Goal: Information Seeking & Learning: Learn about a topic

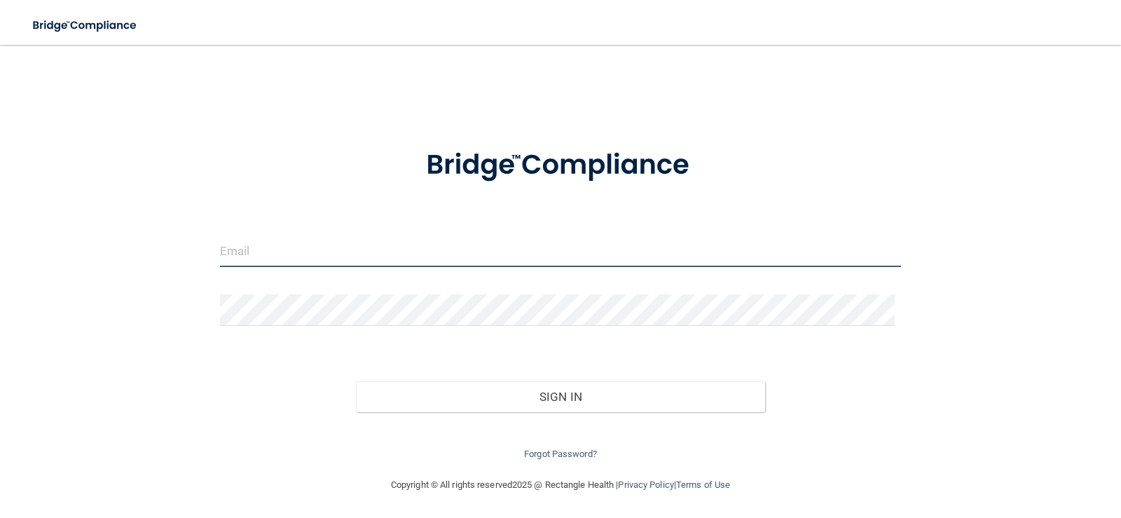
drag, startPoint x: 352, startPoint y: 252, endPoint x: 392, endPoint y: 257, distance: 40.3
click at [352, 252] on input "email" at bounding box center [561, 251] width 682 height 32
type input "[EMAIL_ADDRESS][DOMAIN_NAME]"
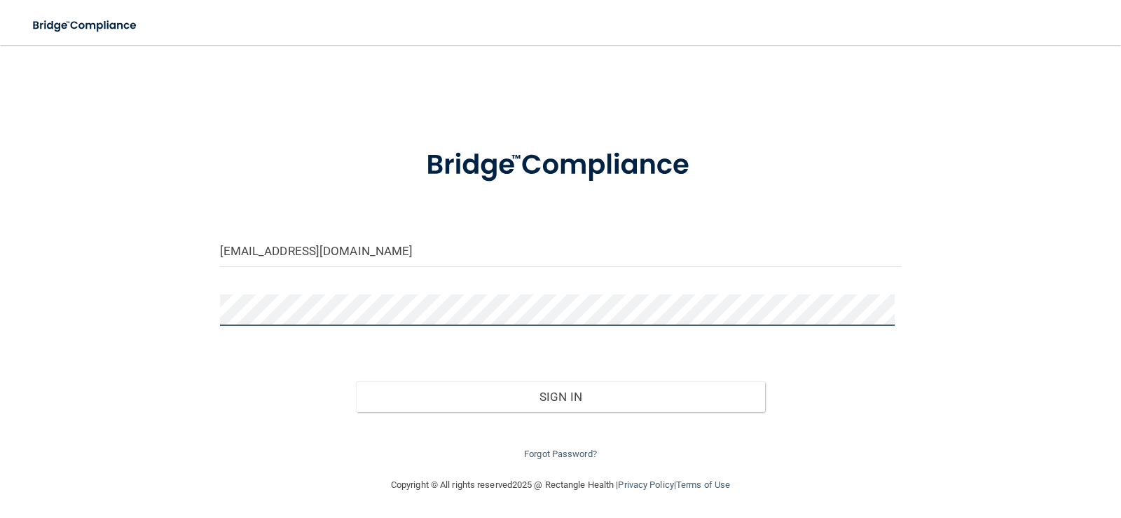
click at [356, 381] on button "Sign In" at bounding box center [560, 396] width 409 height 31
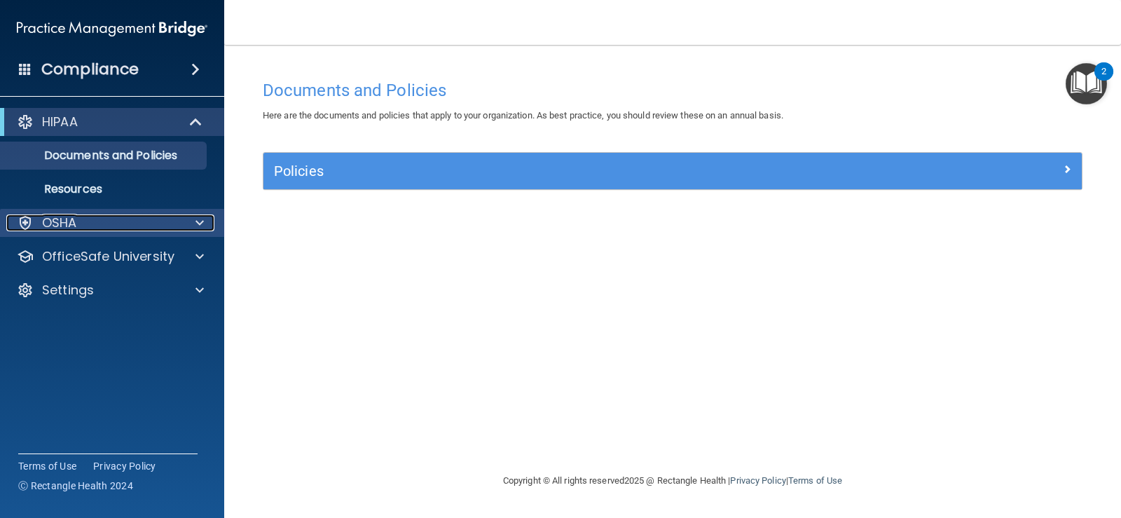
click at [198, 224] on span at bounding box center [200, 222] width 8 height 17
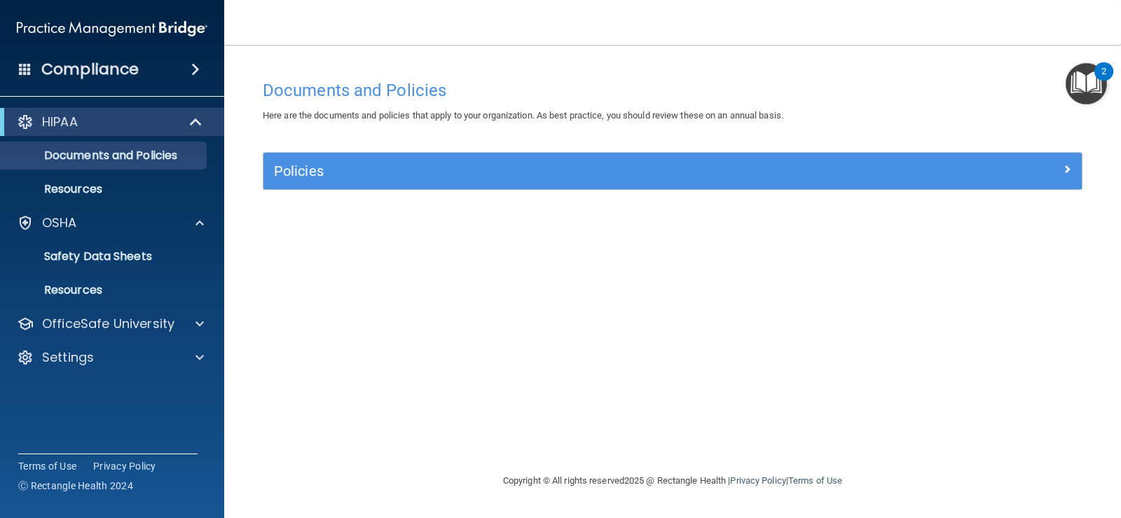
click at [1100, 78] on div "2" at bounding box center [1104, 71] width 19 height 18
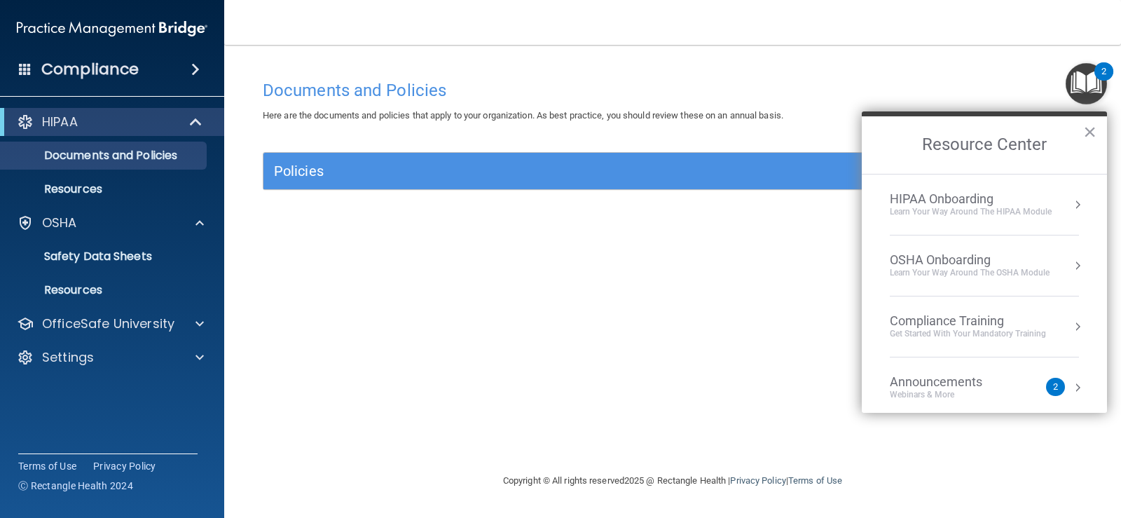
click at [981, 397] on div "Webinars & More" at bounding box center [950, 395] width 121 height 12
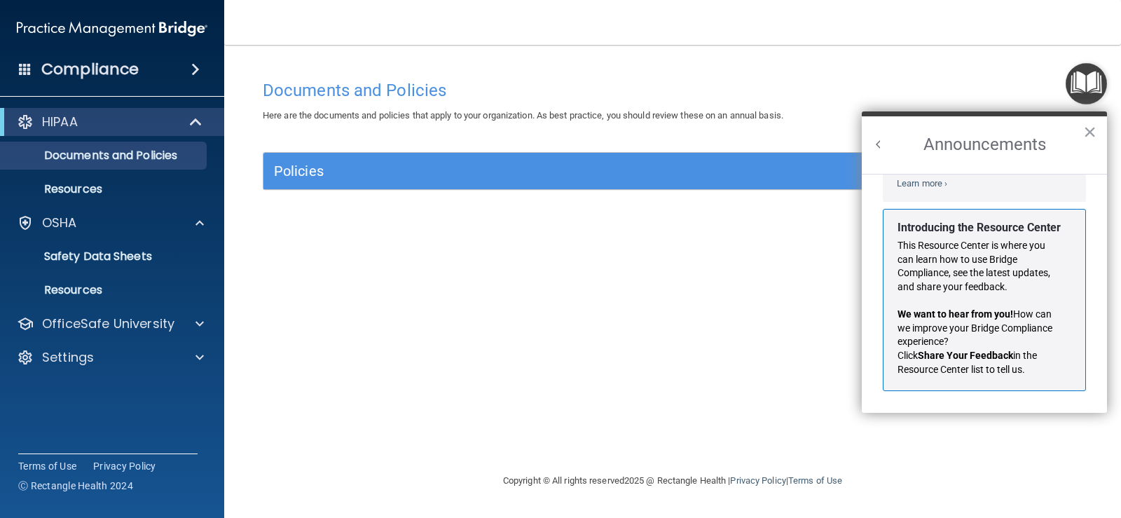
scroll to position [246, 0]
click at [1093, 132] on button "×" at bounding box center [1090, 132] width 13 height 22
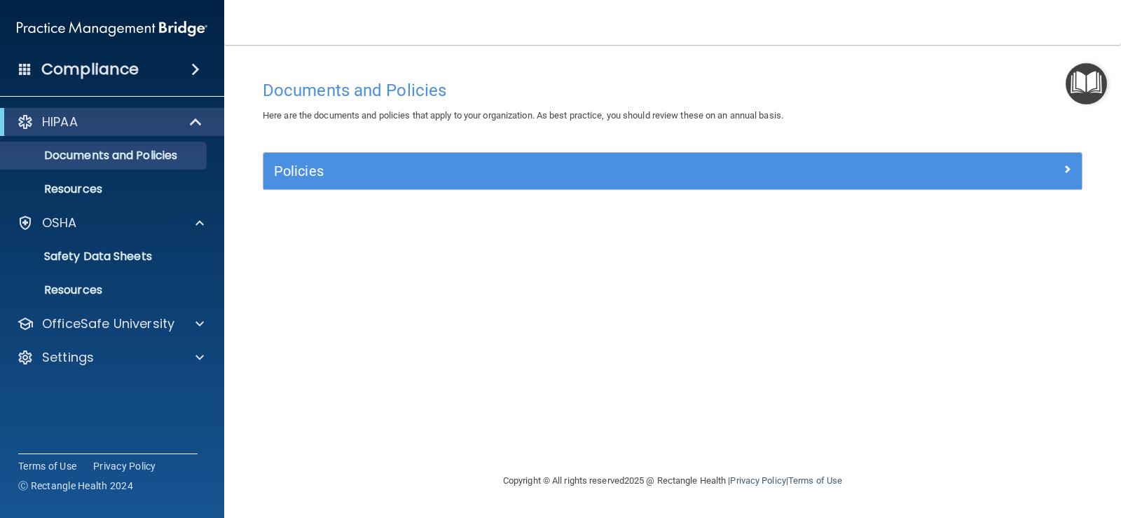
click at [123, 68] on h4 "Compliance" at bounding box center [89, 70] width 97 height 20
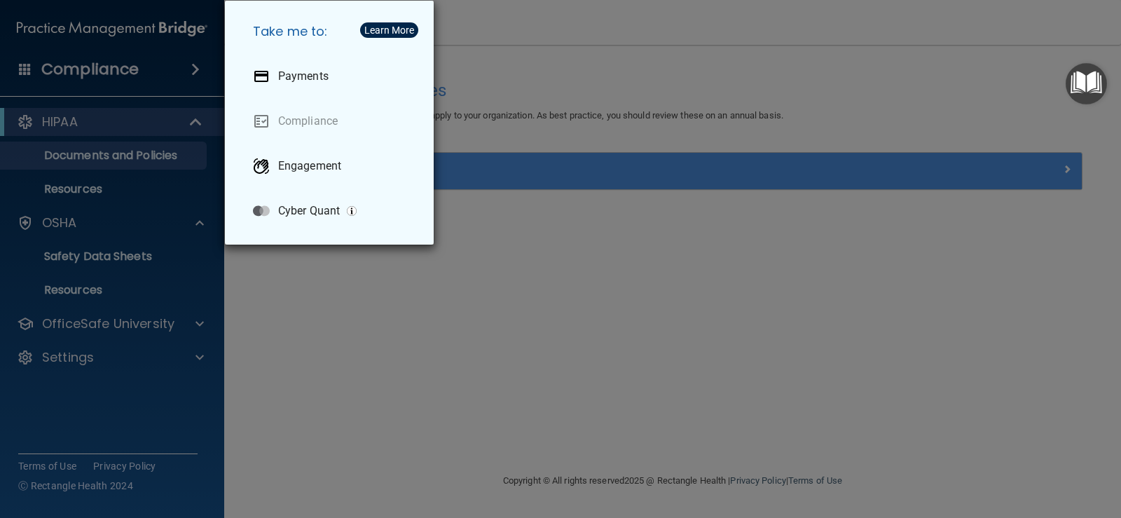
click at [567, 390] on div "Take me to: Payments Compliance Engagement Cyber Quant" at bounding box center [560, 259] width 1121 height 518
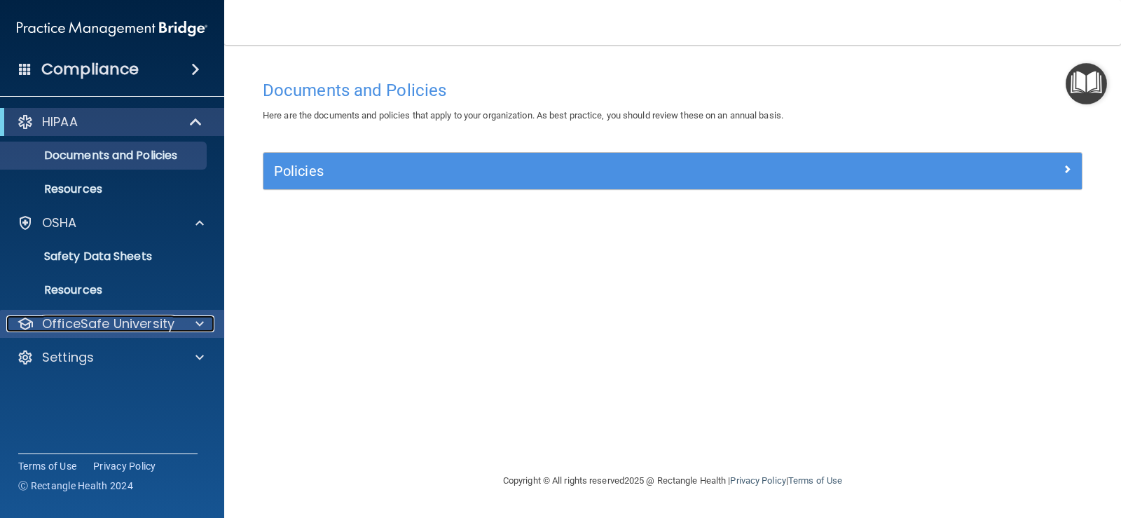
click at [200, 325] on span at bounding box center [200, 323] width 8 height 17
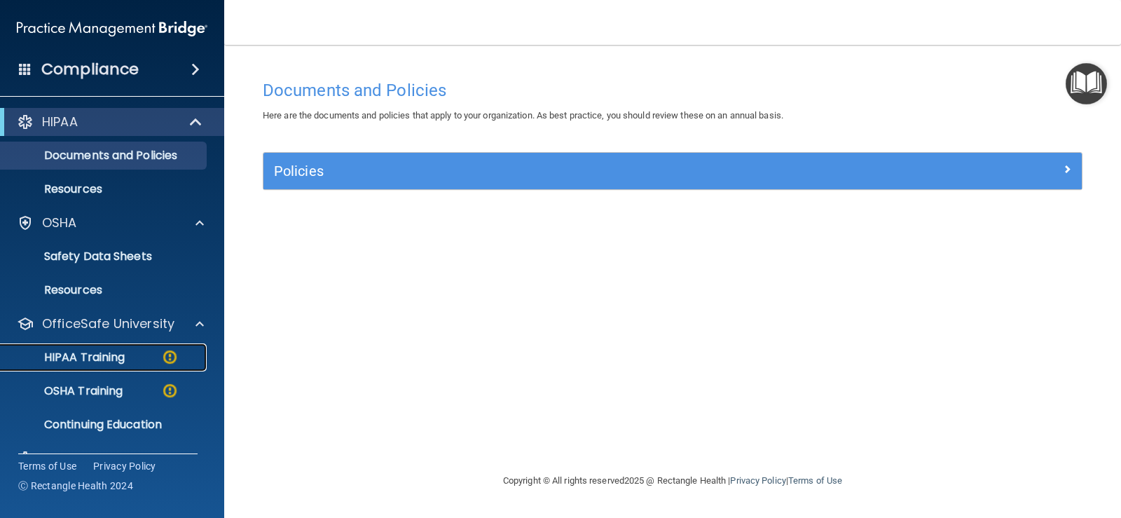
click at [113, 360] on p "HIPAA Training" at bounding box center [67, 357] width 116 height 14
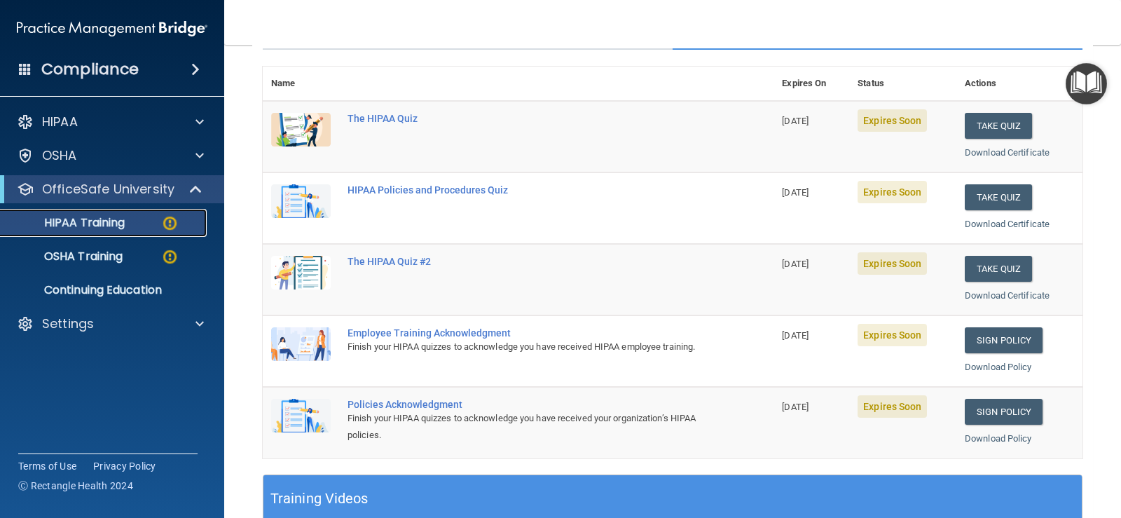
scroll to position [117, 0]
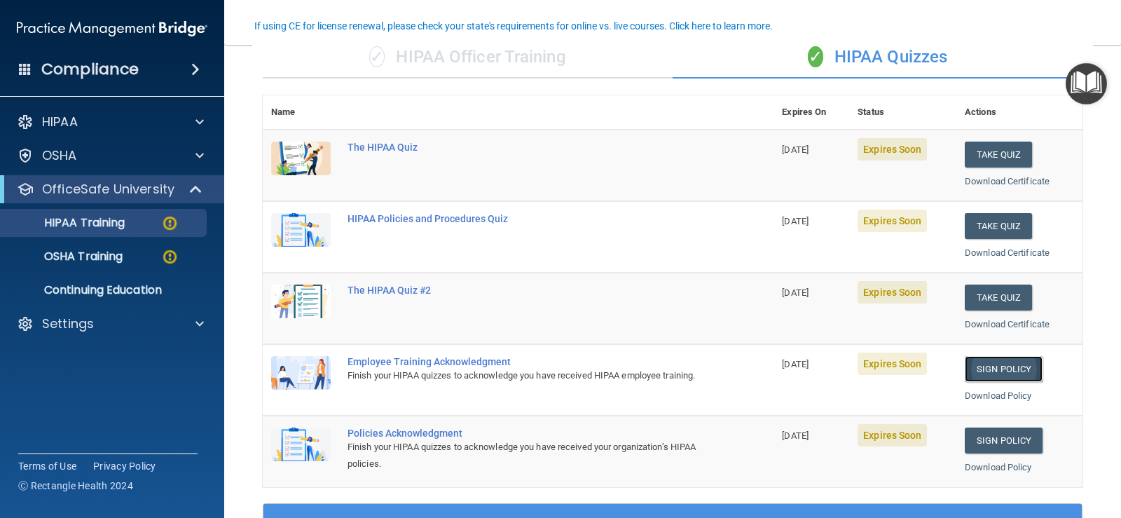
click at [994, 371] on link "Sign Policy" at bounding box center [1004, 369] width 78 height 26
click at [997, 367] on link "Sign Policy" at bounding box center [1004, 369] width 78 height 26
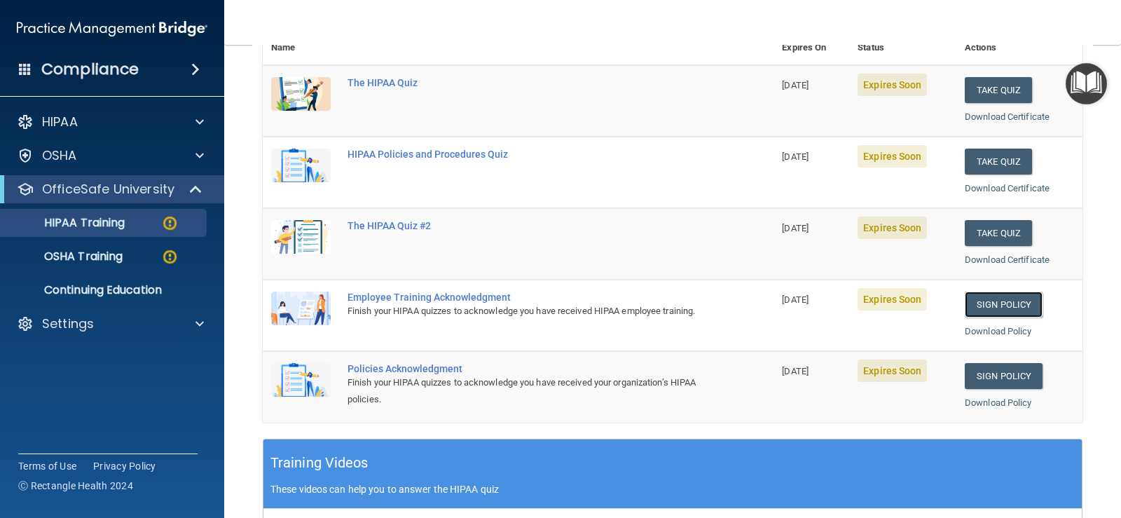
scroll to position [177, 0]
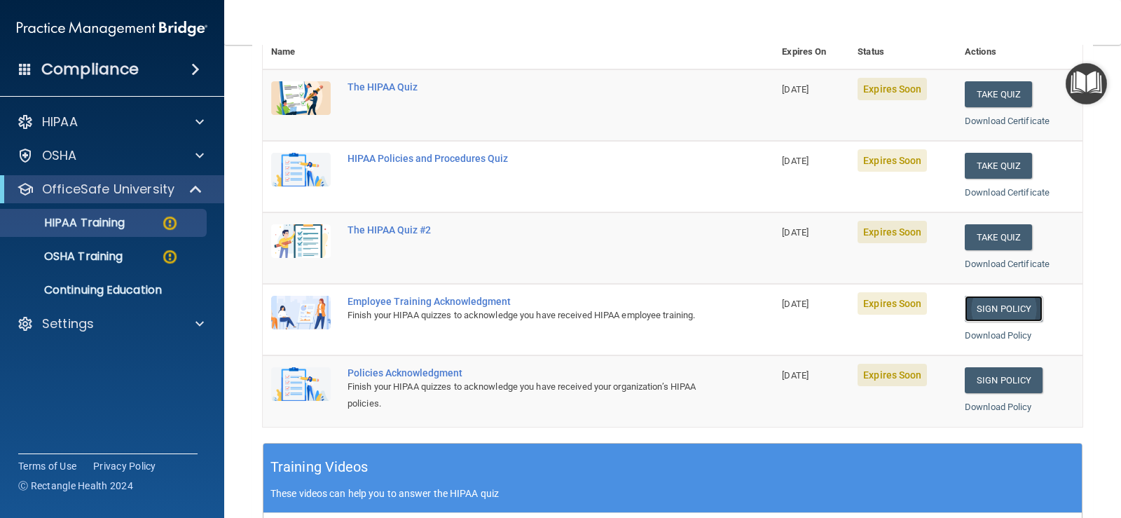
click at [990, 305] on link "Sign Policy" at bounding box center [1004, 309] width 78 height 26
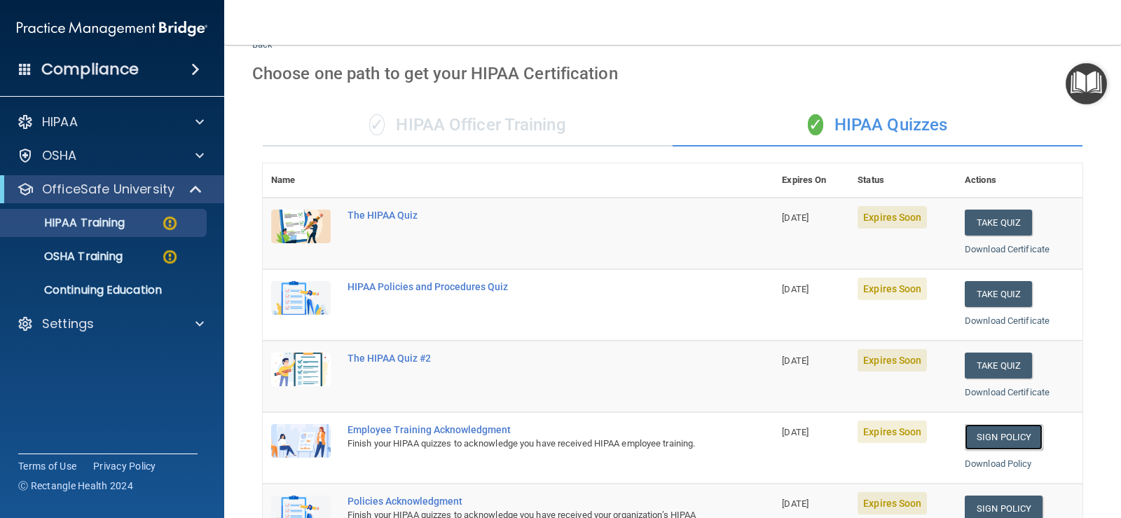
scroll to position [37, 0]
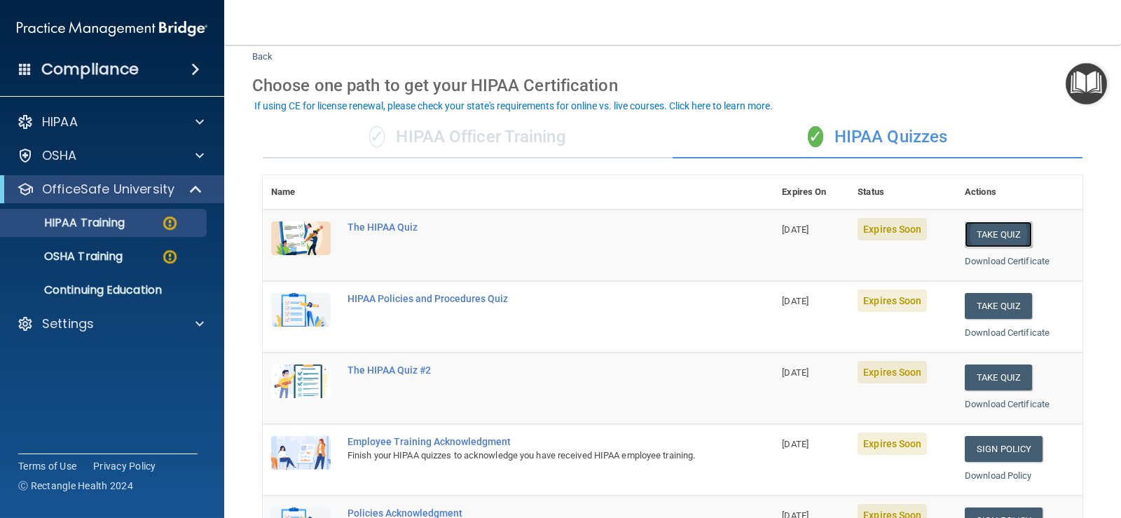
click at [1006, 235] on button "Take Quiz" at bounding box center [998, 234] width 67 height 26
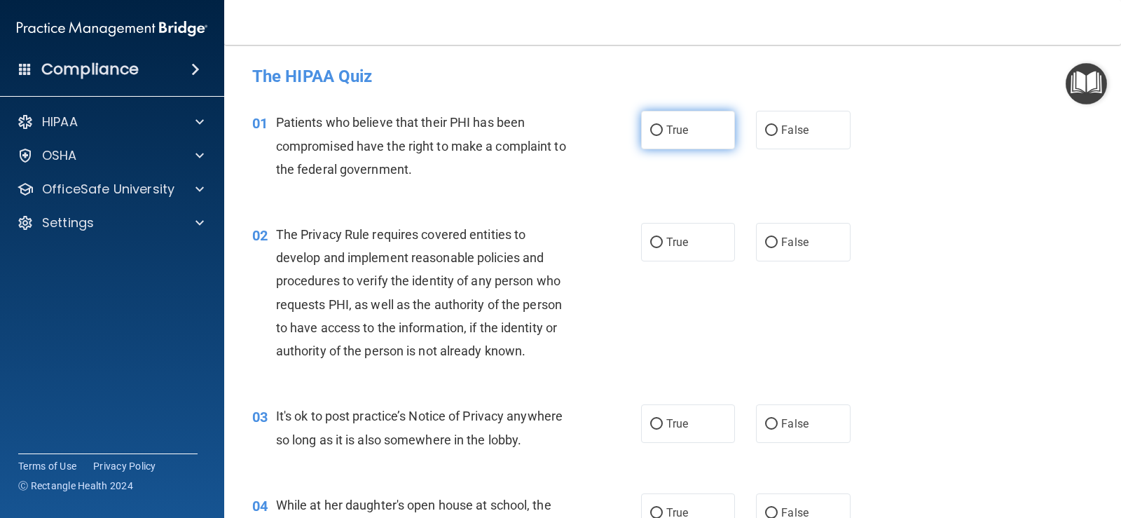
click at [655, 130] on input "True" at bounding box center [656, 130] width 13 height 11
radio input "true"
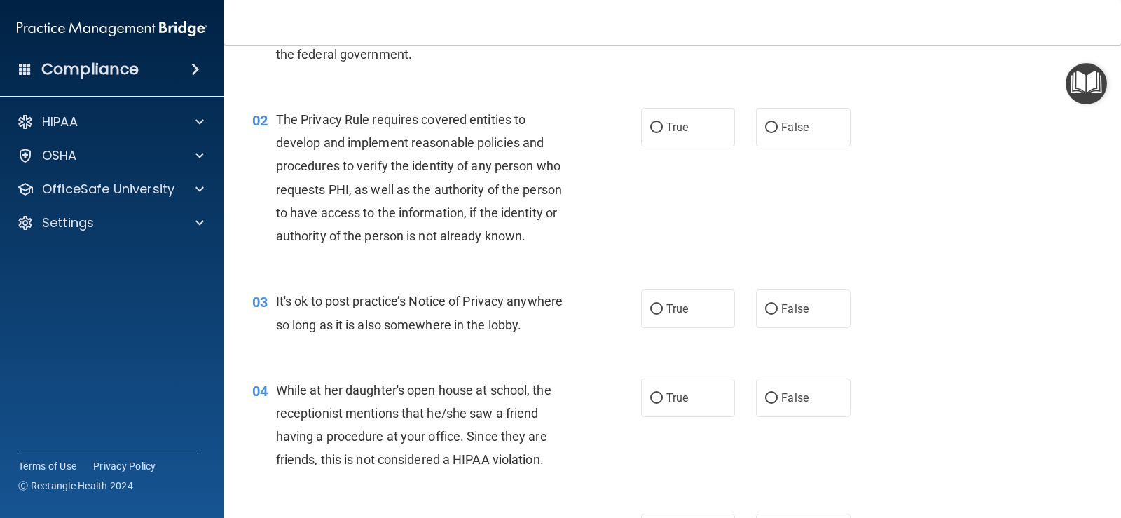
scroll to position [140, 0]
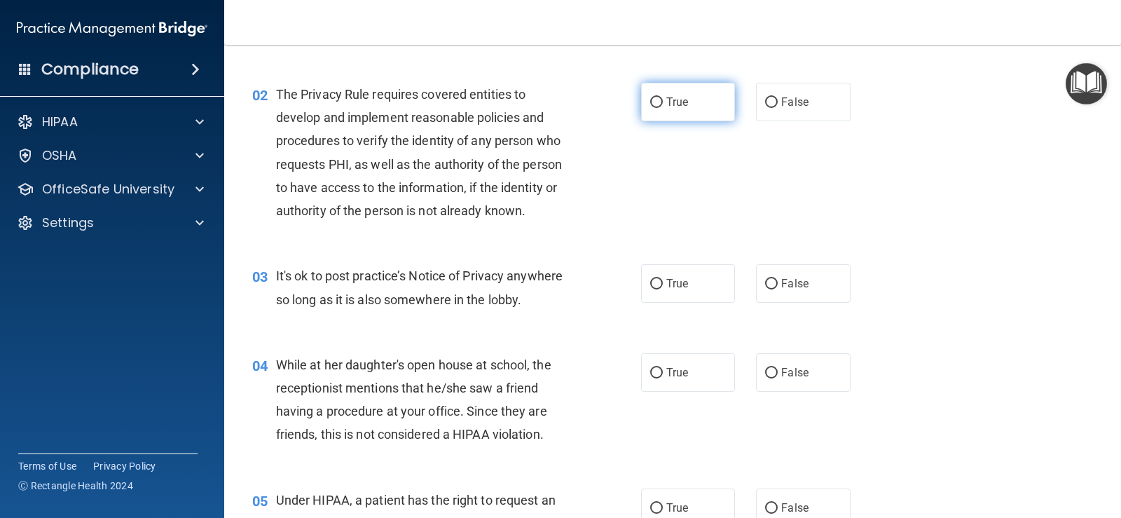
click at [652, 99] on input "True" at bounding box center [656, 102] width 13 height 11
radio input "true"
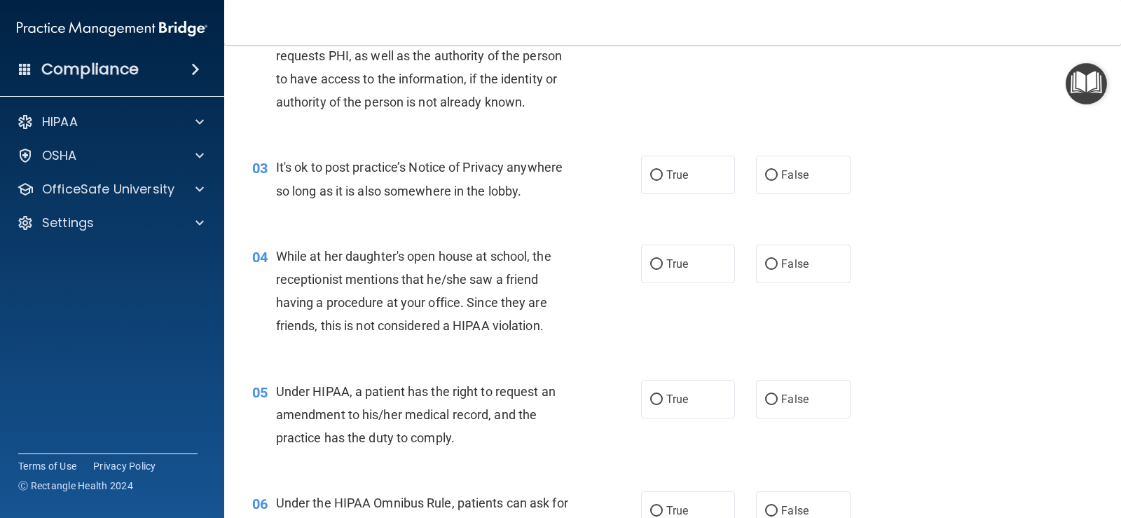
scroll to position [280, 0]
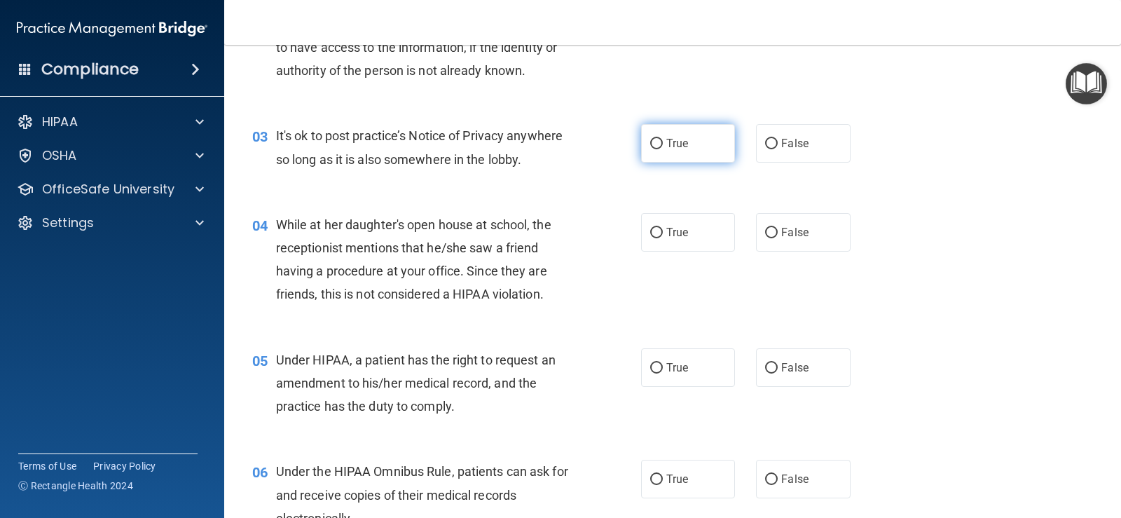
click at [660, 142] on label "True" at bounding box center [688, 143] width 94 height 39
click at [660, 142] on input "True" at bounding box center [656, 144] width 13 height 11
radio input "true"
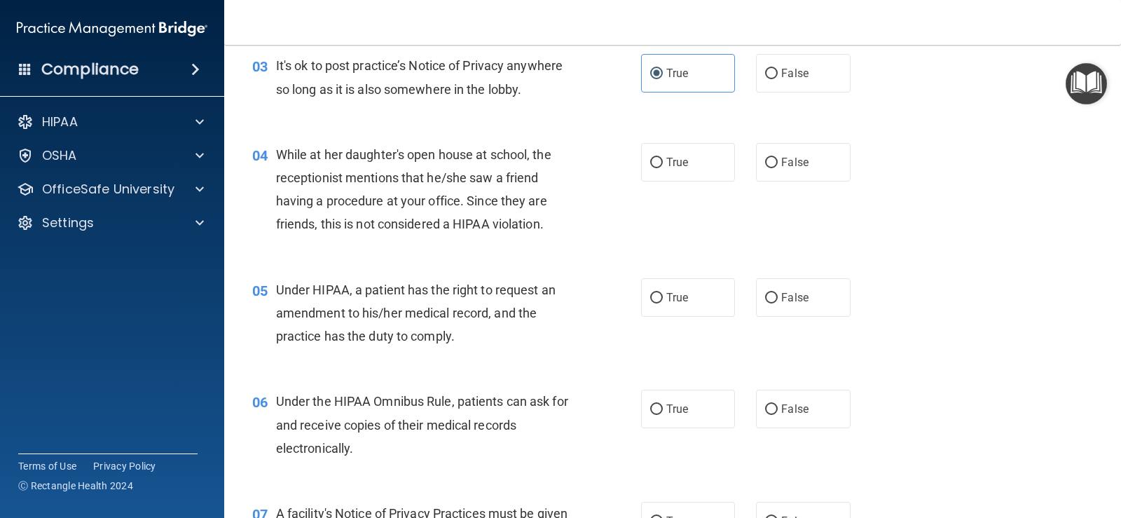
scroll to position [421, 0]
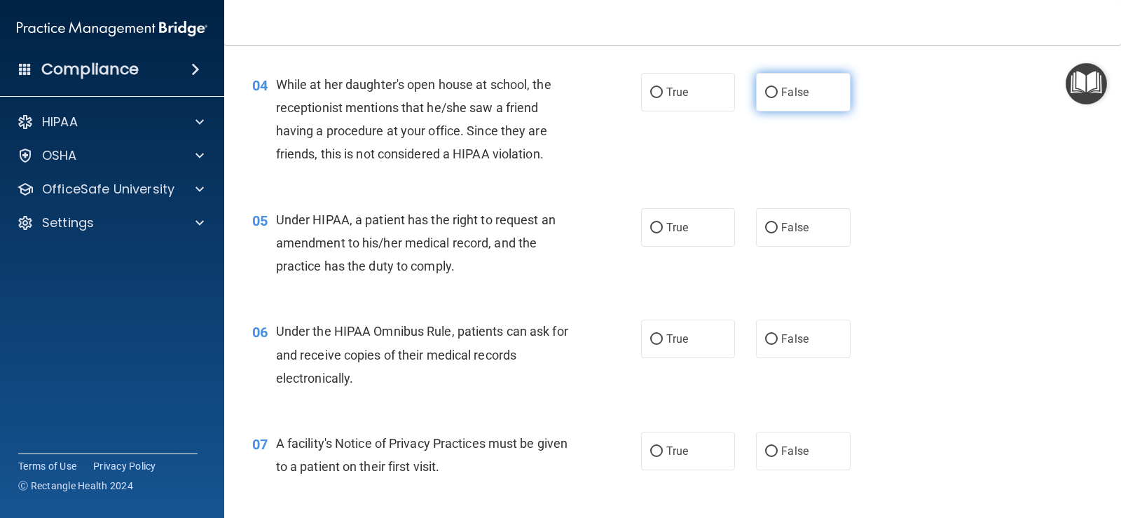
click at [765, 94] on input "False" at bounding box center [771, 93] width 13 height 11
radio input "true"
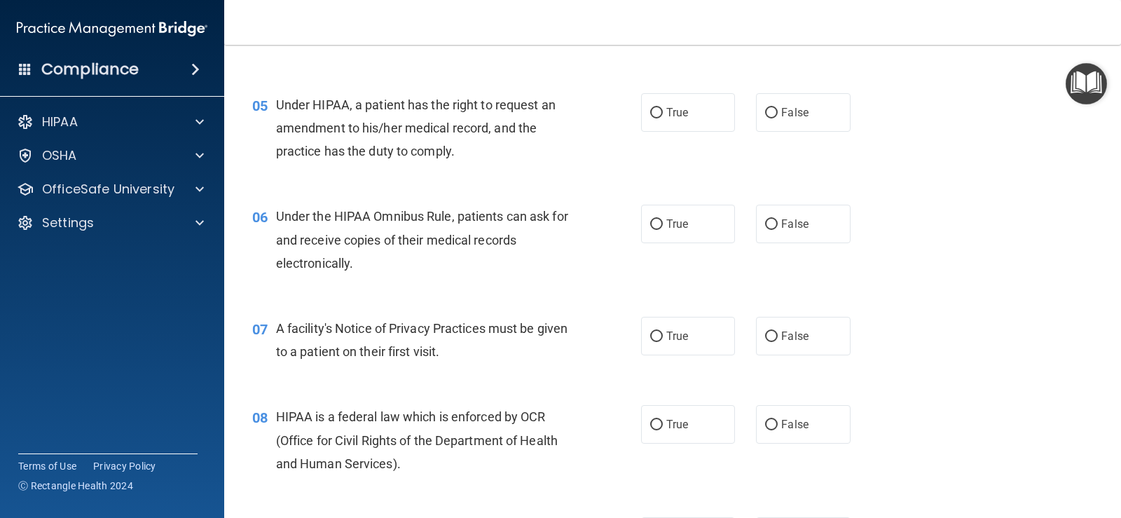
scroll to position [561, 0]
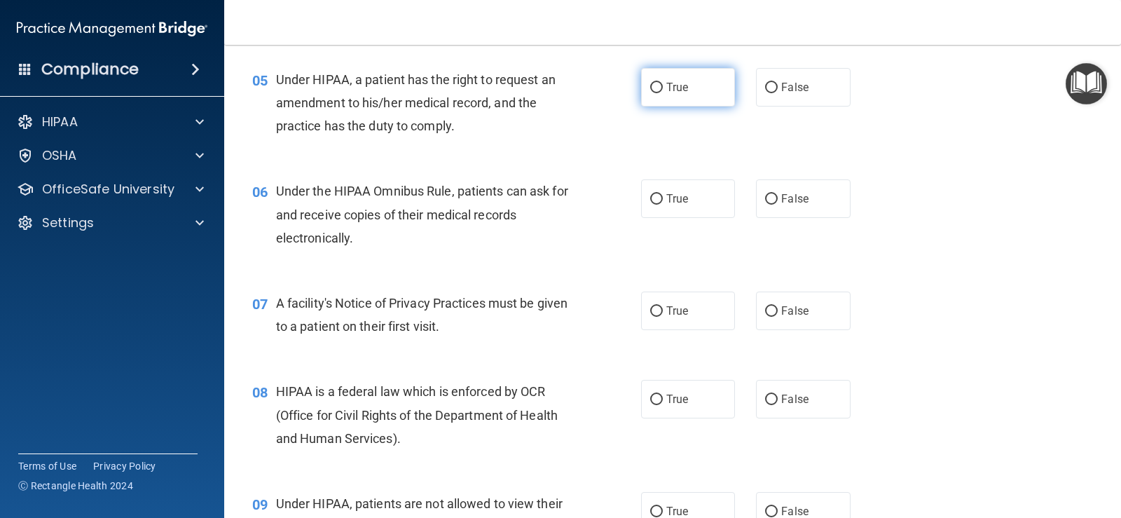
click at [650, 88] on input "True" at bounding box center [656, 88] width 13 height 11
radio input "true"
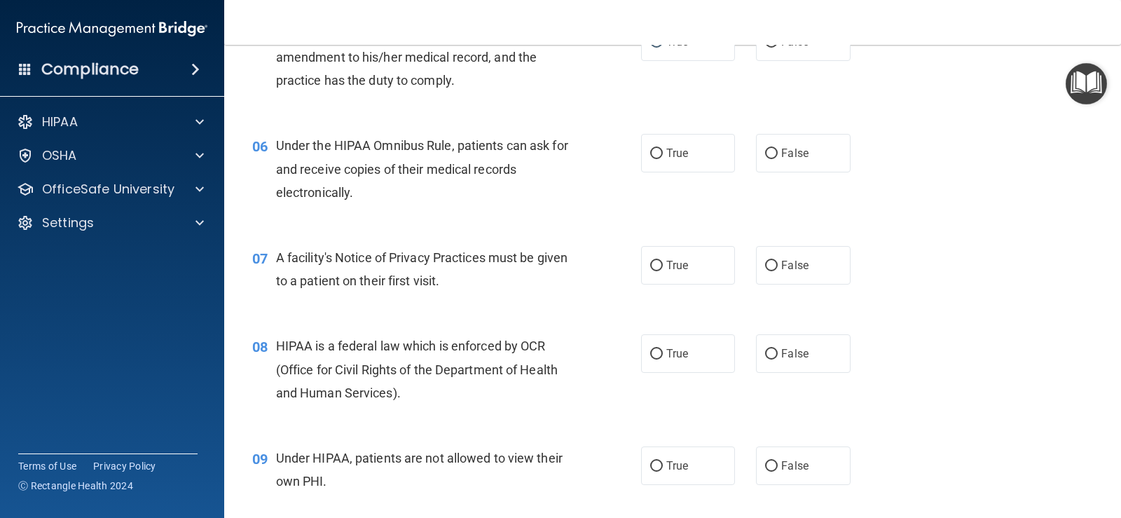
scroll to position [631, 0]
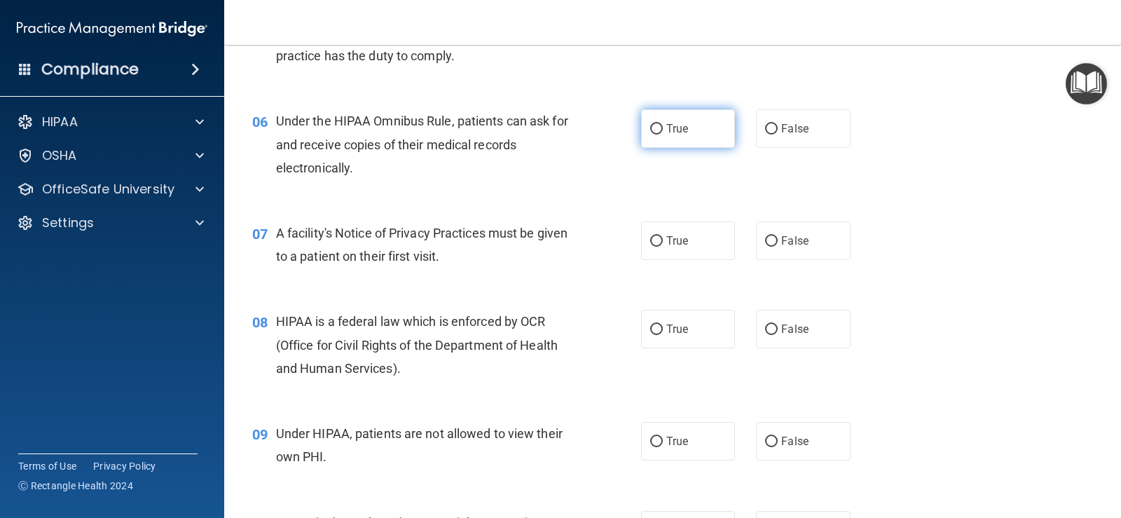
click at [653, 131] on input "True" at bounding box center [656, 129] width 13 height 11
radio input "true"
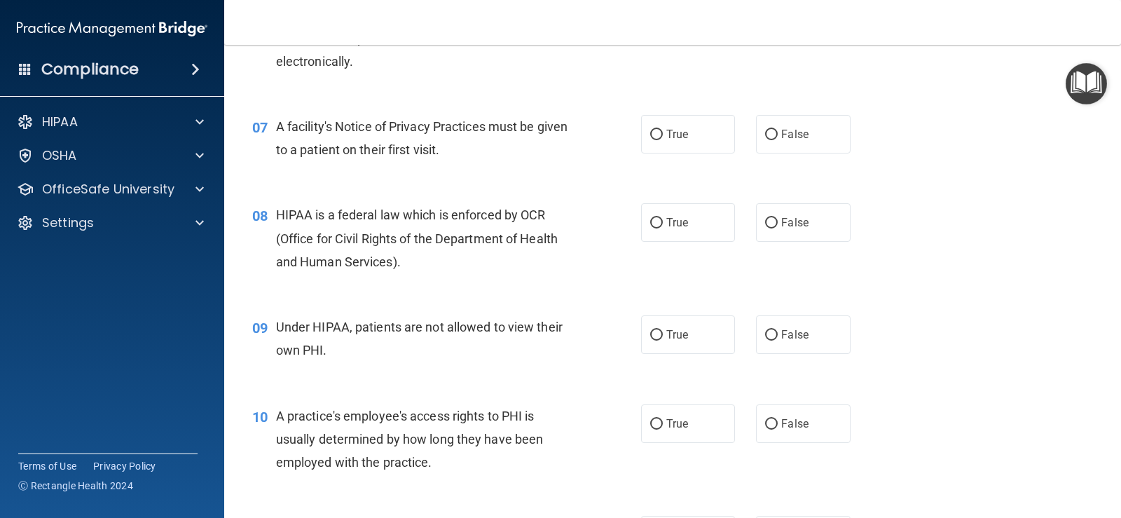
scroll to position [771, 0]
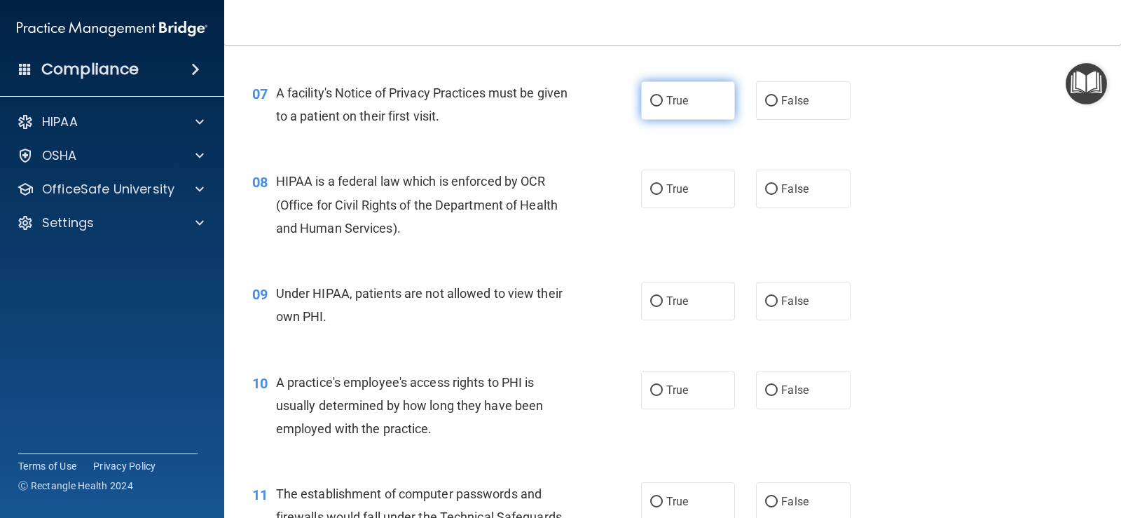
click at [652, 102] on input "True" at bounding box center [656, 101] width 13 height 11
radio input "true"
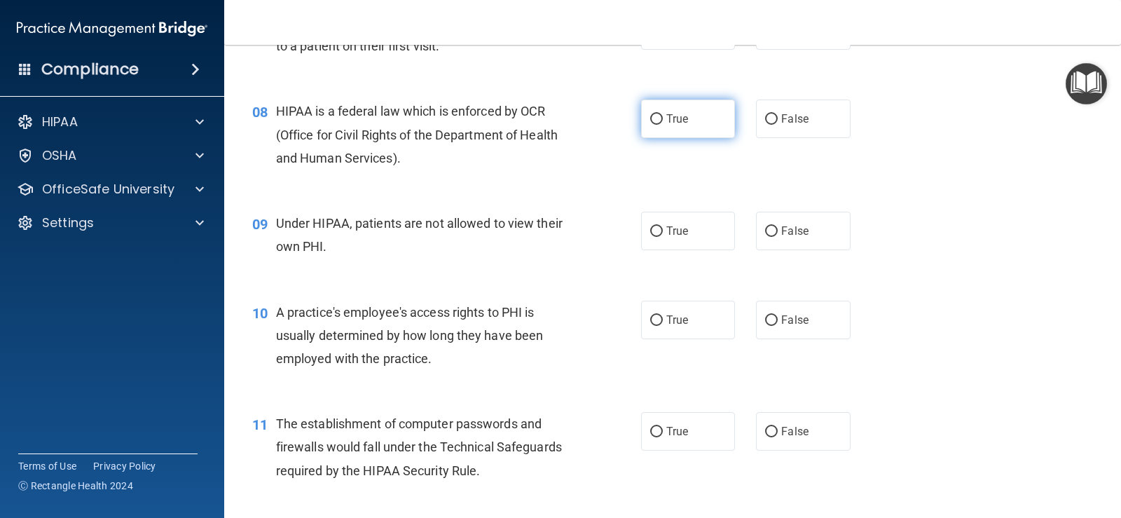
click at [650, 120] on input "True" at bounding box center [656, 119] width 13 height 11
radio input "true"
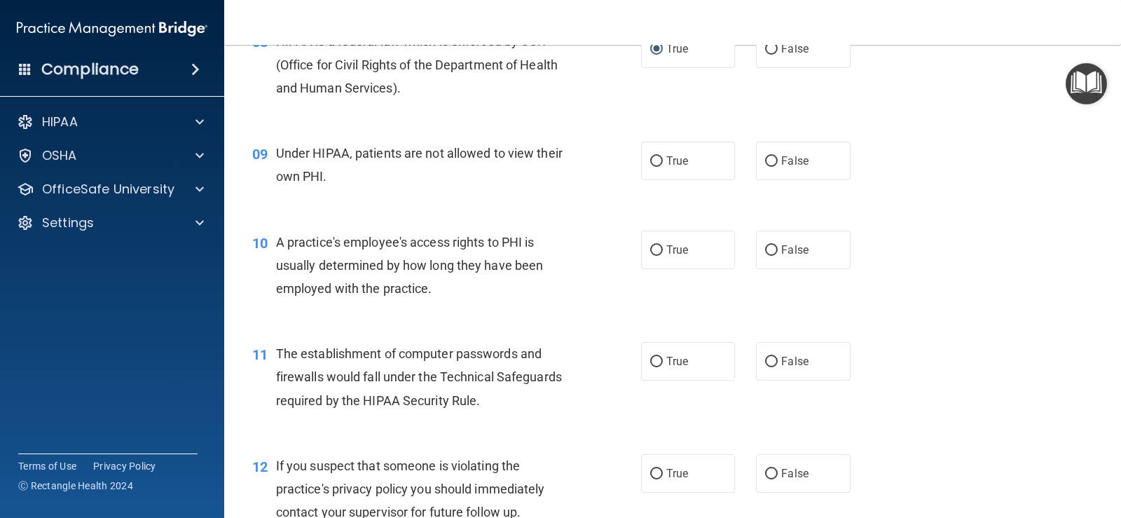
scroll to position [981, 0]
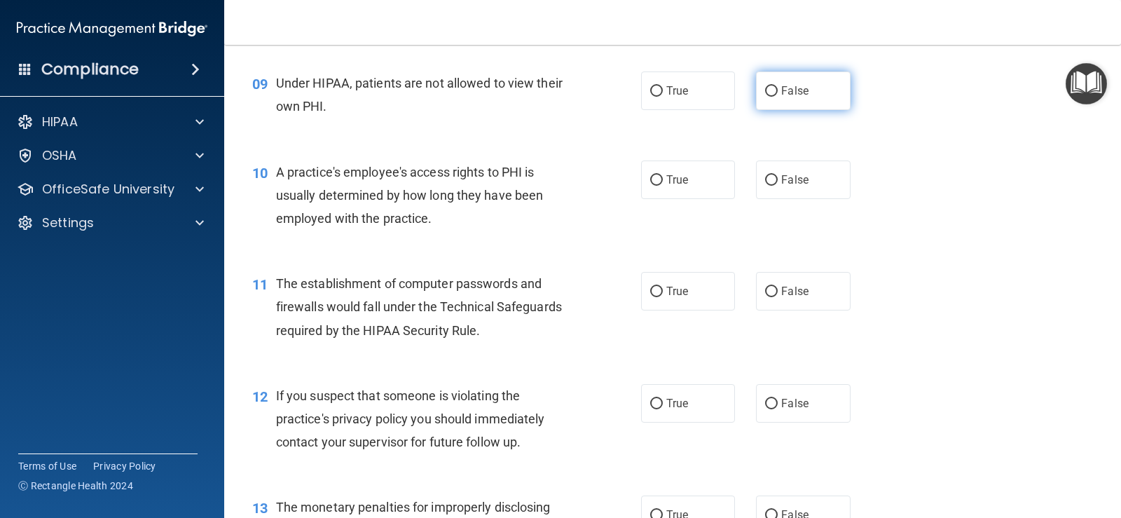
click at [768, 92] on input "False" at bounding box center [771, 91] width 13 height 11
radio input "true"
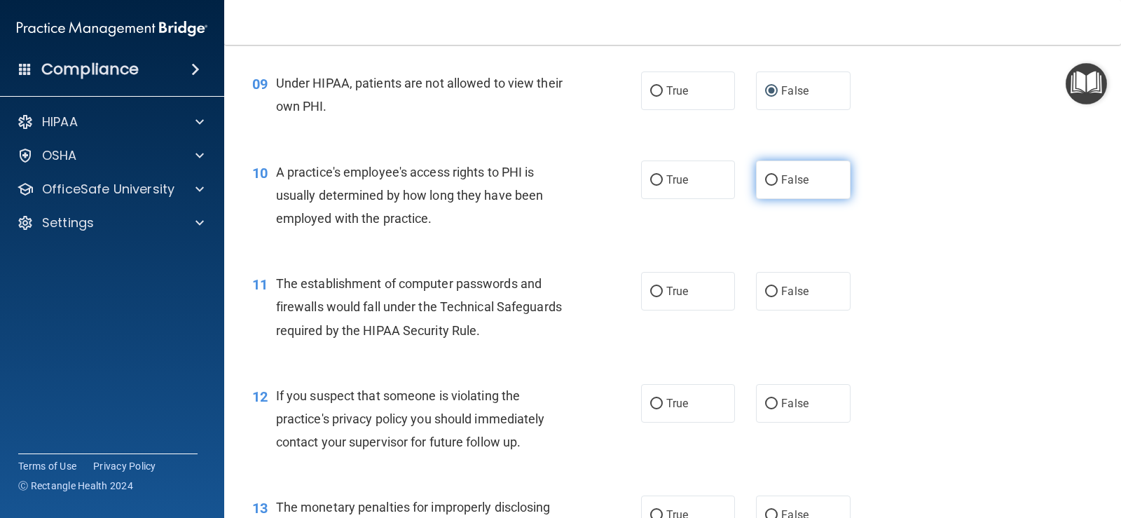
click at [774, 180] on label "False" at bounding box center [803, 180] width 94 height 39
click at [774, 180] on input "False" at bounding box center [771, 180] width 13 height 11
radio input "true"
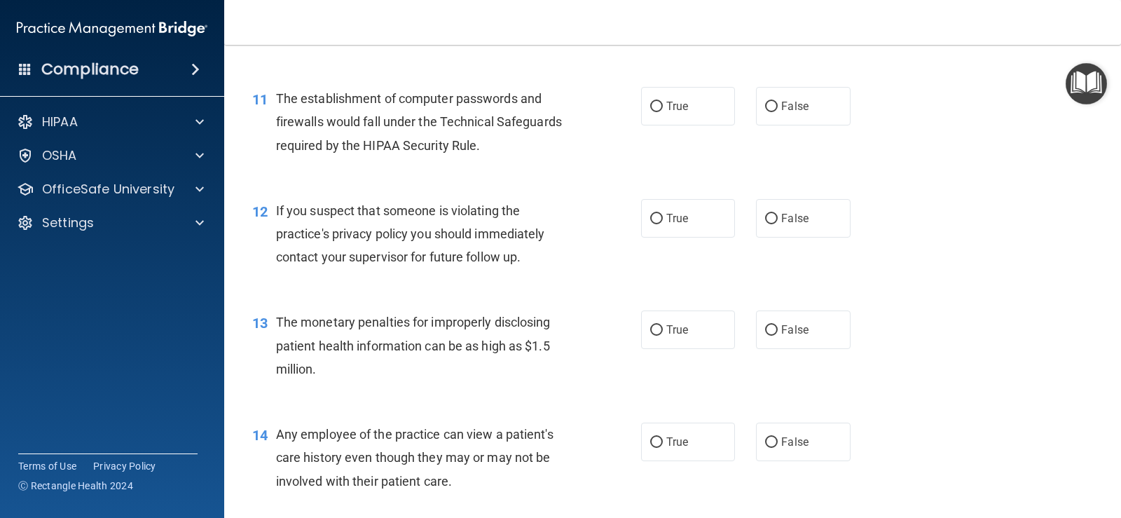
scroll to position [1192, 0]
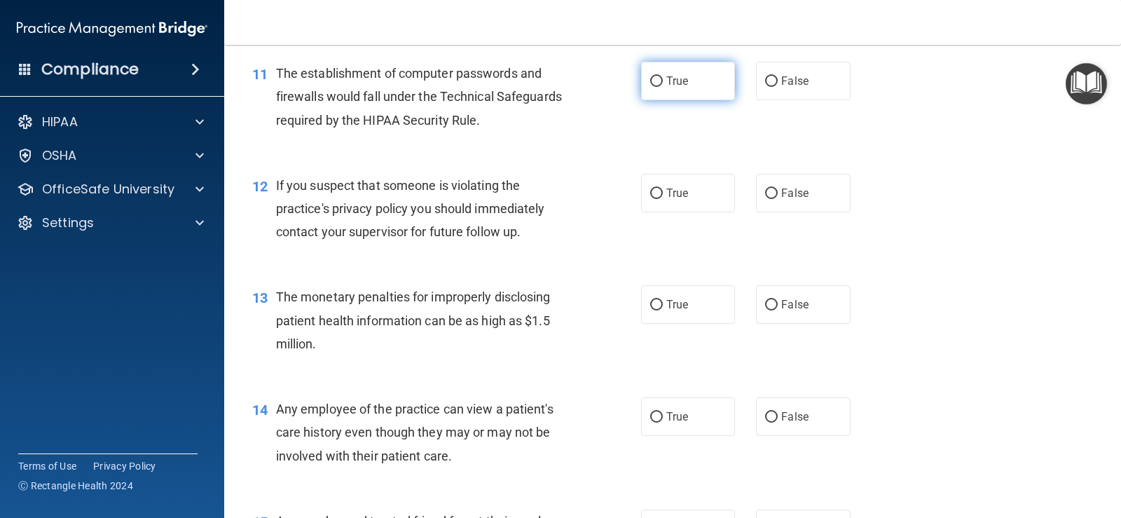
click at [650, 77] on input "True" at bounding box center [656, 81] width 13 height 11
radio input "true"
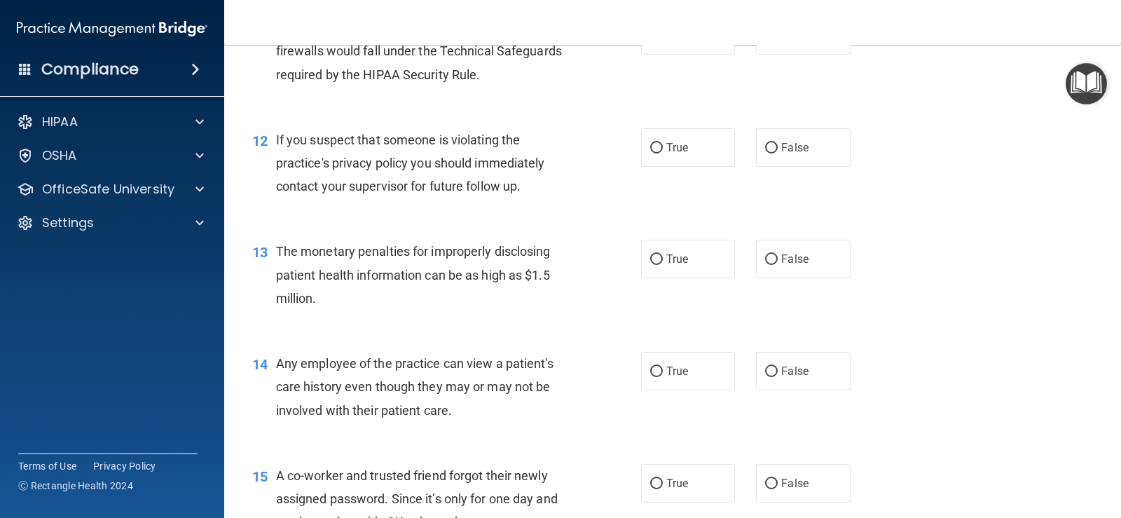
scroll to position [1262, 0]
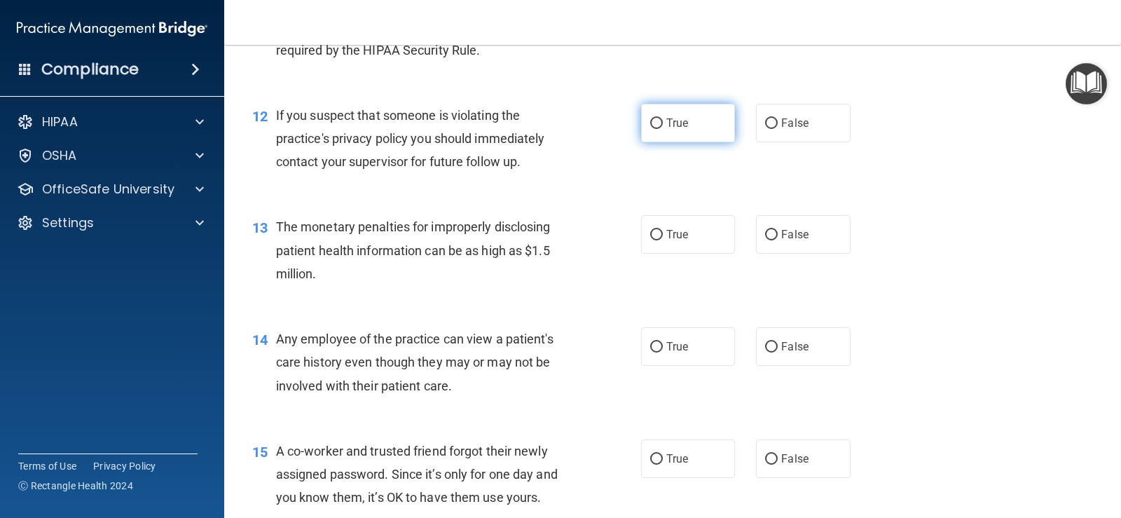
click at [650, 122] on input "True" at bounding box center [656, 123] width 13 height 11
radio input "true"
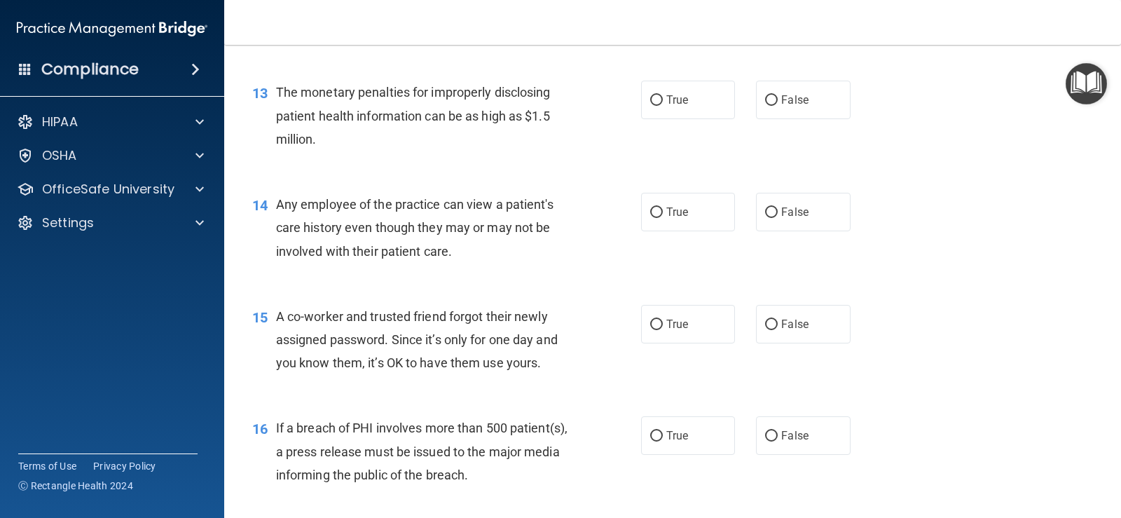
scroll to position [1402, 0]
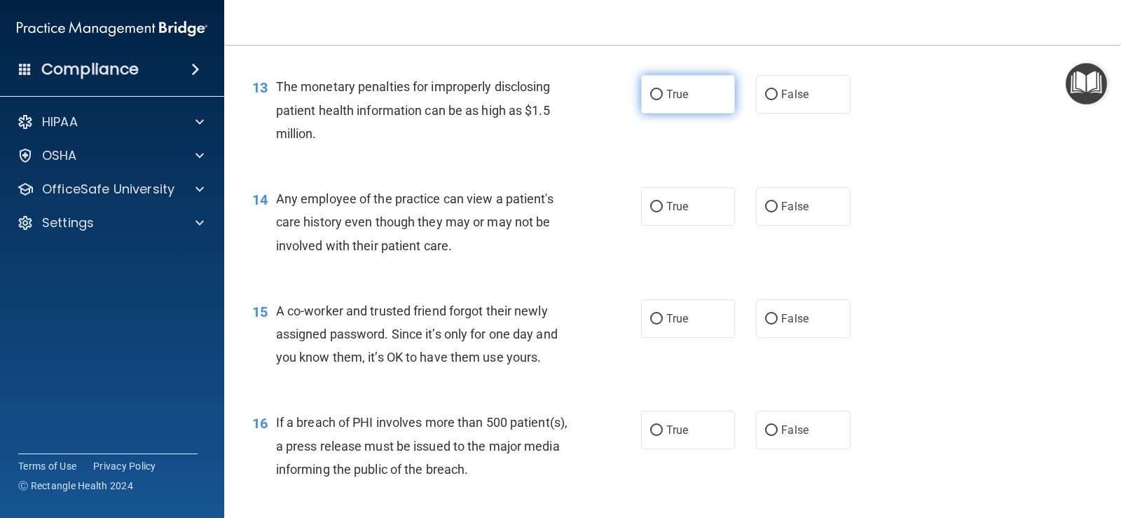
click at [659, 94] on label "True" at bounding box center [688, 94] width 94 height 39
click at [659, 94] on input "True" at bounding box center [656, 95] width 13 height 11
radio input "true"
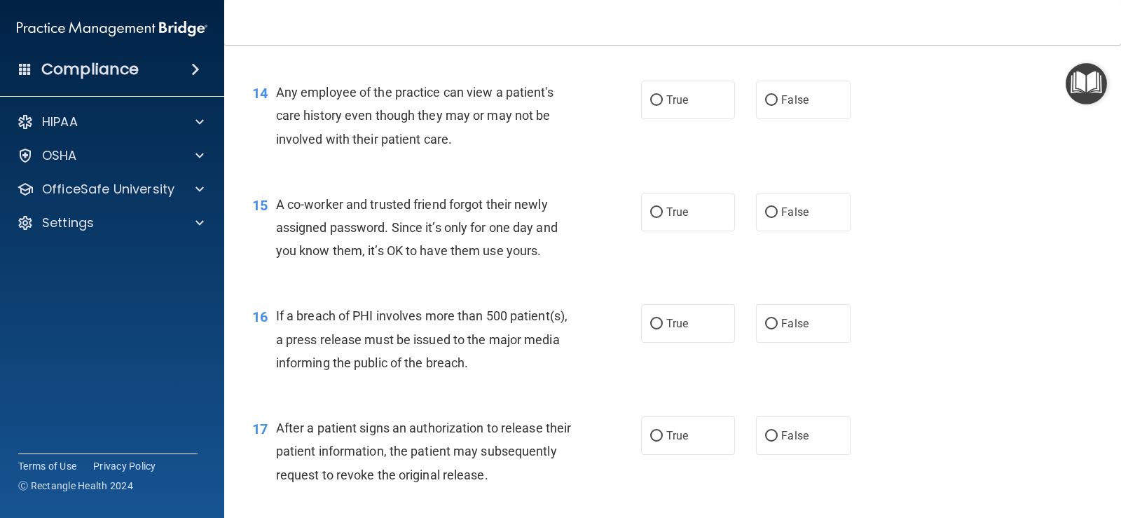
scroll to position [1542, 0]
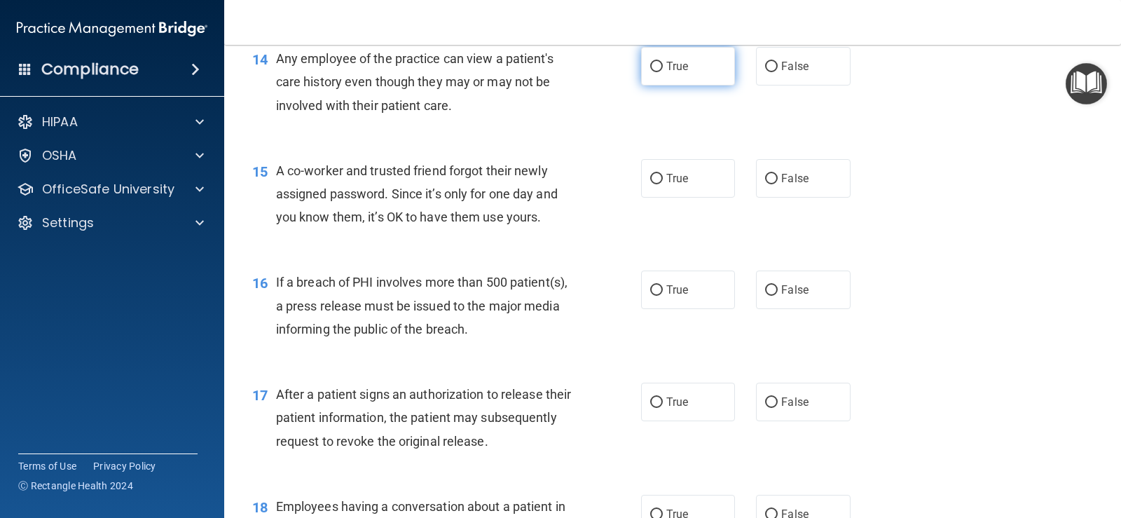
click at [653, 63] on input "True" at bounding box center [656, 67] width 13 height 11
radio input "true"
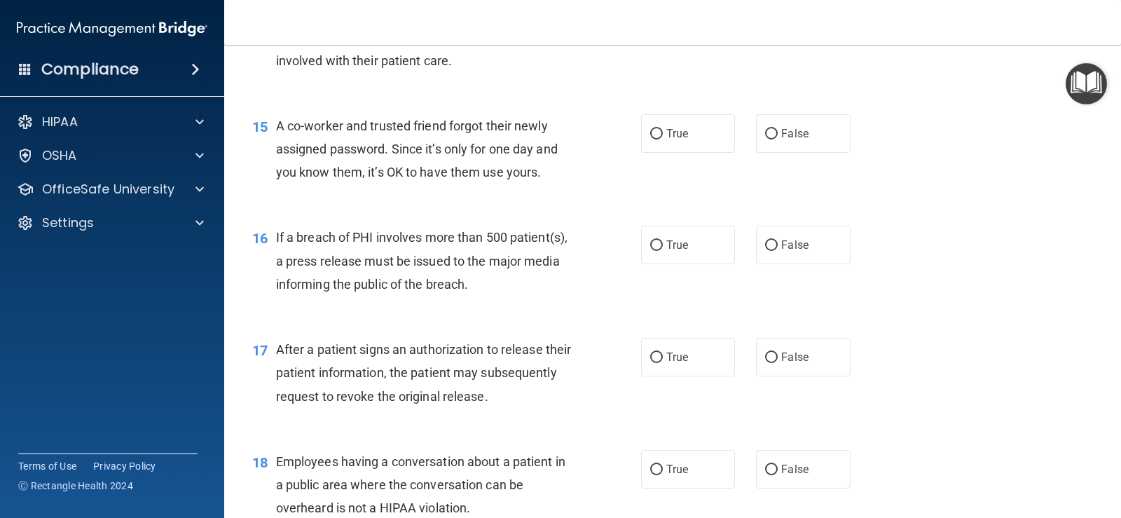
scroll to position [1612, 0]
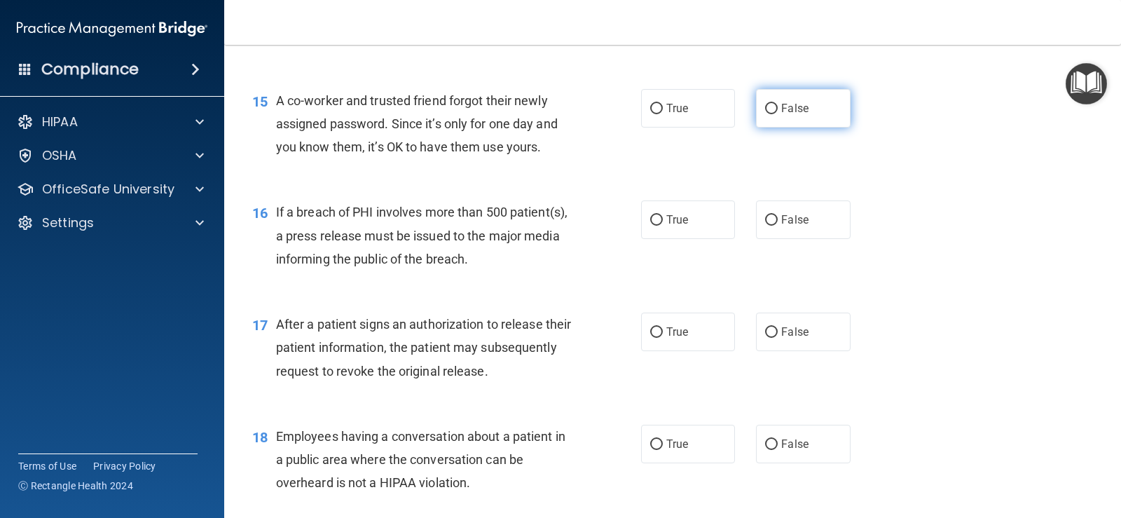
click at [765, 111] on input "False" at bounding box center [771, 109] width 13 height 11
radio input "true"
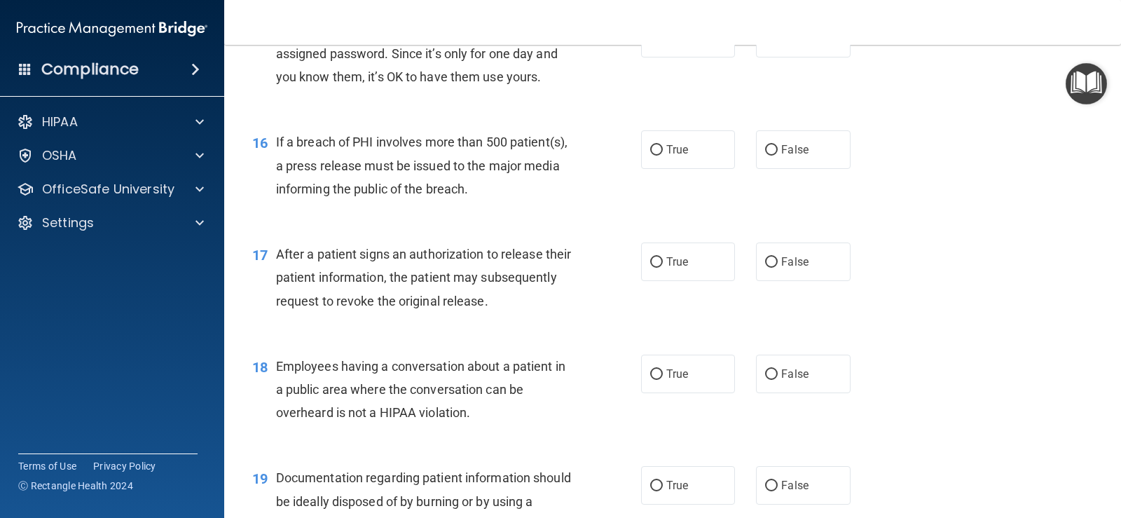
scroll to position [1752, 0]
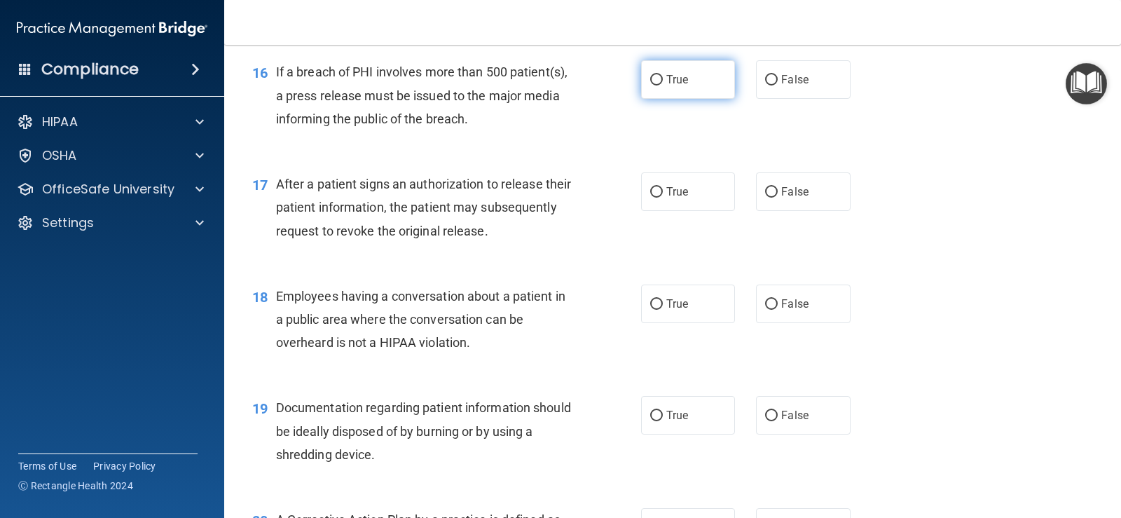
click at [650, 82] on input "True" at bounding box center [656, 80] width 13 height 11
radio input "true"
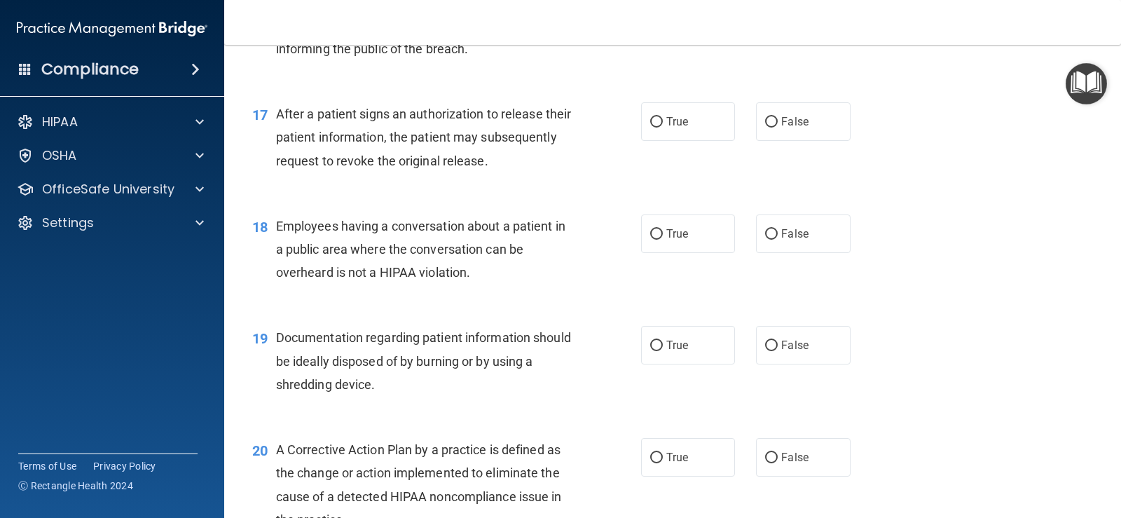
scroll to position [1892, 0]
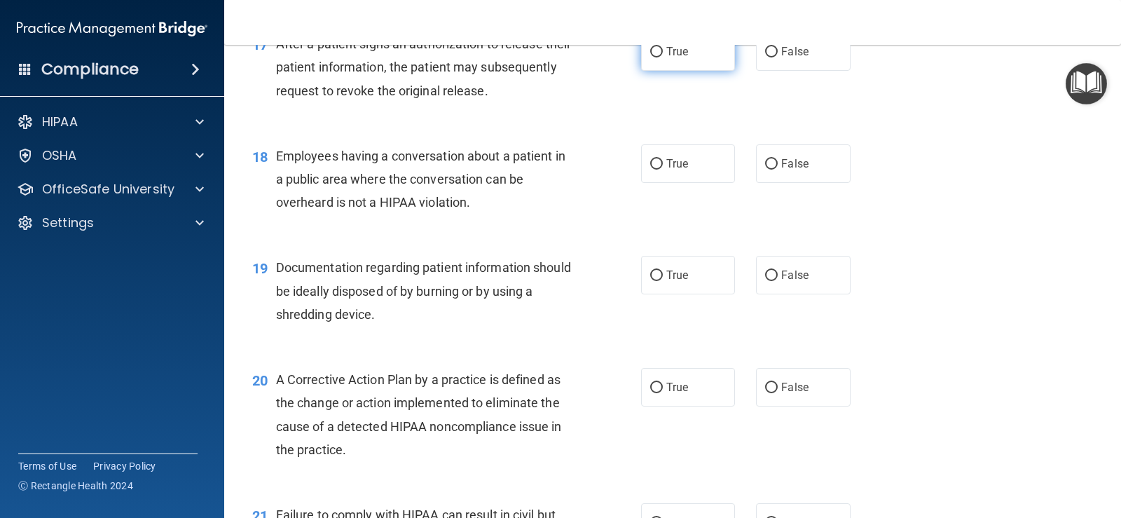
click at [655, 51] on input "True" at bounding box center [656, 52] width 13 height 11
radio input "true"
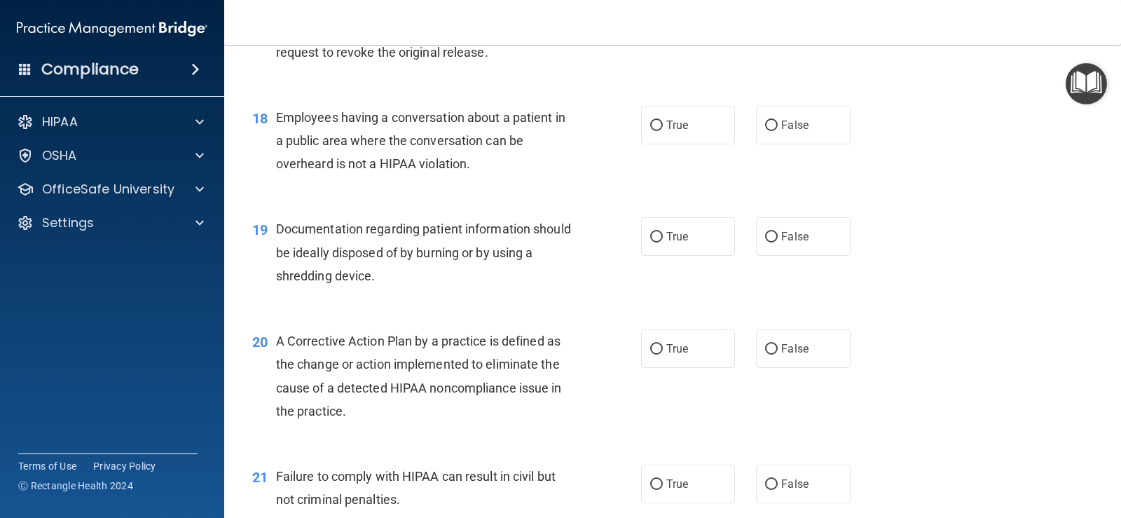
scroll to position [1962, 0]
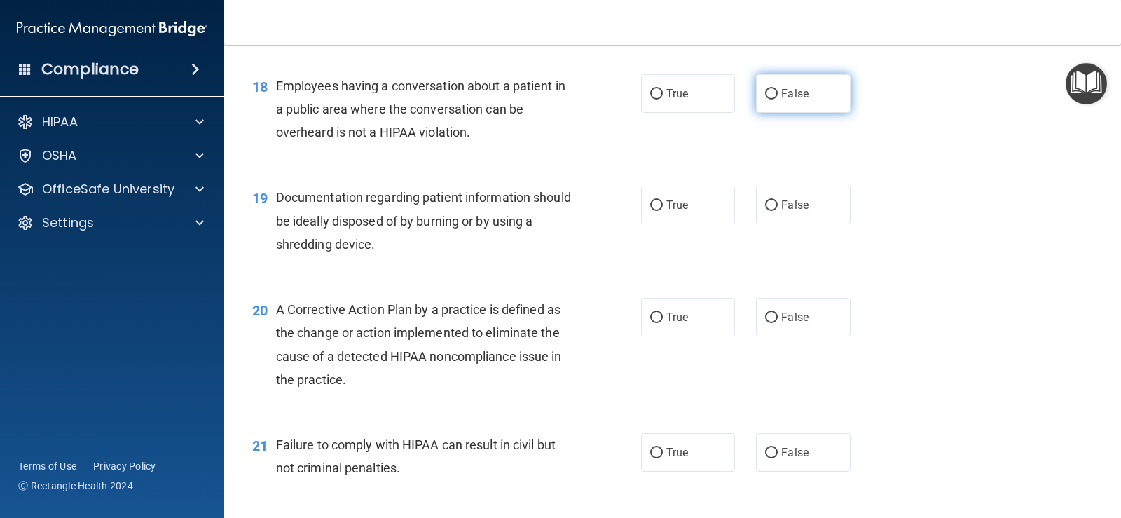
click at [765, 96] on input "False" at bounding box center [771, 94] width 13 height 11
radio input "true"
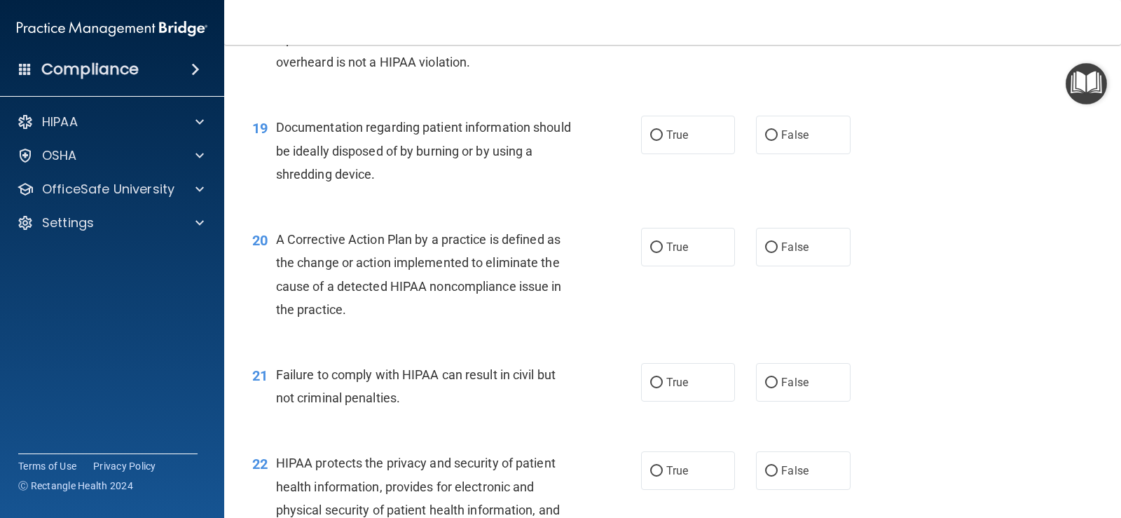
scroll to position [2103, 0]
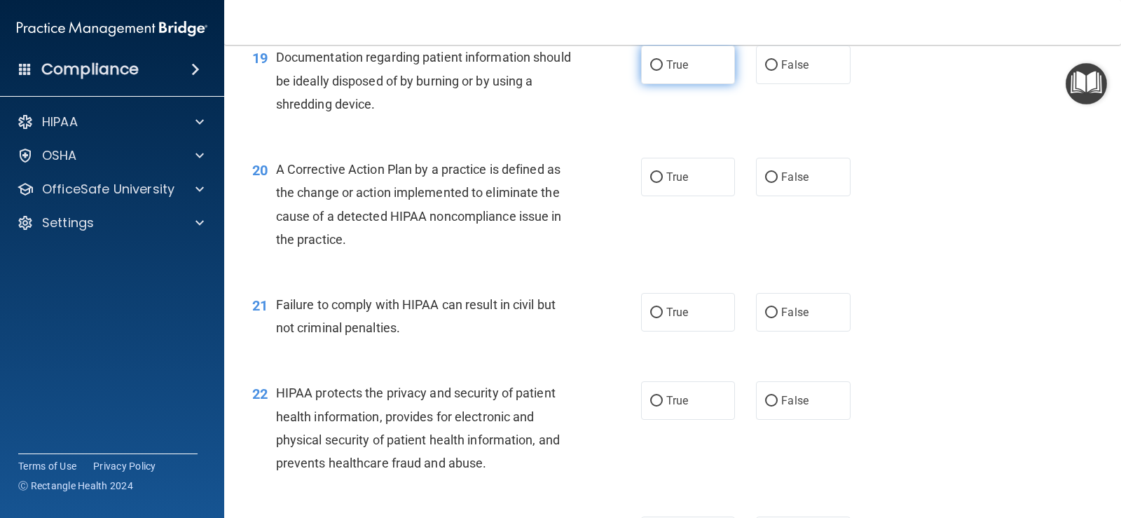
click at [658, 68] on label "True" at bounding box center [688, 65] width 94 height 39
click at [658, 68] on input "True" at bounding box center [656, 65] width 13 height 11
radio input "true"
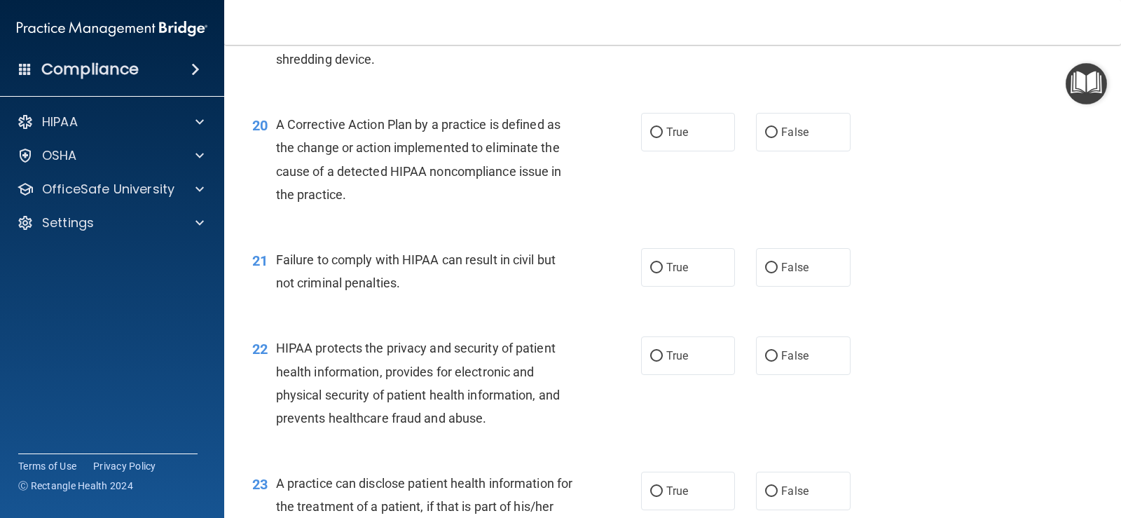
scroll to position [2173, 0]
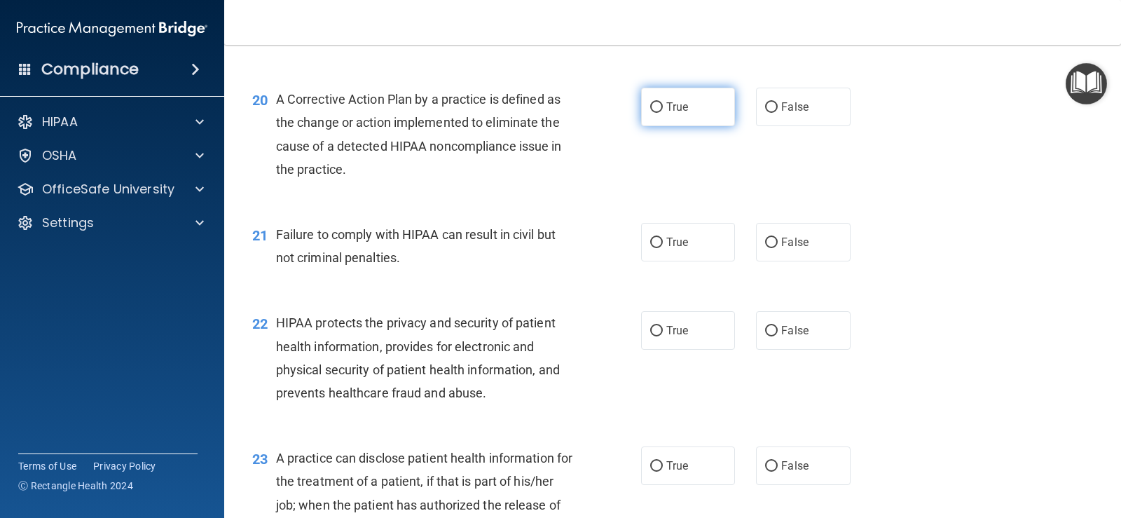
click at [660, 106] on label "True" at bounding box center [688, 107] width 94 height 39
click at [660, 106] on input "True" at bounding box center [656, 107] width 13 height 11
radio input "true"
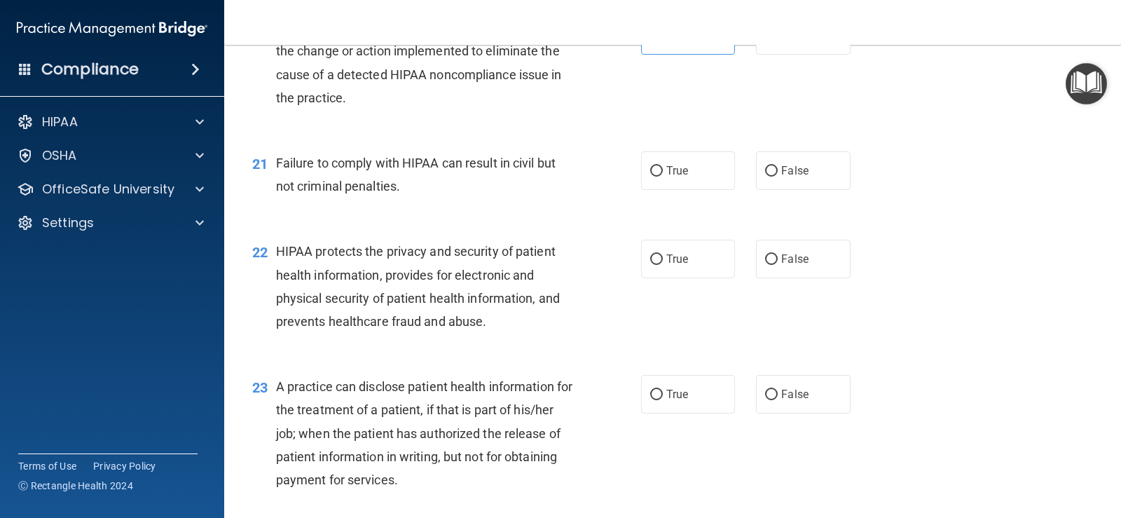
scroll to position [2313, 0]
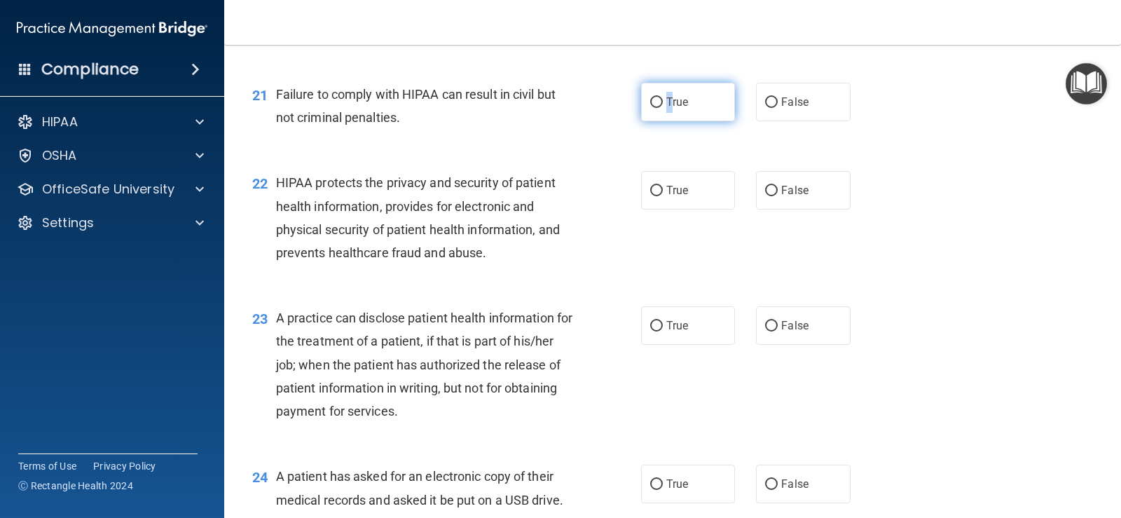
click at [667, 99] on span "True" at bounding box center [678, 101] width 22 height 13
click at [650, 102] on input "True" at bounding box center [656, 102] width 13 height 11
radio input "true"
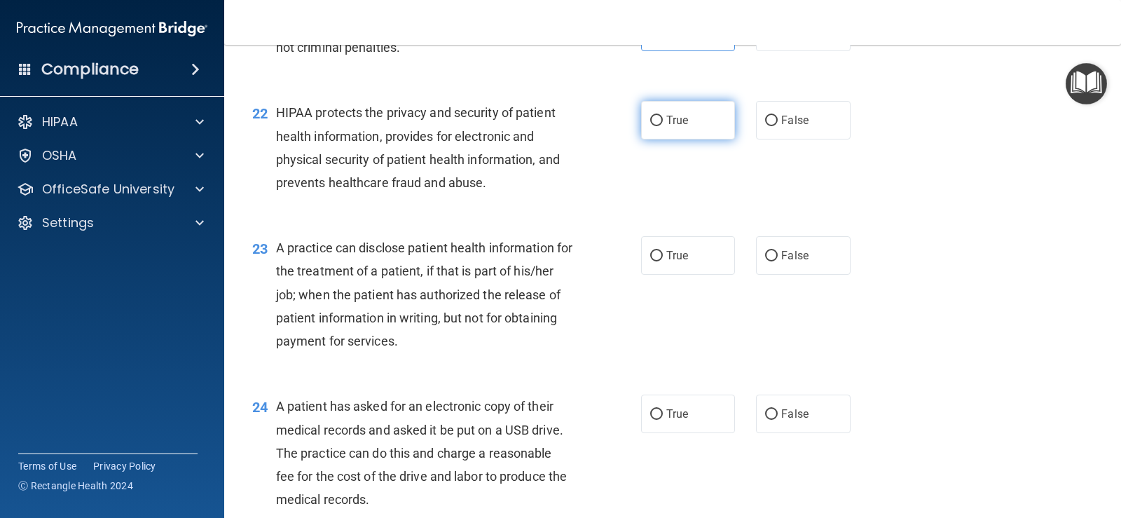
click at [667, 119] on span "True" at bounding box center [678, 120] width 22 height 13
click at [663, 119] on input "True" at bounding box center [656, 121] width 13 height 11
radio input "true"
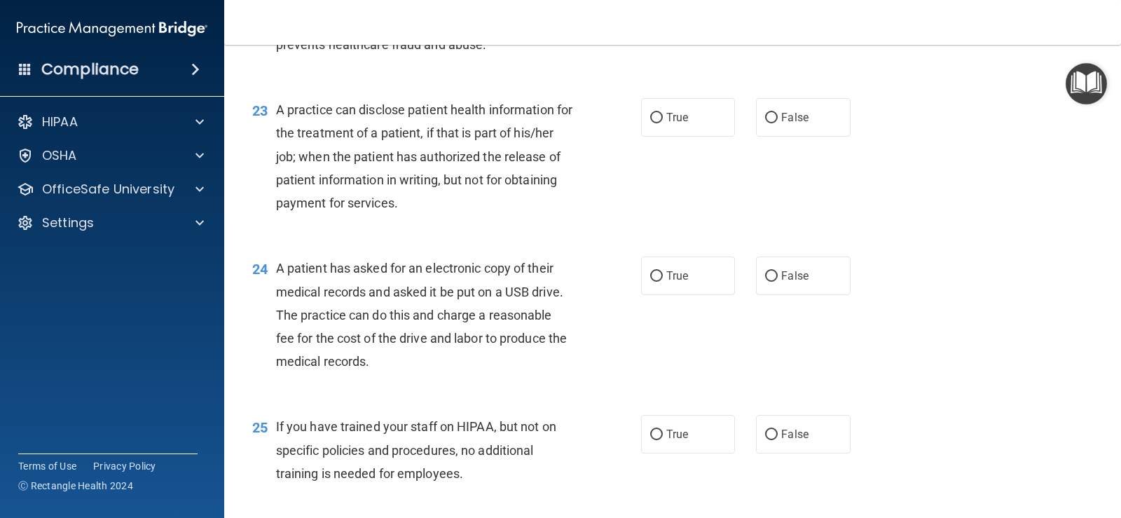
scroll to position [2523, 0]
click at [644, 117] on label "True" at bounding box center [688, 115] width 94 height 39
click at [650, 117] on input "True" at bounding box center [656, 116] width 13 height 11
radio input "true"
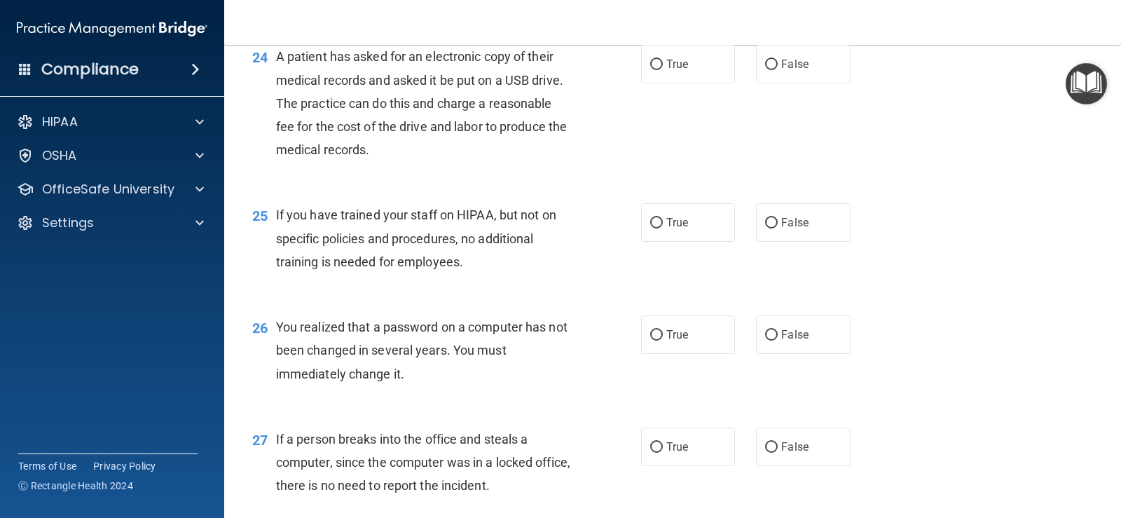
scroll to position [2733, 0]
click at [771, 57] on label "False" at bounding box center [803, 63] width 94 height 39
click at [771, 59] on input "False" at bounding box center [771, 64] width 13 height 11
radio input "true"
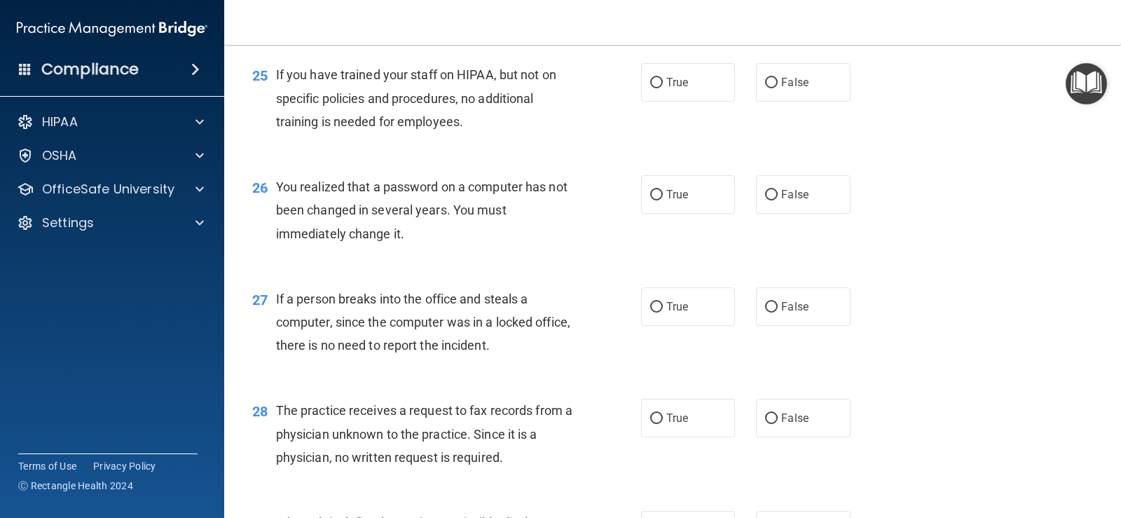
scroll to position [2874, 0]
click at [769, 82] on input "False" at bounding box center [771, 82] width 13 height 11
radio input "true"
click at [660, 194] on label "True" at bounding box center [688, 194] width 94 height 39
click at [660, 194] on input "True" at bounding box center [656, 194] width 13 height 11
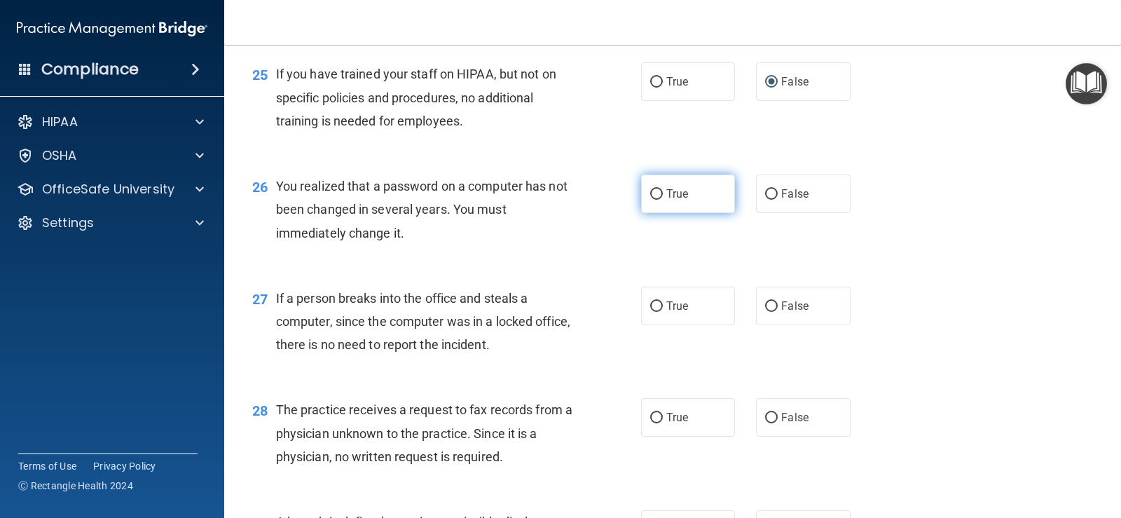
radio input "true"
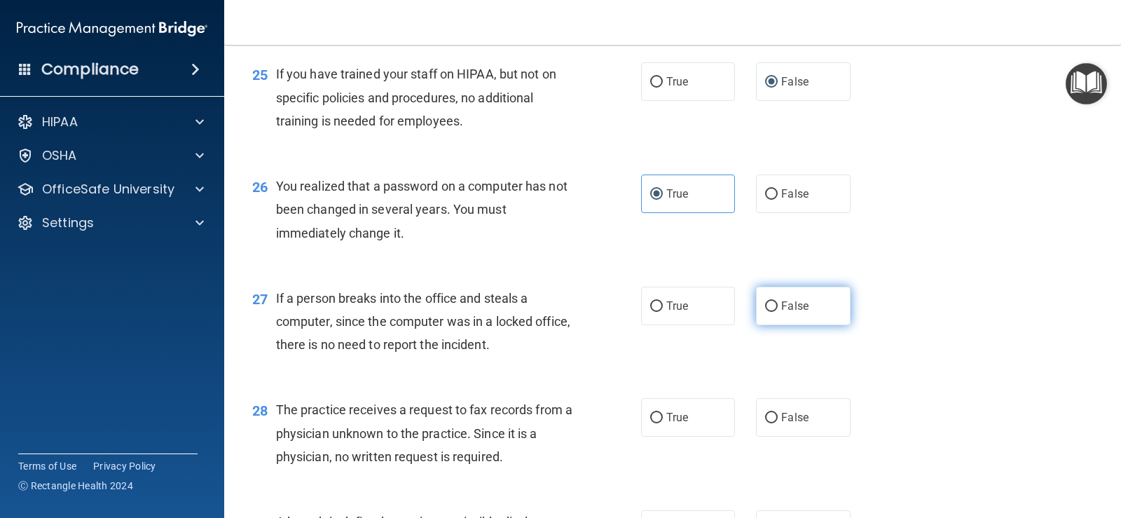
click at [765, 310] on input "False" at bounding box center [771, 306] width 13 height 11
radio input "true"
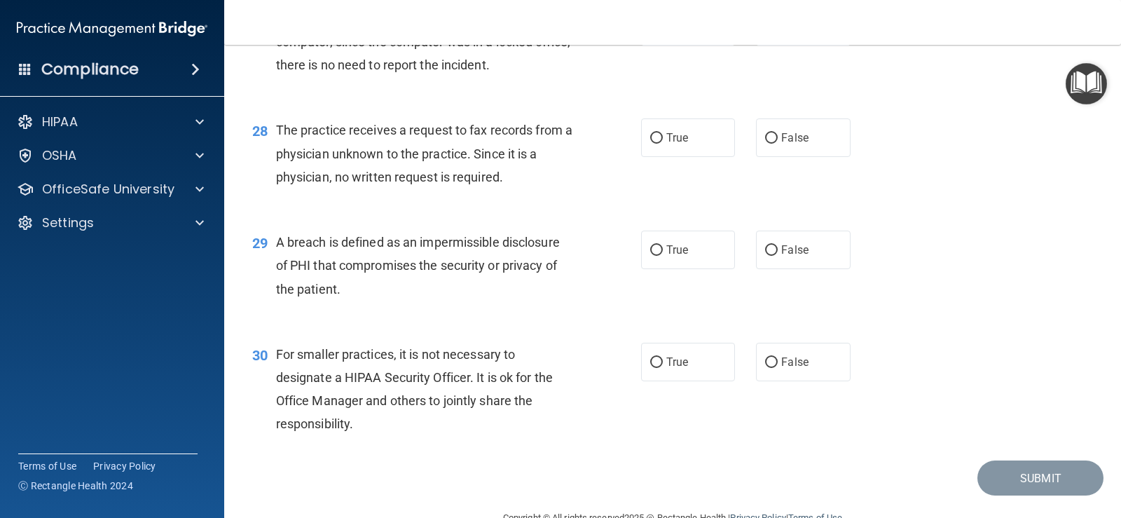
scroll to position [3154, 0]
click at [765, 141] on input "False" at bounding box center [771, 137] width 13 height 11
radio input "true"
click at [650, 245] on input "True" at bounding box center [656, 250] width 13 height 11
radio input "true"
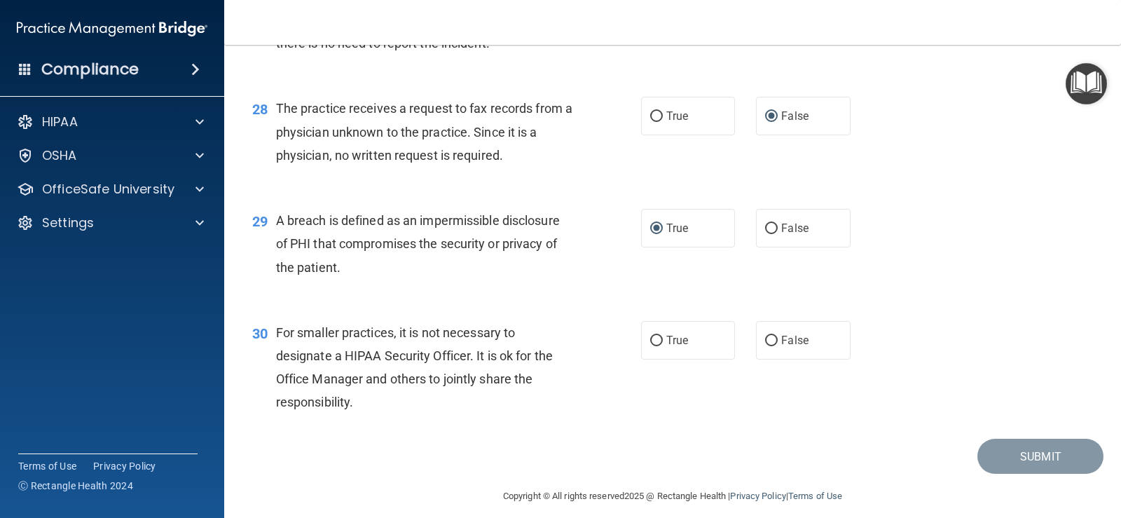
scroll to position [3187, 0]
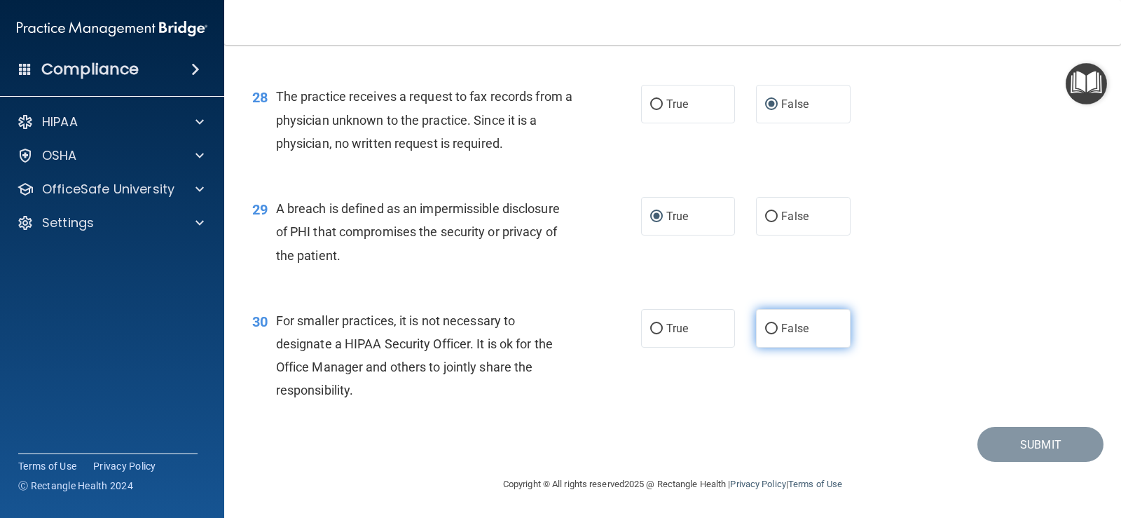
click at [772, 334] on label "False" at bounding box center [803, 328] width 94 height 39
click at [772, 334] on input "False" at bounding box center [771, 329] width 13 height 11
radio input "true"
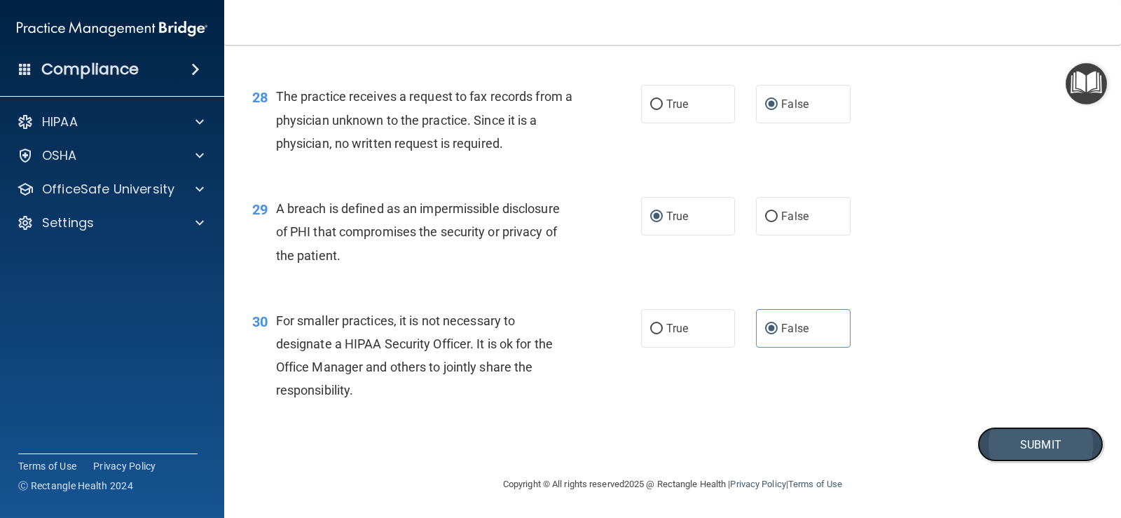
click at [994, 442] on button "Submit" at bounding box center [1041, 445] width 126 height 36
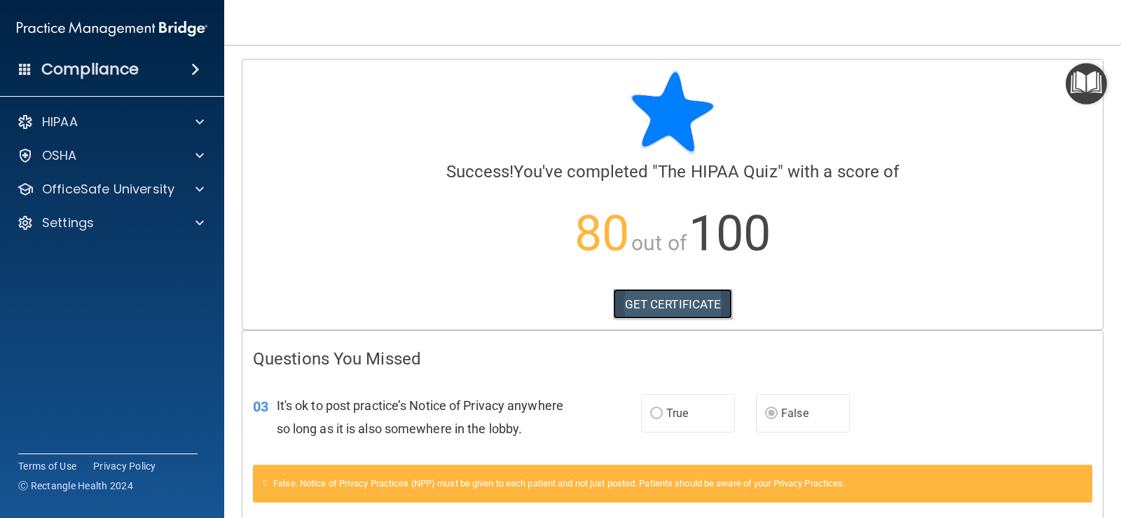
click at [692, 306] on link "GET CERTIFICATE" at bounding box center [673, 304] width 120 height 31
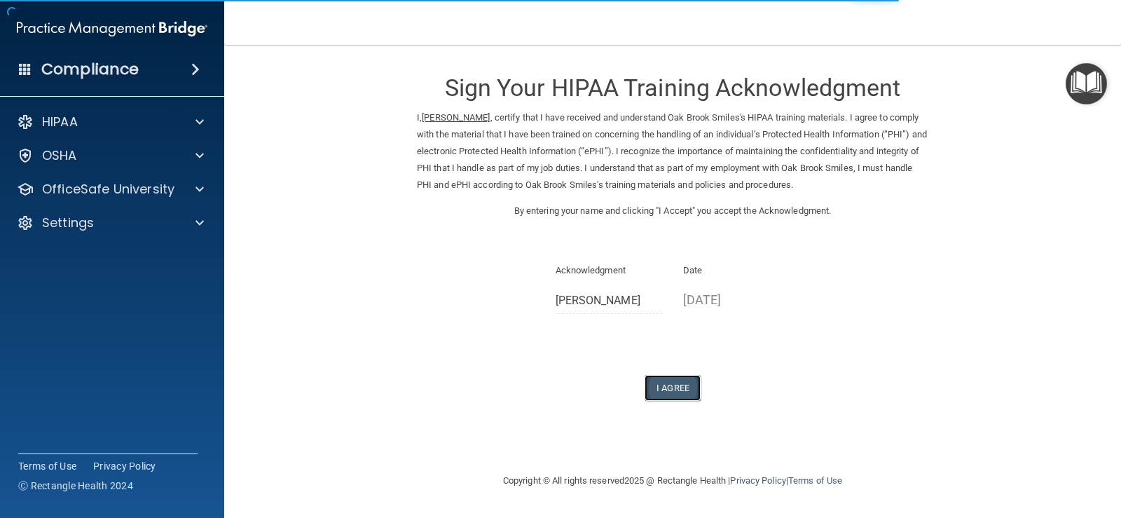
click at [676, 389] on button "I Agree" at bounding box center [673, 388] width 56 height 26
click at [674, 386] on button "I Agree" at bounding box center [673, 388] width 56 height 26
click at [678, 390] on button "I Agree" at bounding box center [673, 388] width 56 height 26
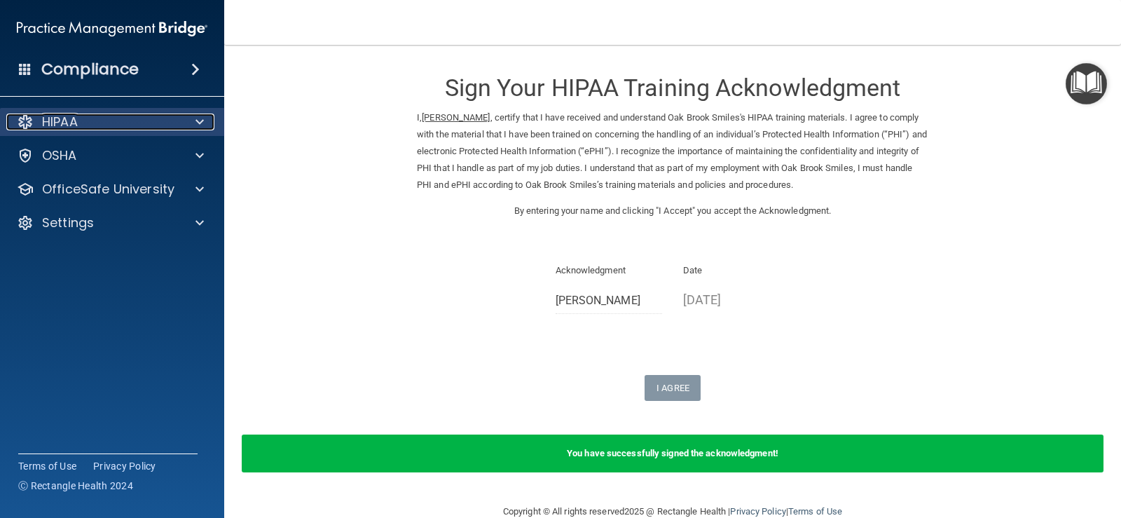
click at [163, 121] on div "HIPAA" at bounding box center [93, 122] width 174 height 17
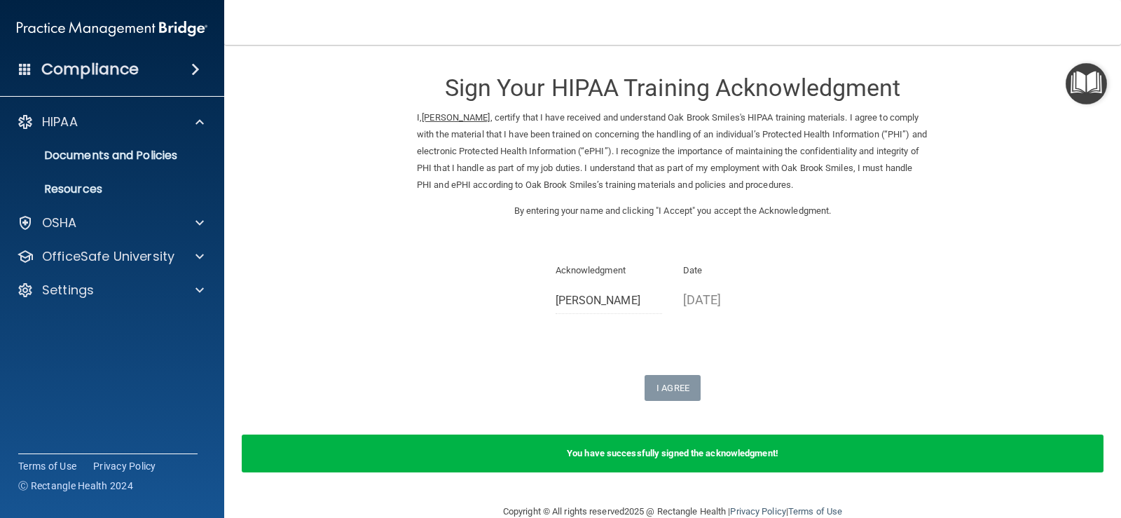
click at [113, 65] on h4 "Compliance" at bounding box center [89, 70] width 97 height 20
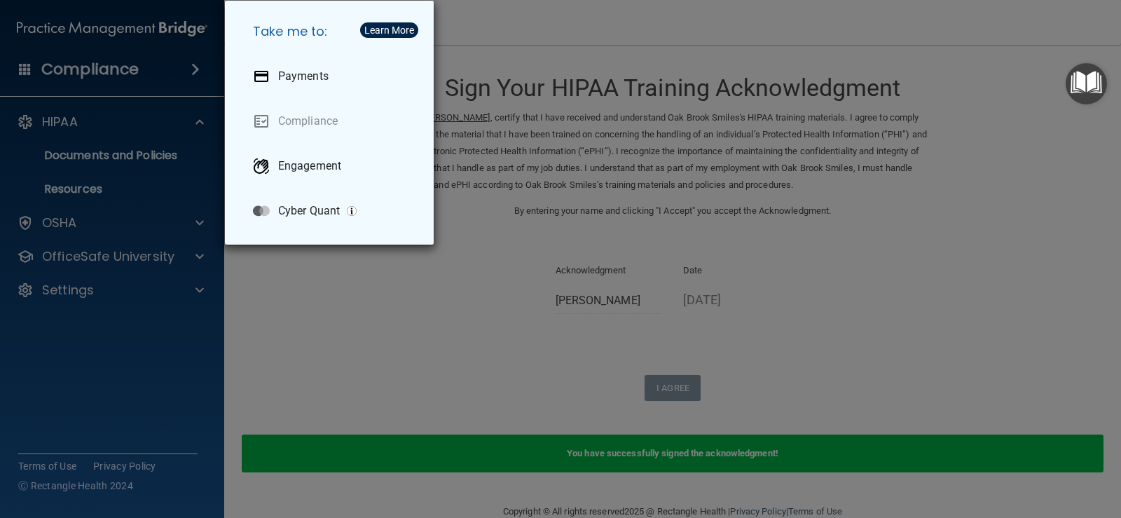
click at [331, 343] on div "Take me to: Payments Compliance Engagement Cyber Quant" at bounding box center [560, 259] width 1121 height 518
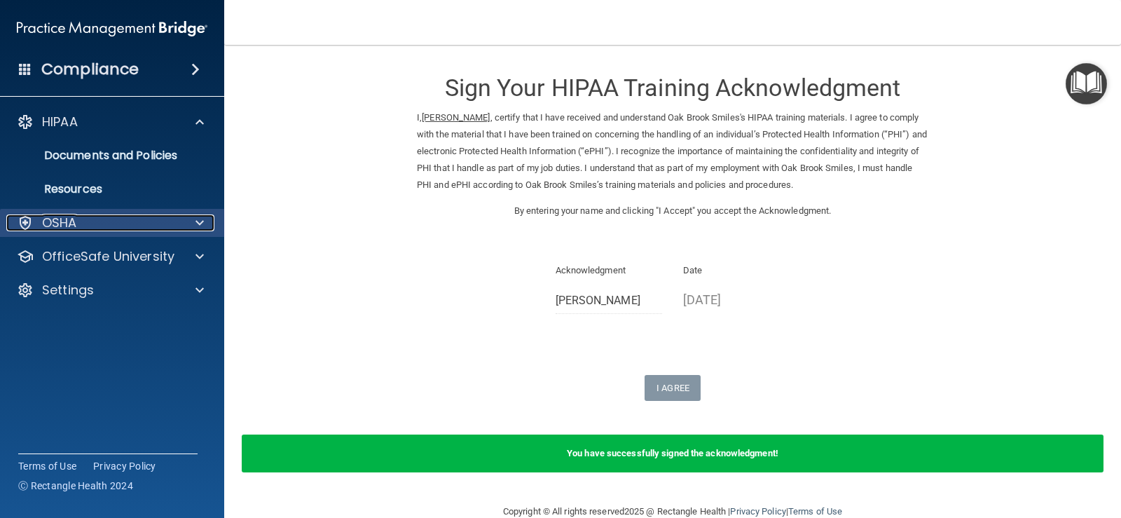
click at [198, 228] on span at bounding box center [200, 222] width 8 height 17
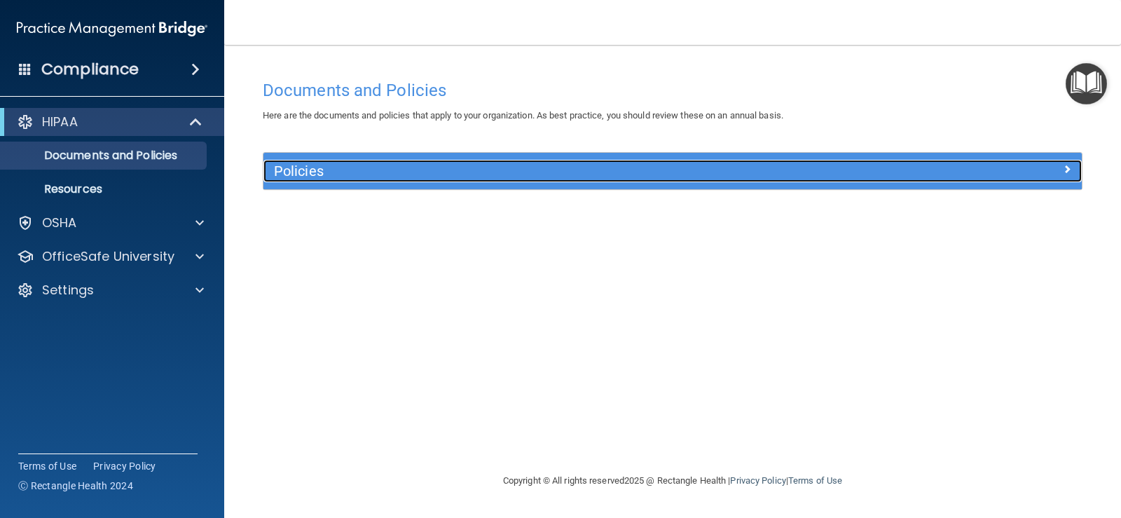
click at [475, 165] on h5 "Policies" at bounding box center [570, 170] width 593 height 15
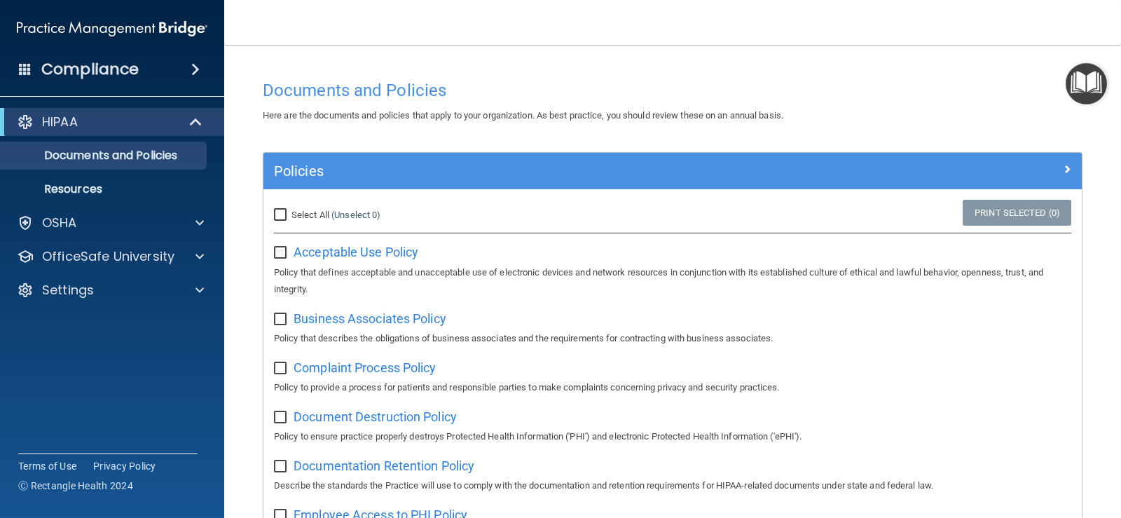
click at [166, 69] on div "Compliance" at bounding box center [112, 69] width 224 height 31
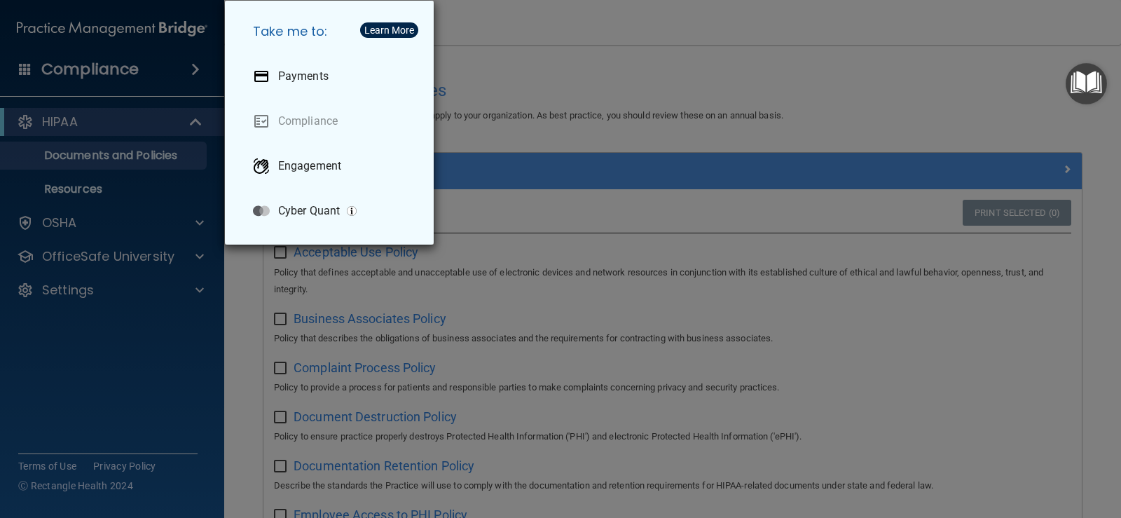
click at [135, 201] on div "Take me to: Payments Compliance Engagement Cyber Quant" at bounding box center [560, 259] width 1121 height 518
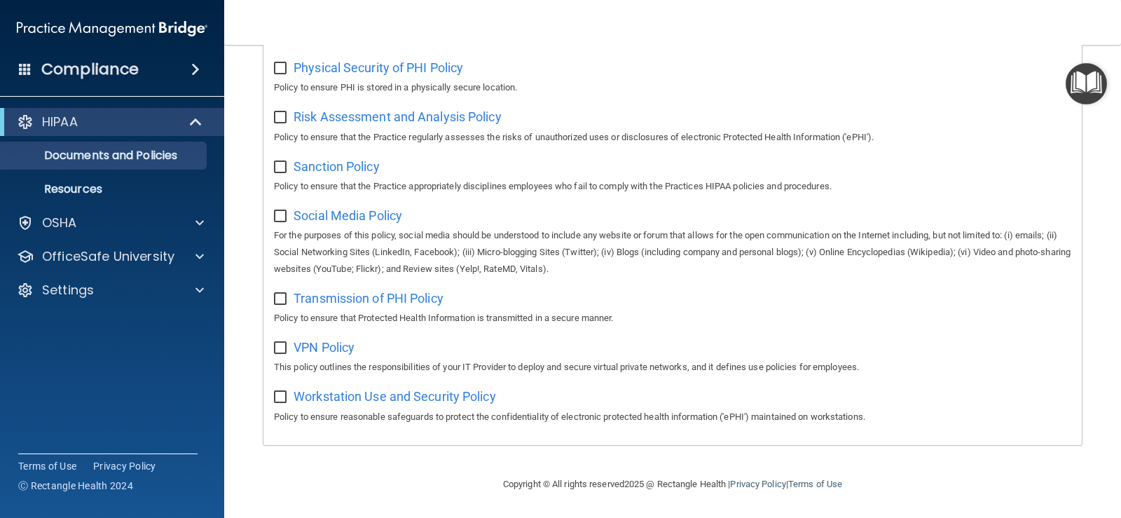
scroll to position [922, 0]
click at [174, 250] on div "OfficeSafe University" at bounding box center [93, 256] width 174 height 17
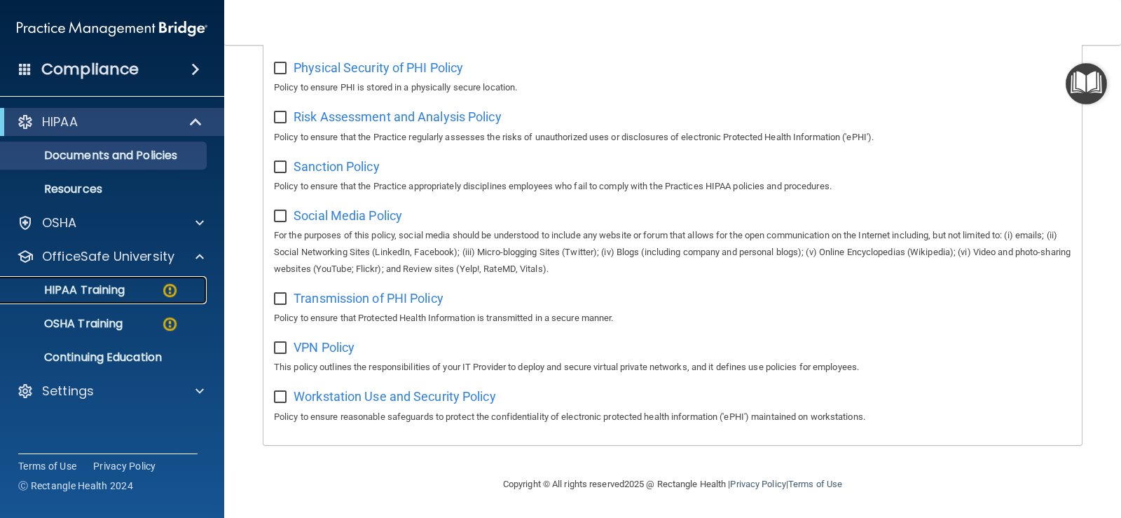
click at [122, 287] on p "HIPAA Training" at bounding box center [67, 290] width 116 height 14
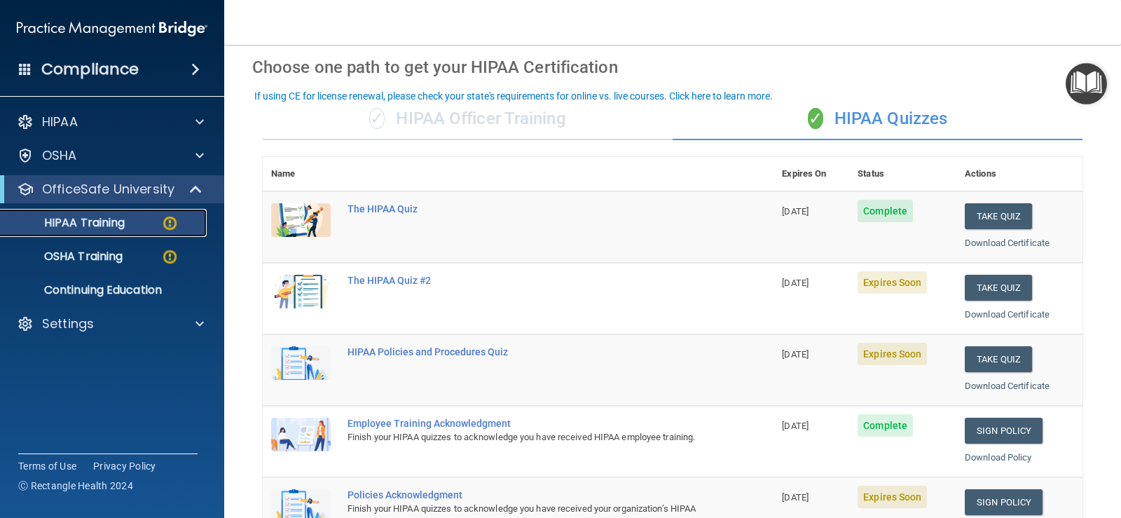
scroll to position [47, 0]
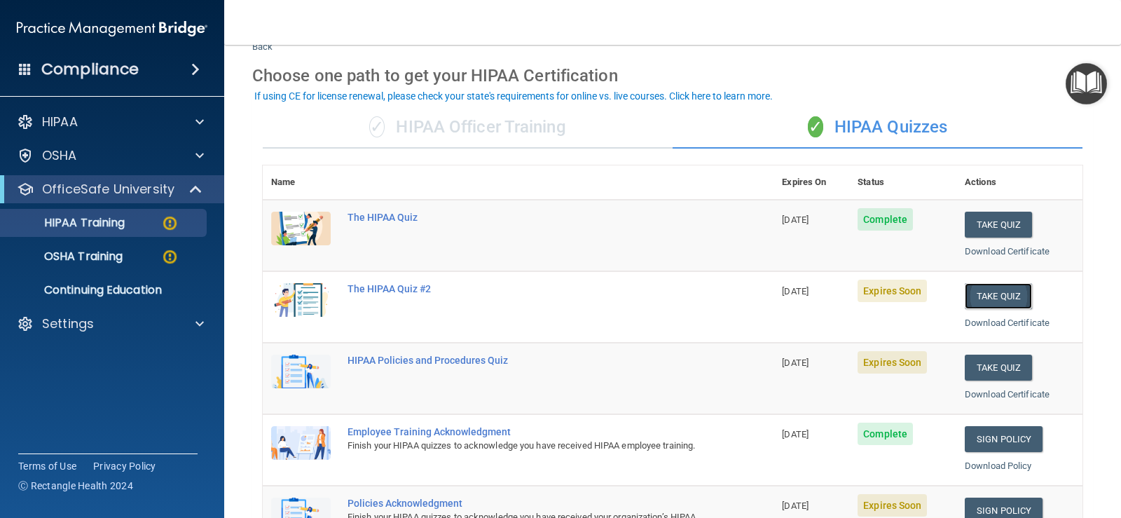
click at [992, 295] on button "Take Quiz" at bounding box center [998, 296] width 67 height 26
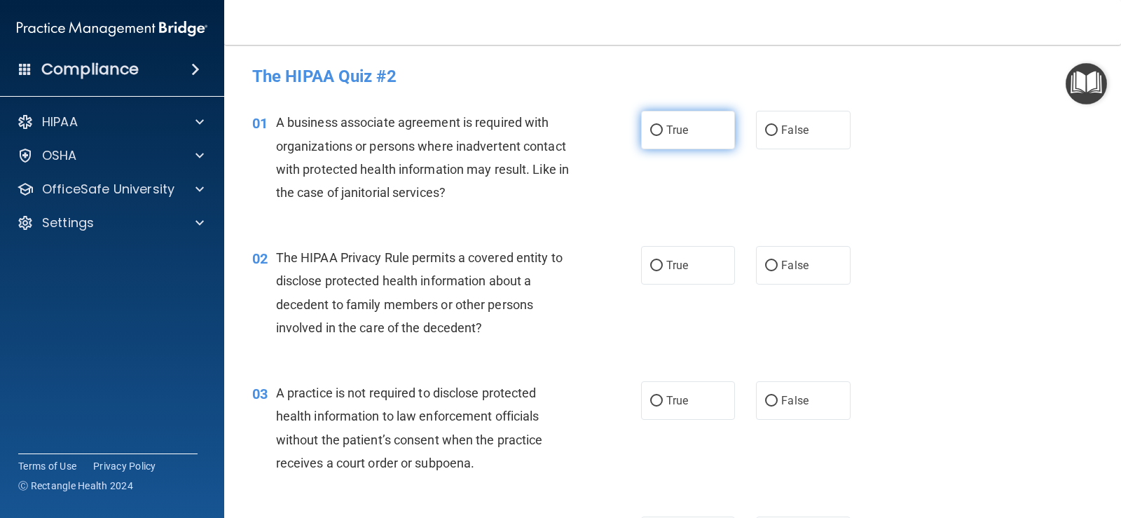
click at [653, 130] on input "True" at bounding box center [656, 130] width 13 height 11
radio input "true"
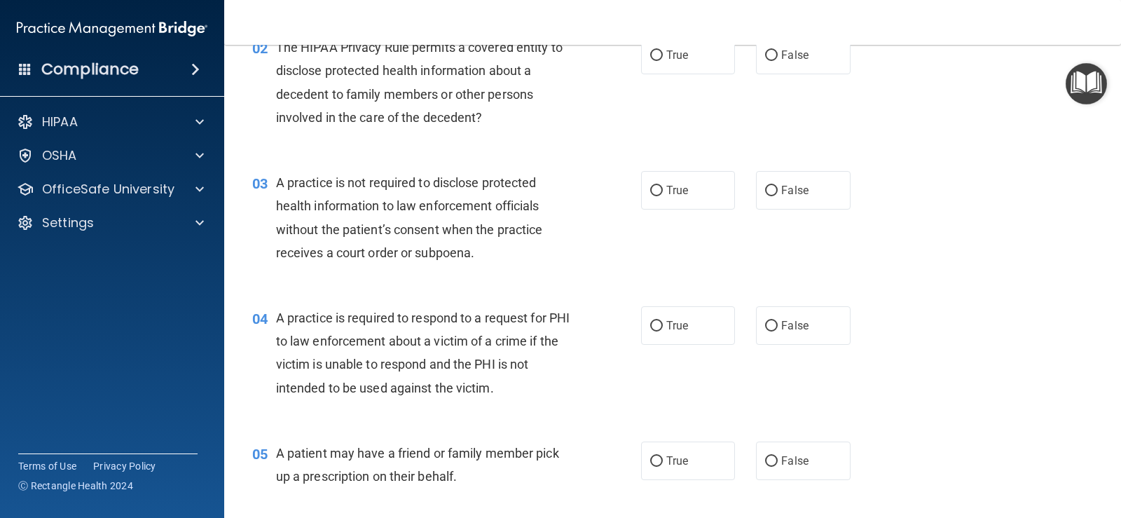
scroll to position [140, 0]
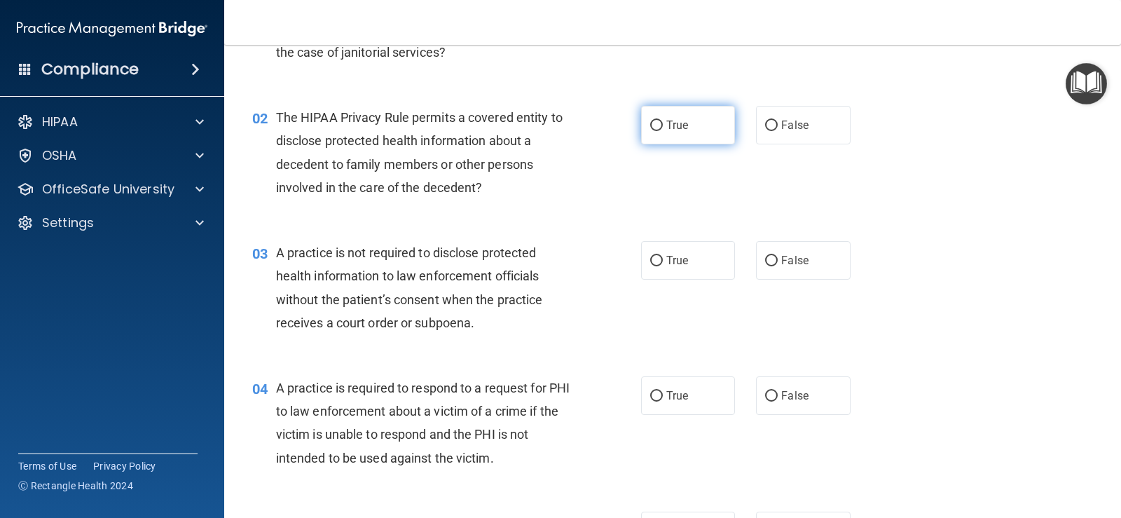
click at [651, 124] on input "True" at bounding box center [656, 126] width 13 height 11
radio input "true"
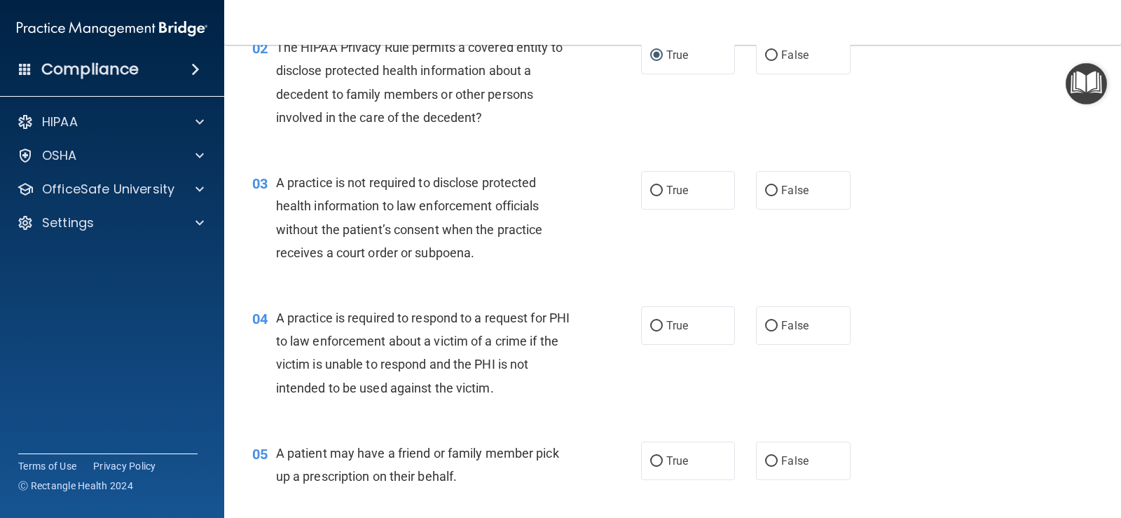
scroll to position [280, 0]
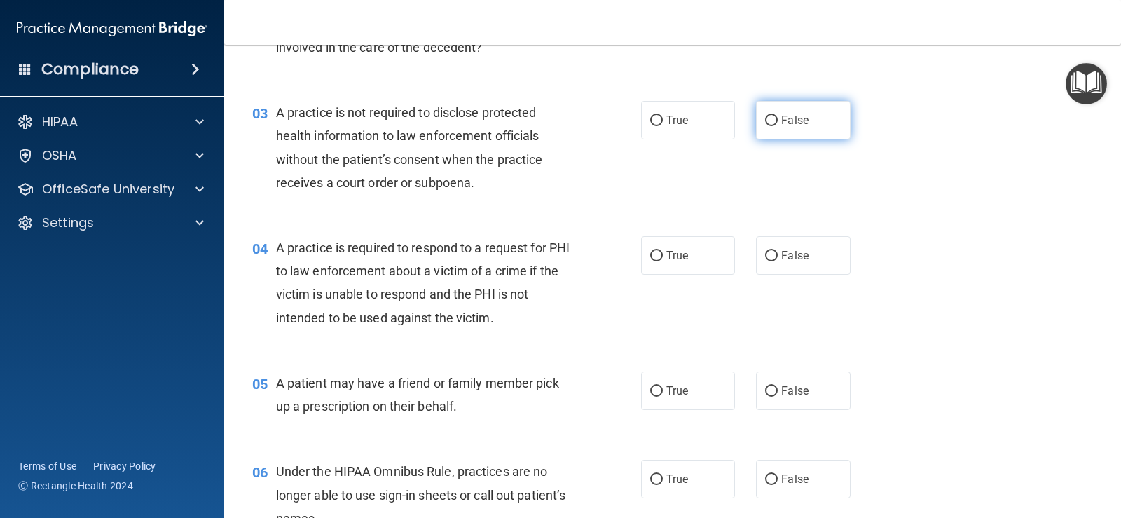
click at [769, 121] on input "False" at bounding box center [771, 121] width 13 height 11
radio input "true"
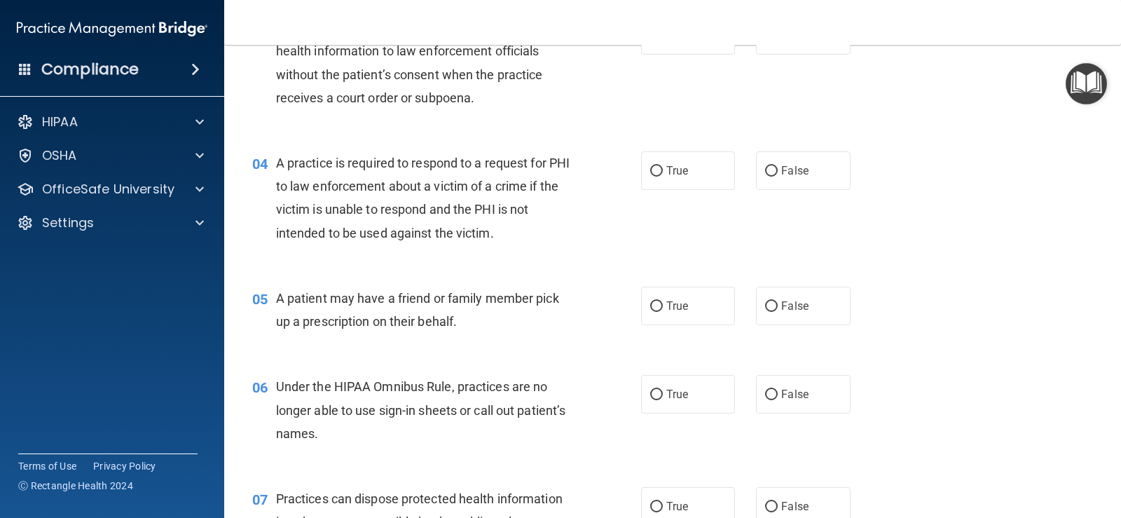
scroll to position [421, 0]
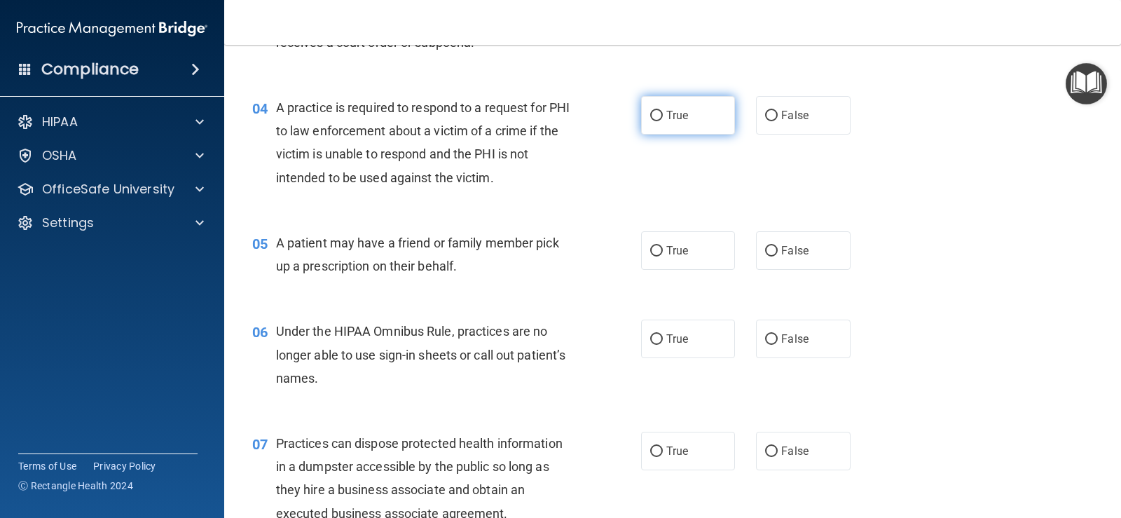
click at [671, 113] on span "True" at bounding box center [678, 115] width 22 height 13
click at [663, 113] on input "True" at bounding box center [656, 116] width 13 height 11
radio input "true"
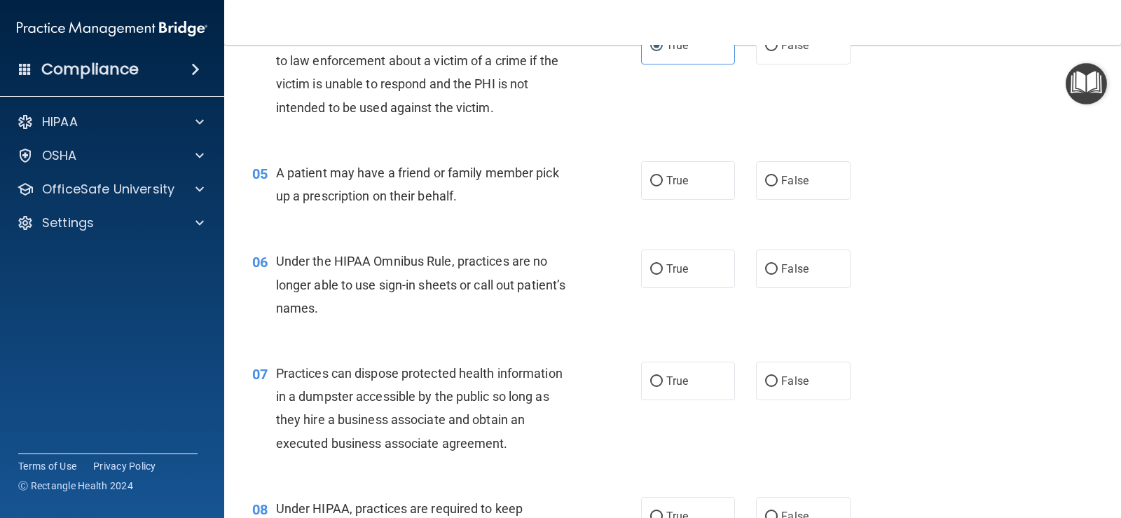
scroll to position [561, 0]
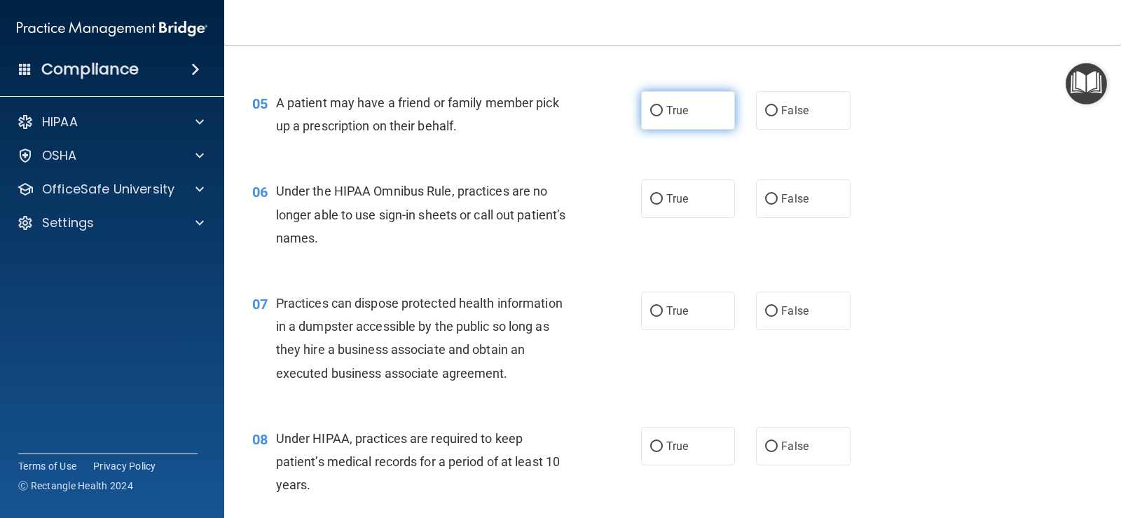
click at [651, 117] on label "True" at bounding box center [688, 110] width 94 height 39
click at [651, 116] on input "True" at bounding box center [656, 111] width 13 height 11
radio input "true"
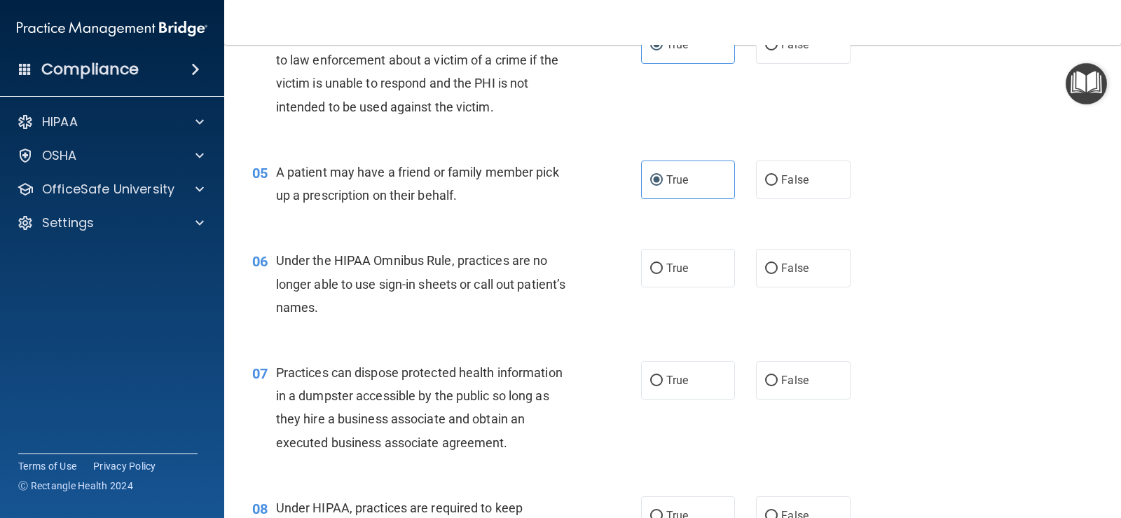
scroll to position [491, 0]
click at [771, 175] on label "False" at bounding box center [803, 180] width 94 height 39
click at [771, 176] on input "False" at bounding box center [771, 181] width 13 height 11
radio input "true"
radio input "false"
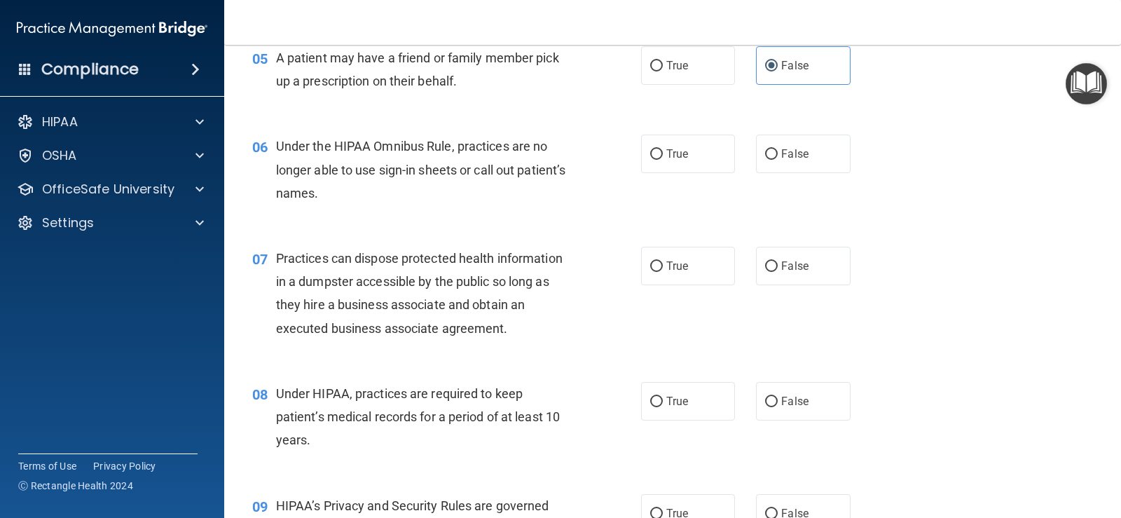
scroll to position [631, 0]
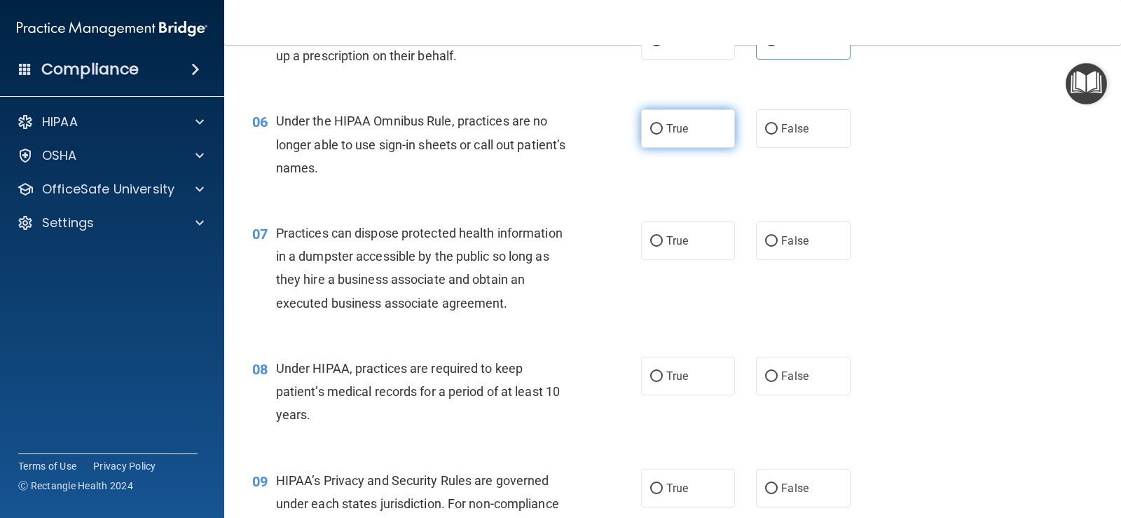
click at [667, 134] on span "True" at bounding box center [678, 128] width 22 height 13
click at [663, 134] on input "True" at bounding box center [656, 129] width 13 height 11
radio input "true"
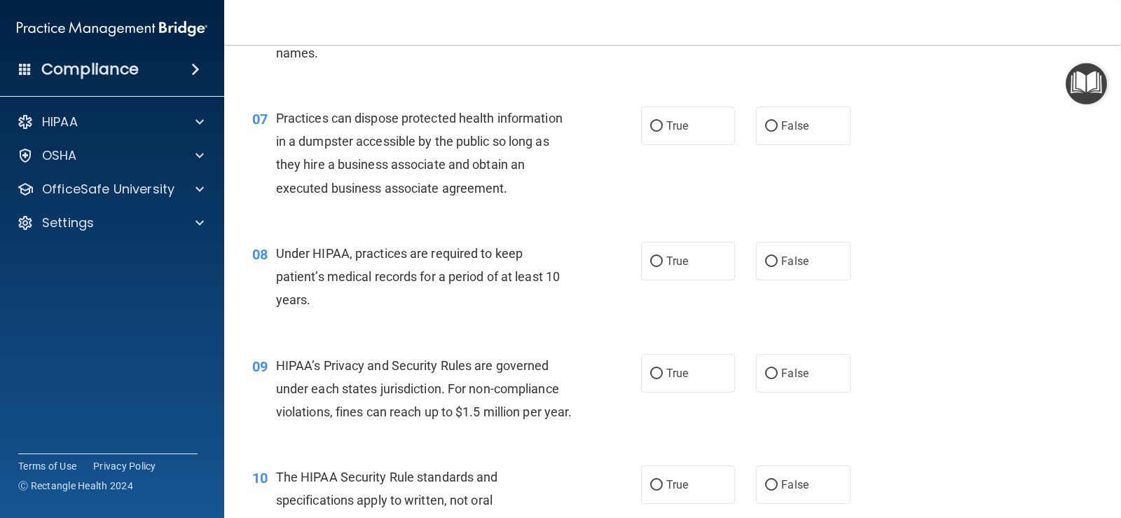
scroll to position [771, 0]
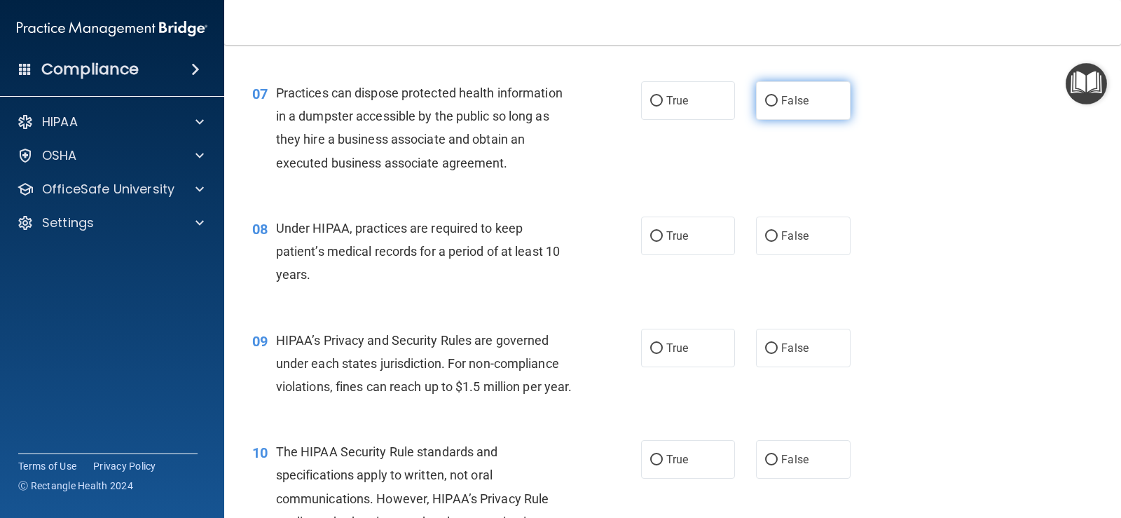
click at [770, 99] on input "False" at bounding box center [771, 101] width 13 height 11
radio input "true"
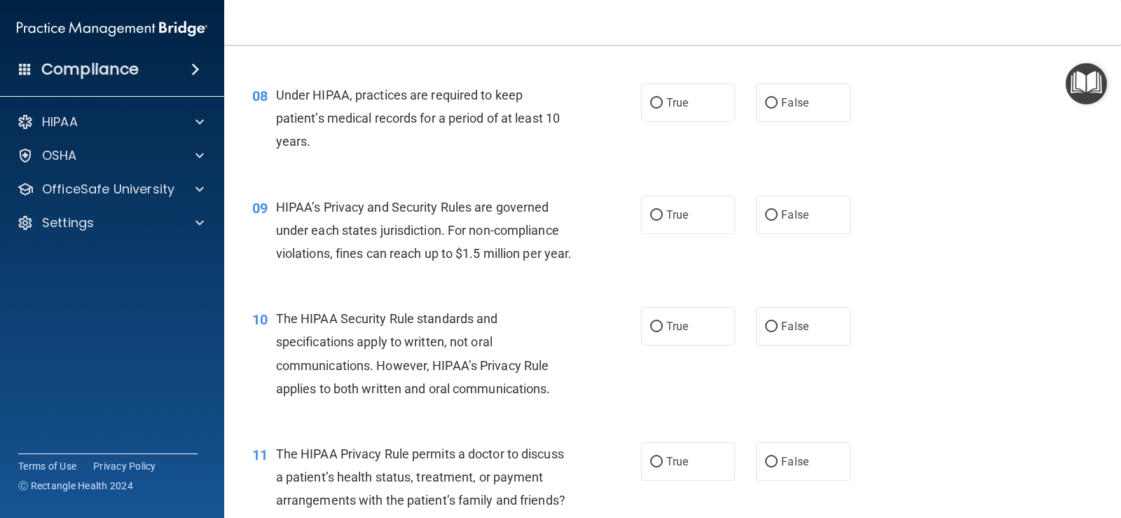
scroll to position [911, 0]
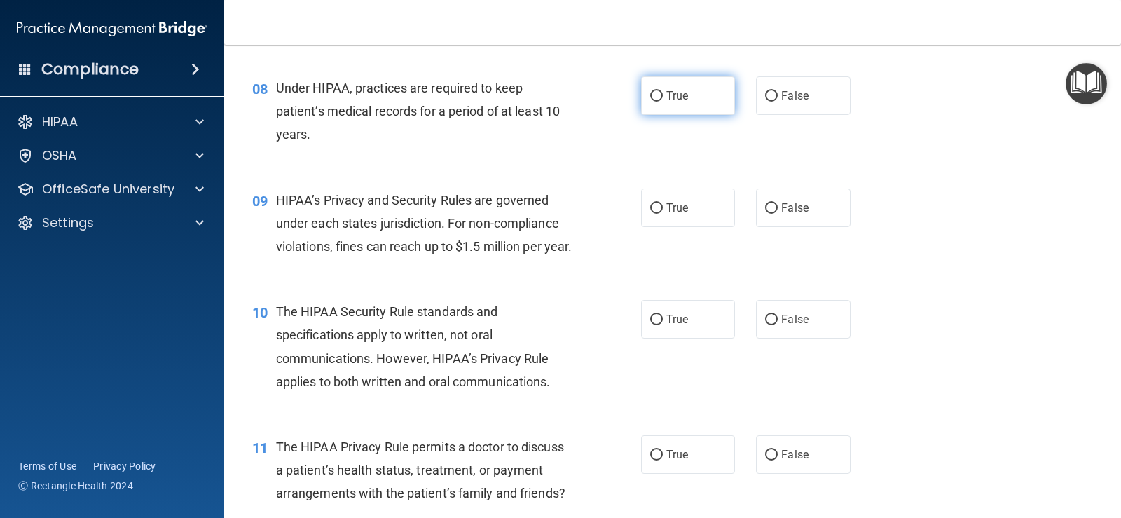
click at [663, 104] on label "True" at bounding box center [688, 95] width 94 height 39
click at [663, 102] on input "True" at bounding box center [656, 96] width 13 height 11
radio input "true"
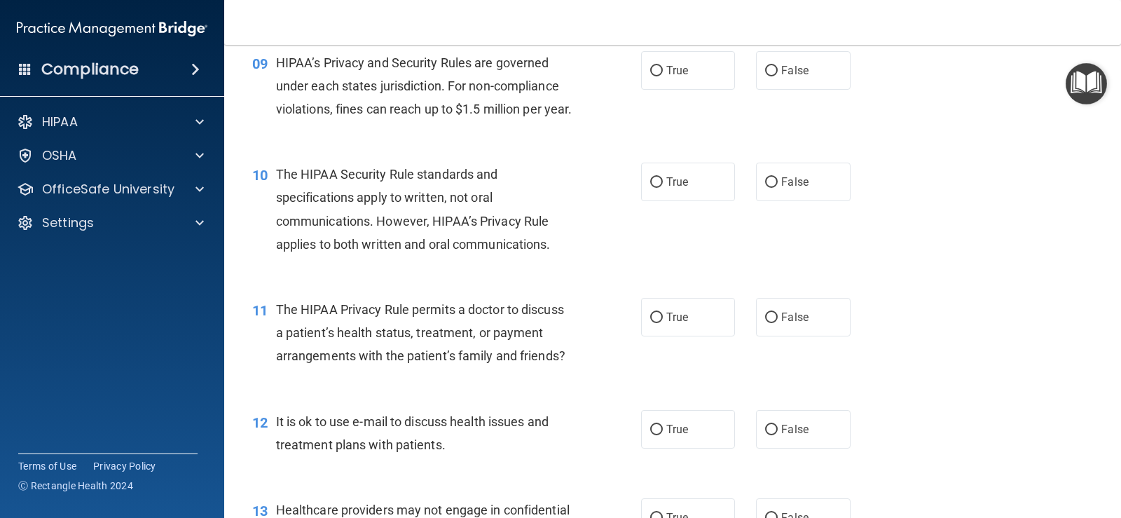
scroll to position [1051, 0]
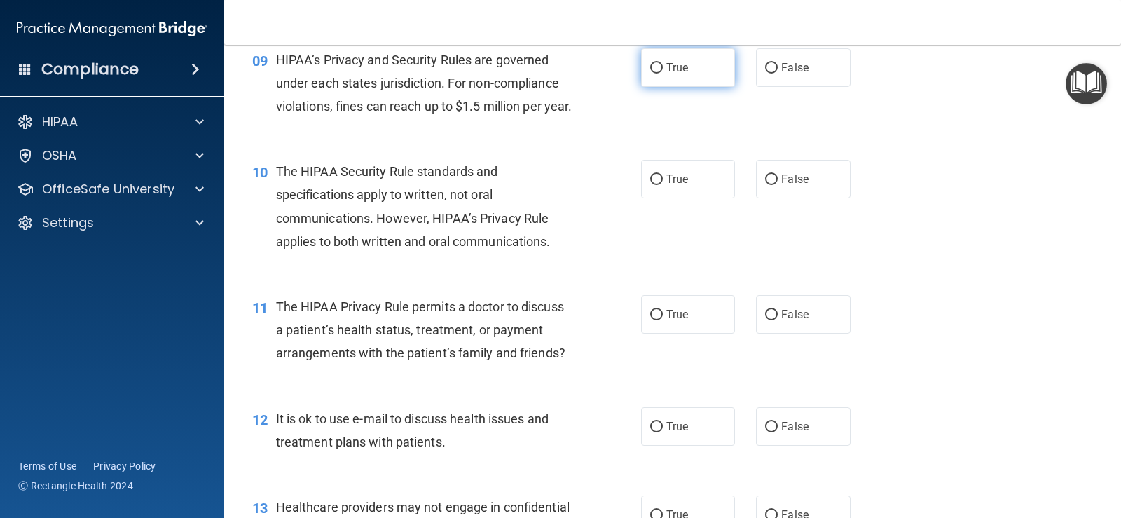
click at [668, 67] on span "True" at bounding box center [678, 67] width 22 height 13
click at [663, 67] on input "True" at bounding box center [656, 68] width 13 height 11
radio input "true"
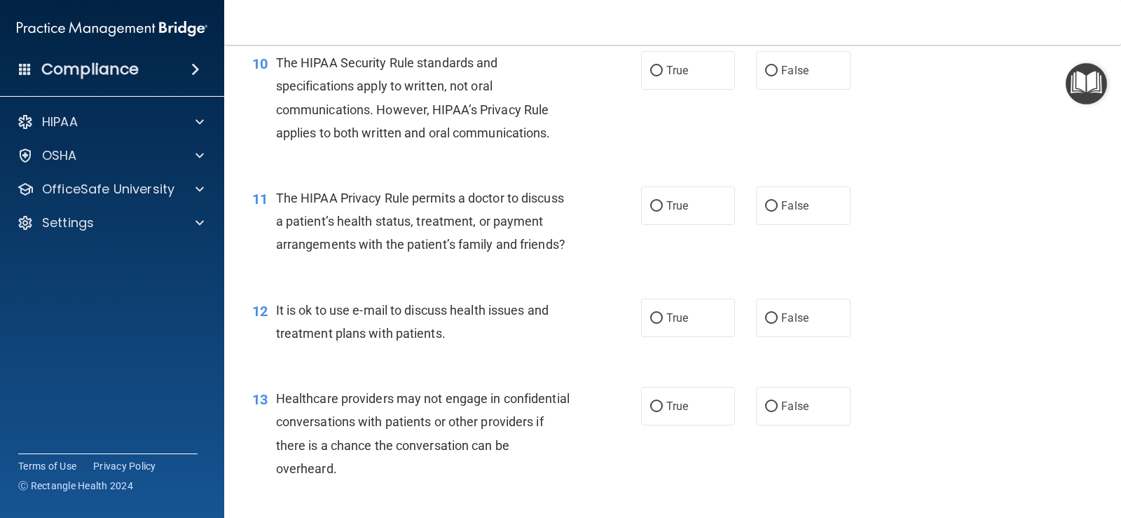
scroll to position [1192, 0]
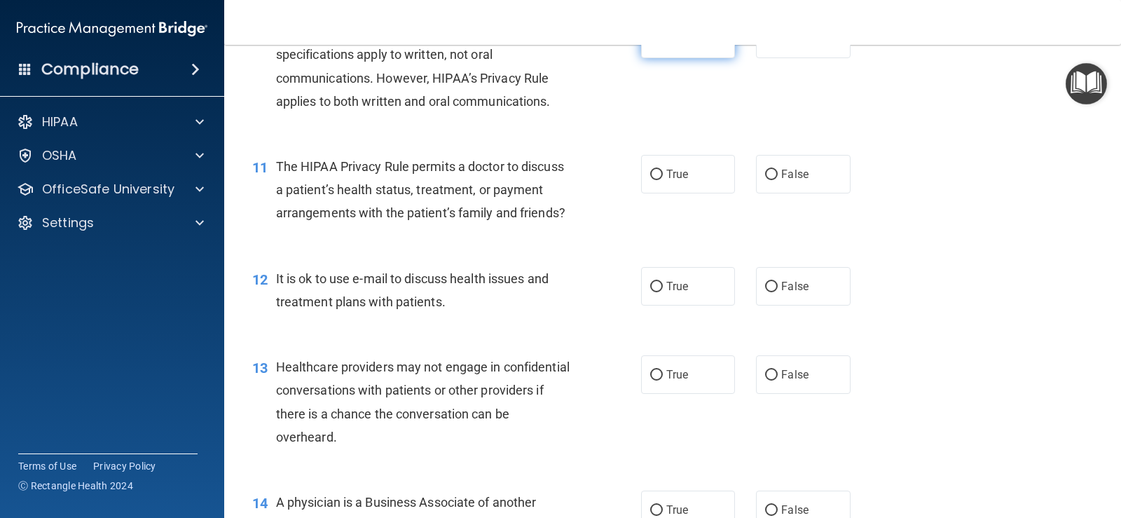
click at [657, 45] on input "True" at bounding box center [656, 39] width 13 height 11
radio input "true"
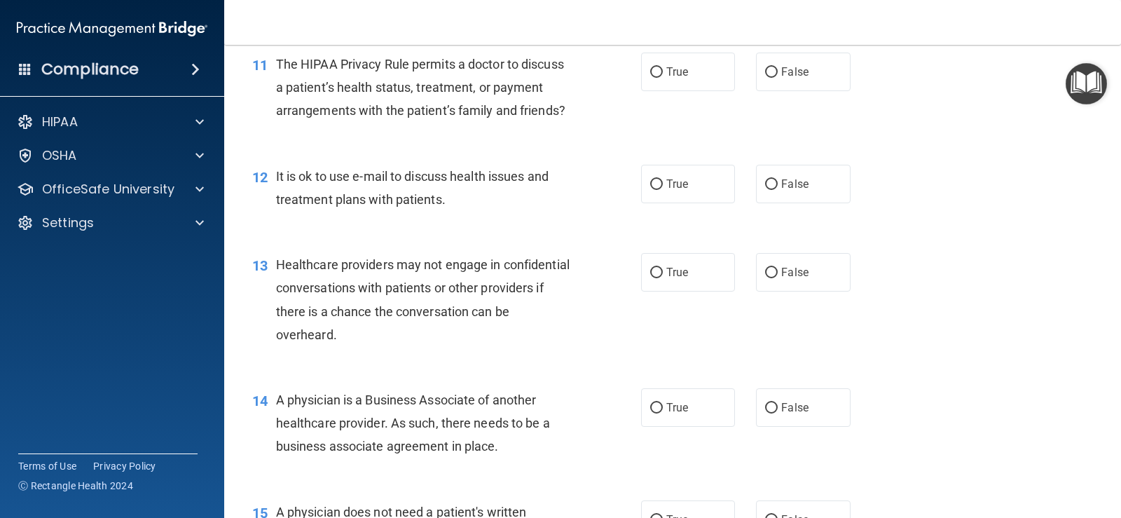
scroll to position [1262, 0]
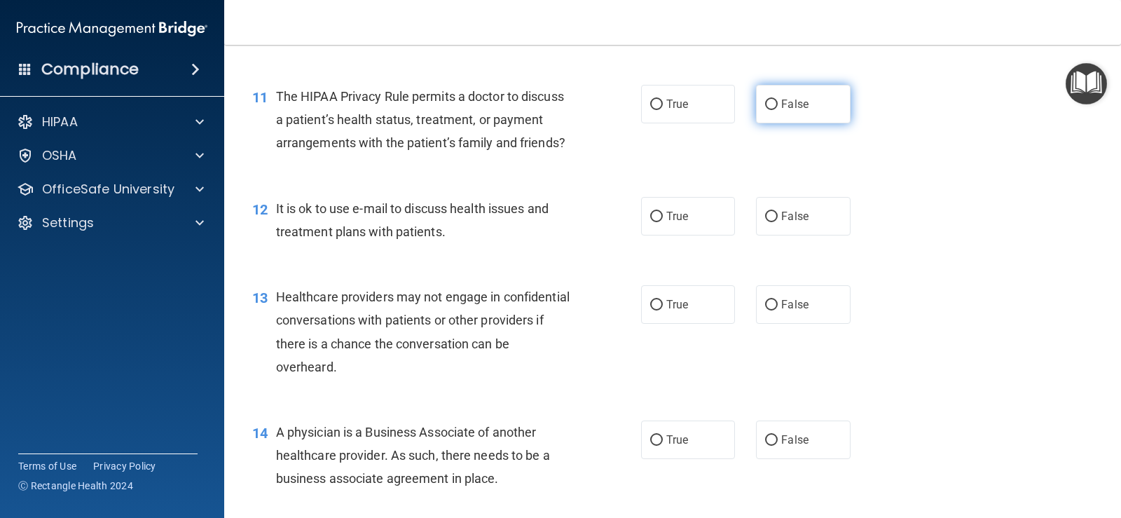
click at [794, 111] on span "False" at bounding box center [794, 103] width 27 height 13
click at [778, 110] on input "False" at bounding box center [771, 105] width 13 height 11
radio input "true"
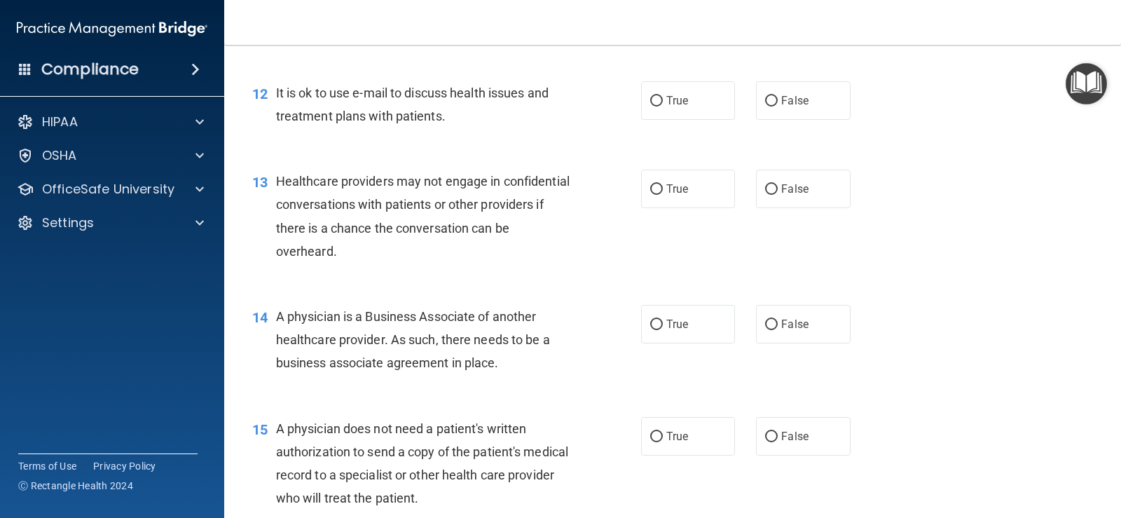
scroll to position [1402, 0]
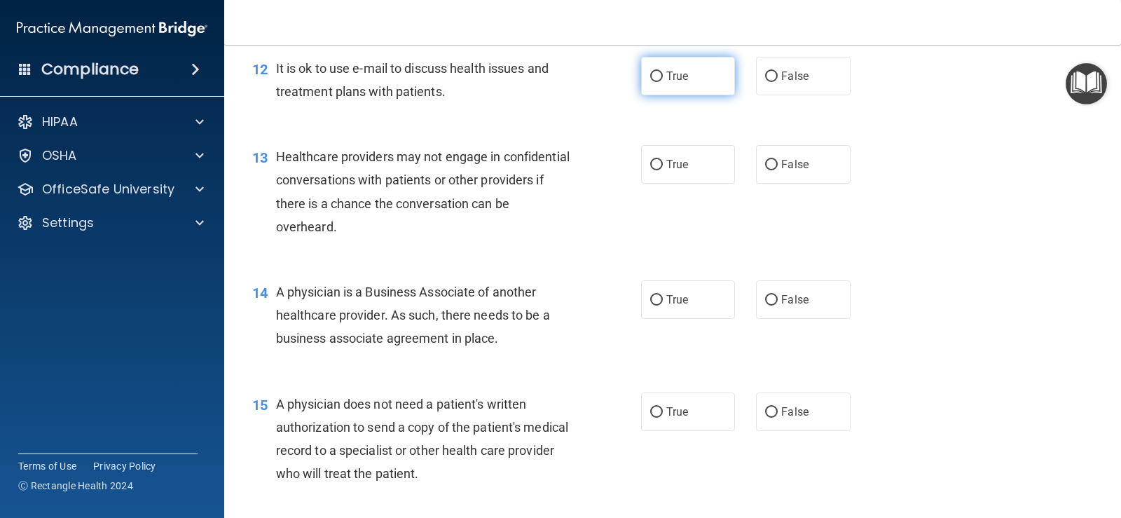
click at [694, 95] on label "True" at bounding box center [688, 76] width 94 height 39
click at [663, 82] on input "True" at bounding box center [656, 76] width 13 height 11
radio input "true"
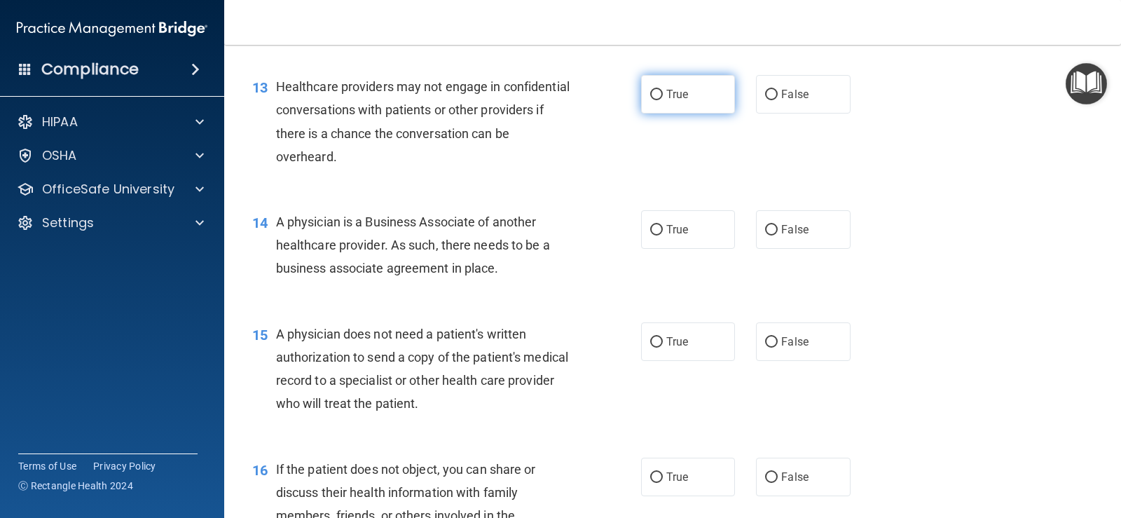
click at [653, 100] on input "True" at bounding box center [656, 95] width 13 height 11
radio input "true"
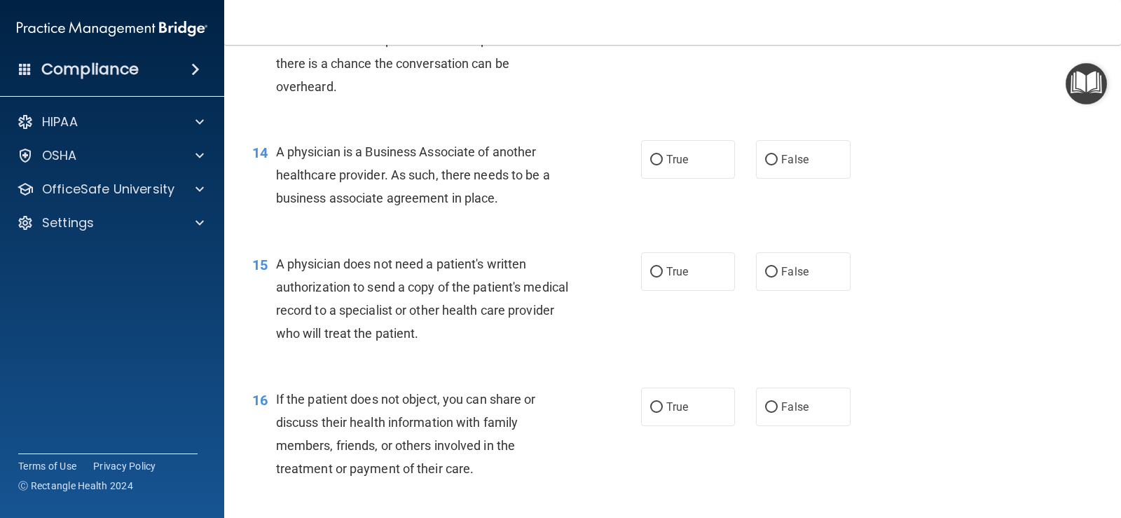
scroll to position [1612, 0]
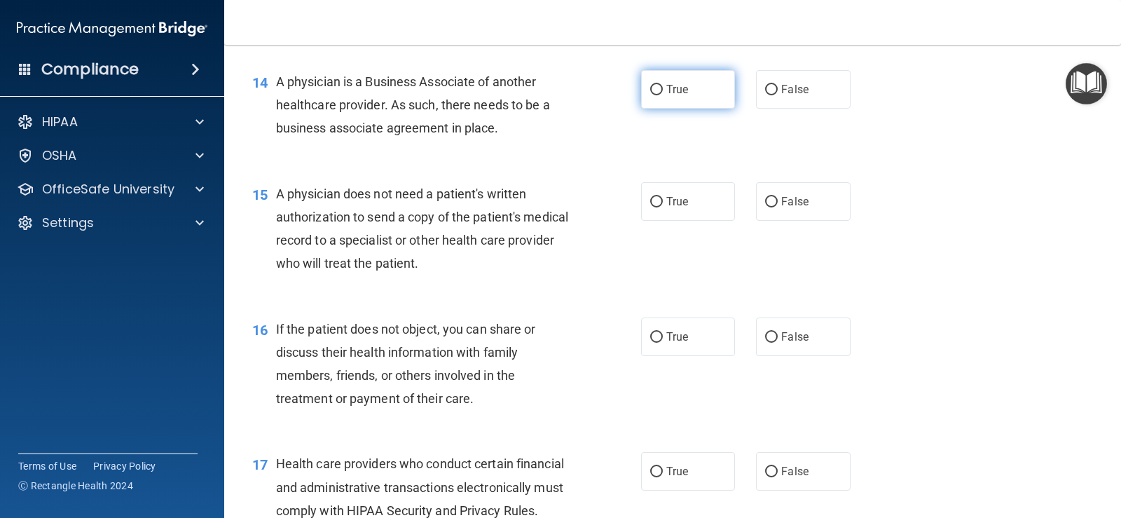
click at [669, 109] on label "True" at bounding box center [688, 89] width 94 height 39
click at [663, 95] on input "True" at bounding box center [656, 90] width 13 height 11
radio input "true"
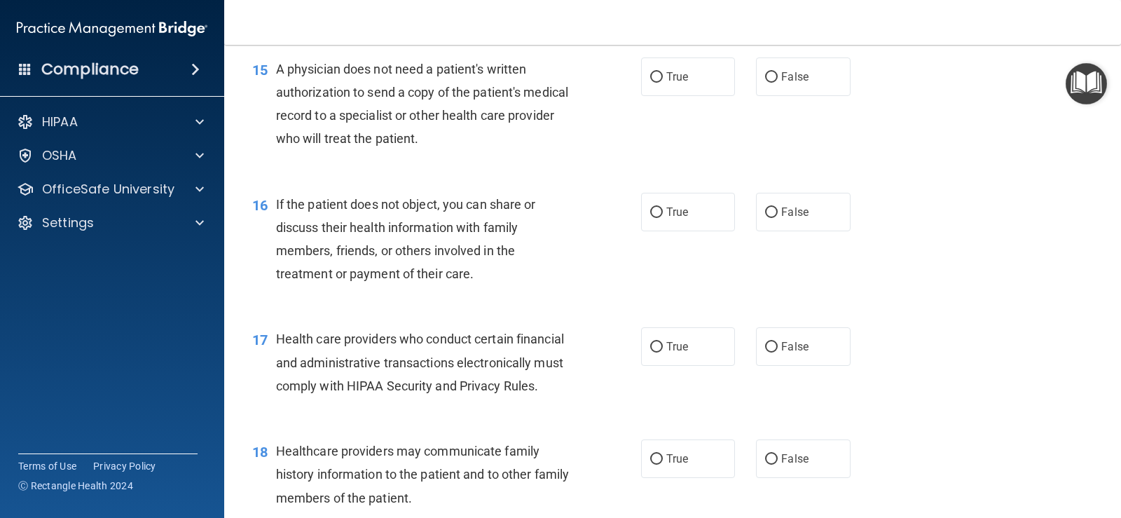
scroll to position [1752, 0]
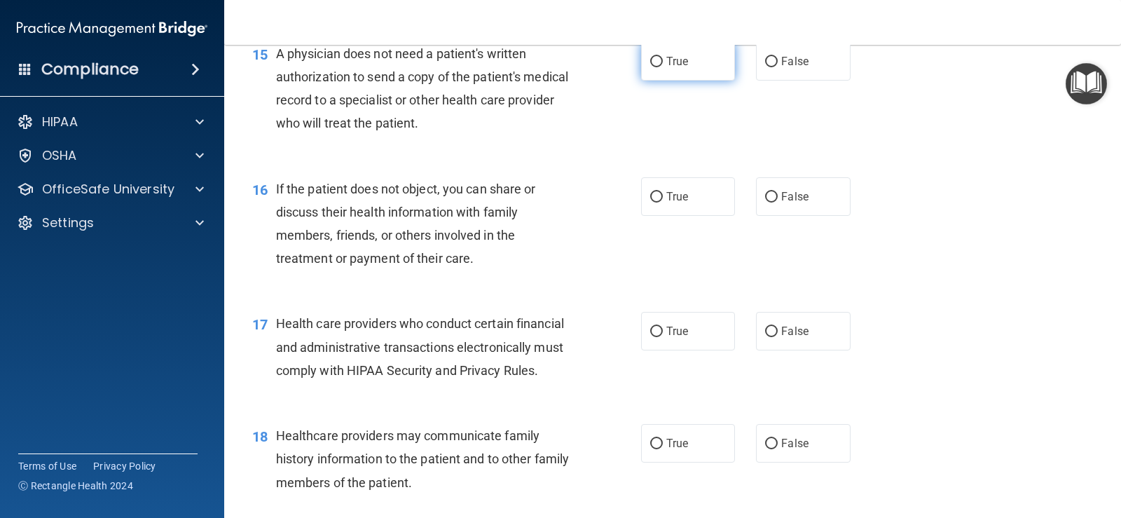
click at [669, 68] on span "True" at bounding box center [678, 61] width 22 height 13
click at [663, 67] on input "True" at bounding box center [656, 62] width 13 height 11
radio input "true"
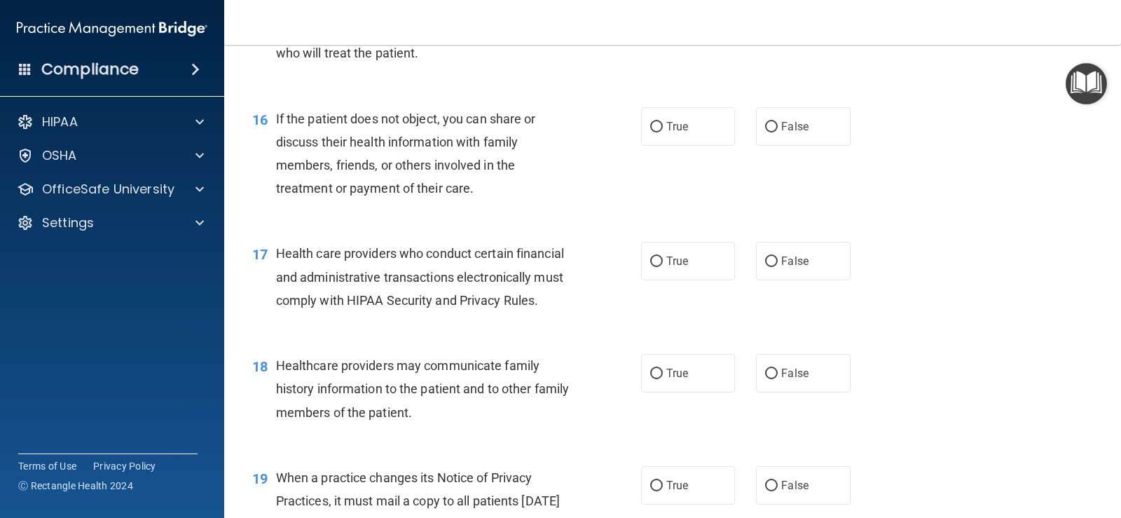
scroll to position [1892, 0]
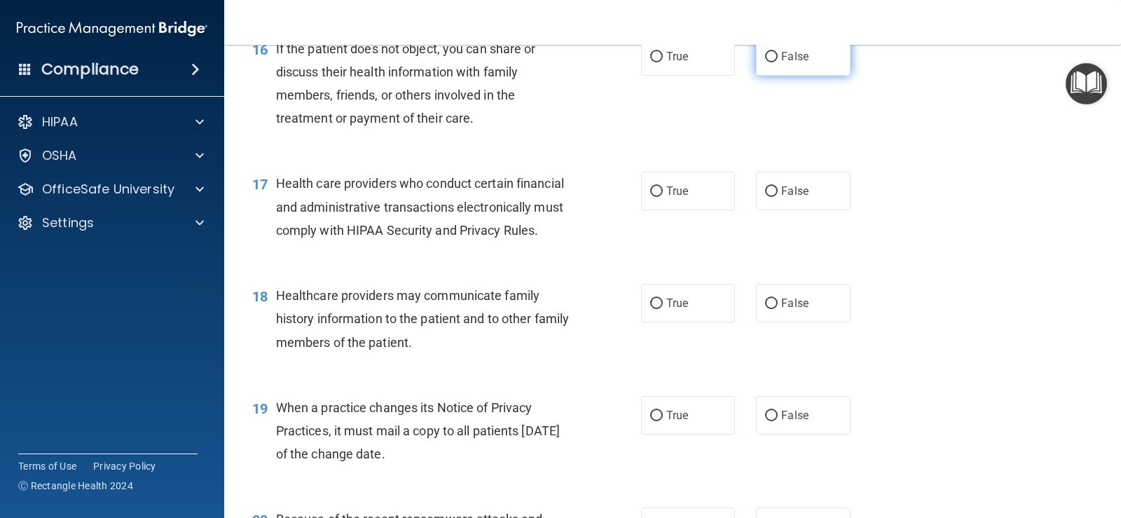
click at [805, 76] on label "False" at bounding box center [803, 56] width 94 height 39
click at [778, 62] on input "False" at bounding box center [771, 57] width 13 height 11
radio input "true"
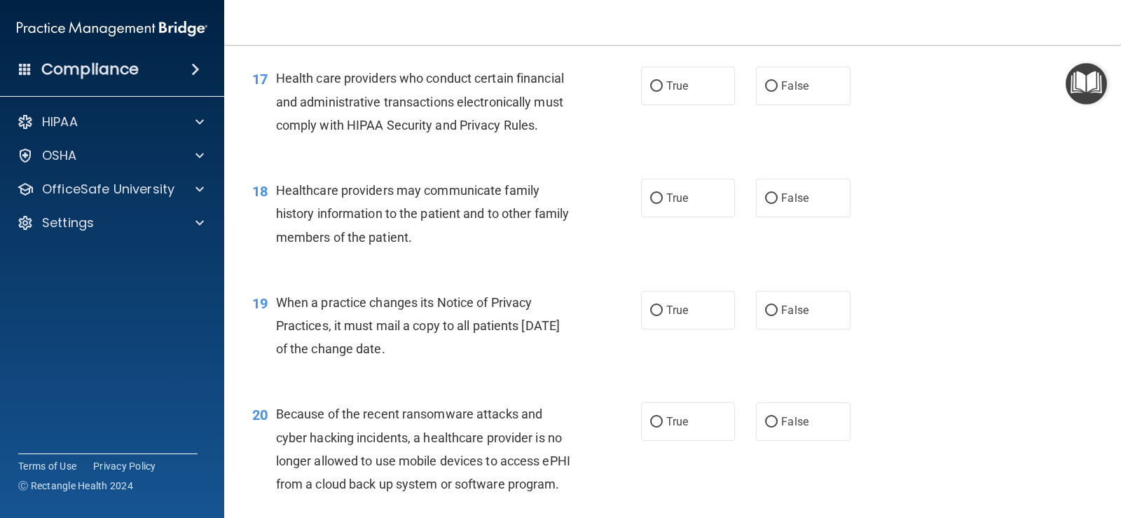
scroll to position [2033, 0]
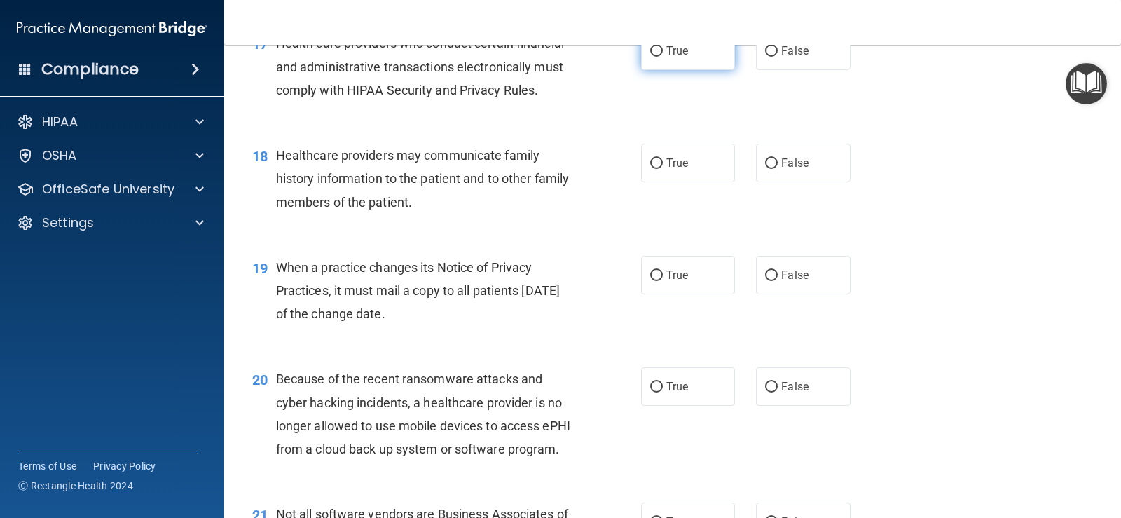
click at [706, 69] on label "True" at bounding box center [688, 51] width 94 height 39
click at [663, 57] on input "True" at bounding box center [656, 51] width 13 height 11
radio input "true"
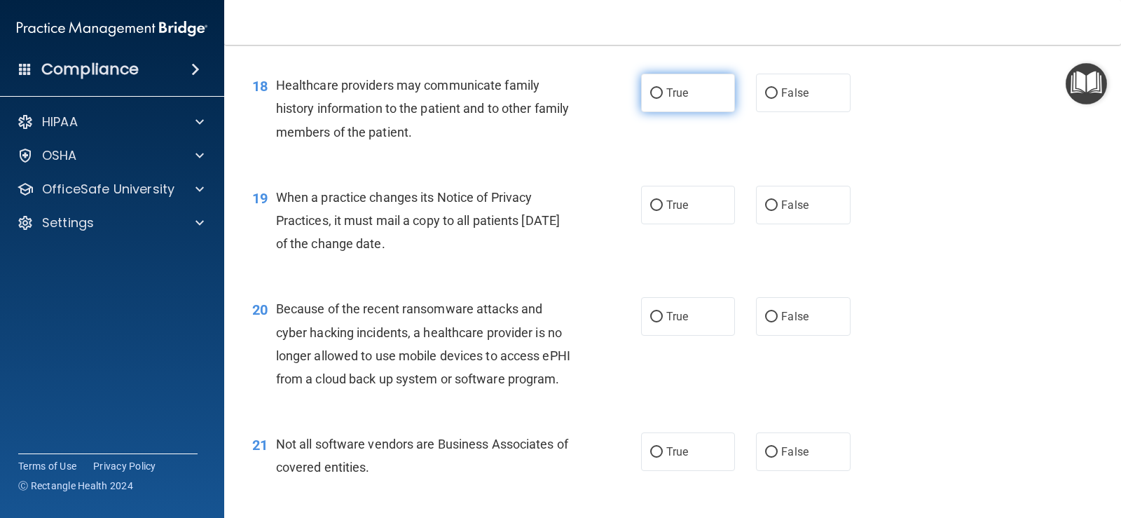
click at [671, 100] on span "True" at bounding box center [678, 92] width 22 height 13
click at [663, 99] on input "True" at bounding box center [656, 93] width 13 height 11
radio input "true"
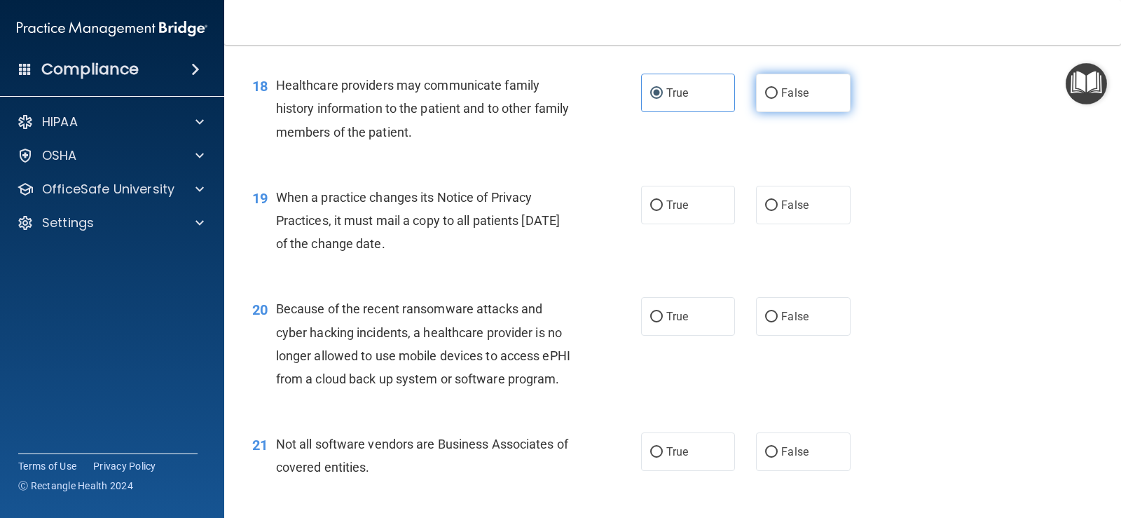
click at [773, 112] on label "False" at bounding box center [803, 93] width 94 height 39
click at [773, 99] on input "False" at bounding box center [771, 93] width 13 height 11
radio input "true"
radio input "false"
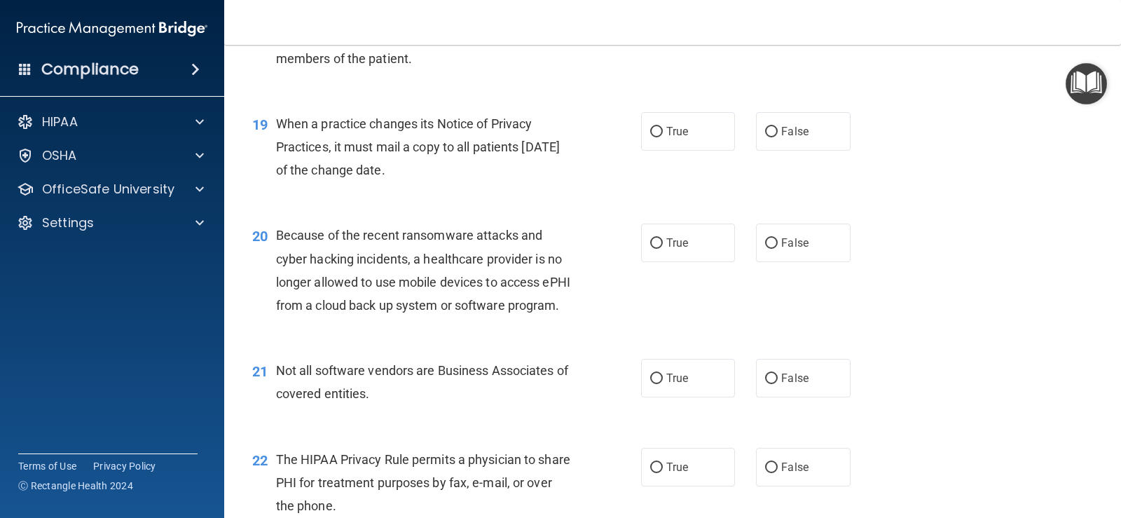
scroll to position [2173, 0]
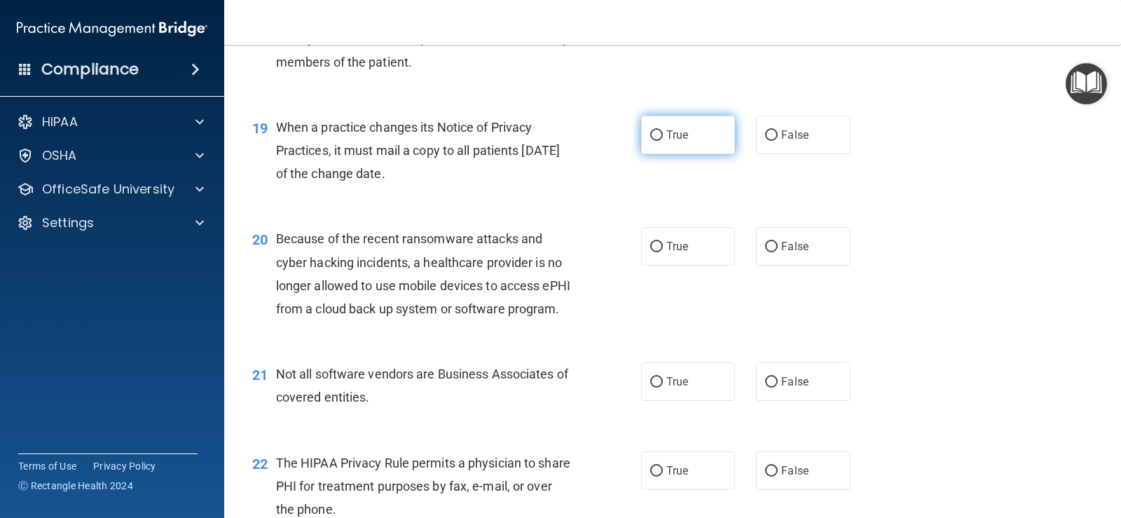
click at [688, 154] on label "True" at bounding box center [688, 135] width 94 height 39
click at [663, 141] on input "True" at bounding box center [656, 135] width 13 height 11
radio input "true"
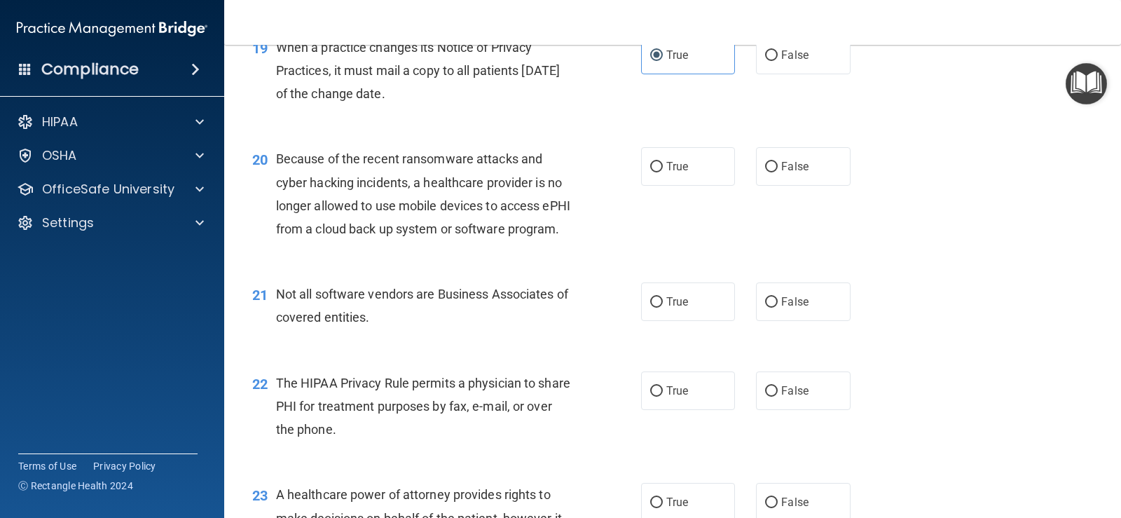
scroll to position [2313, 0]
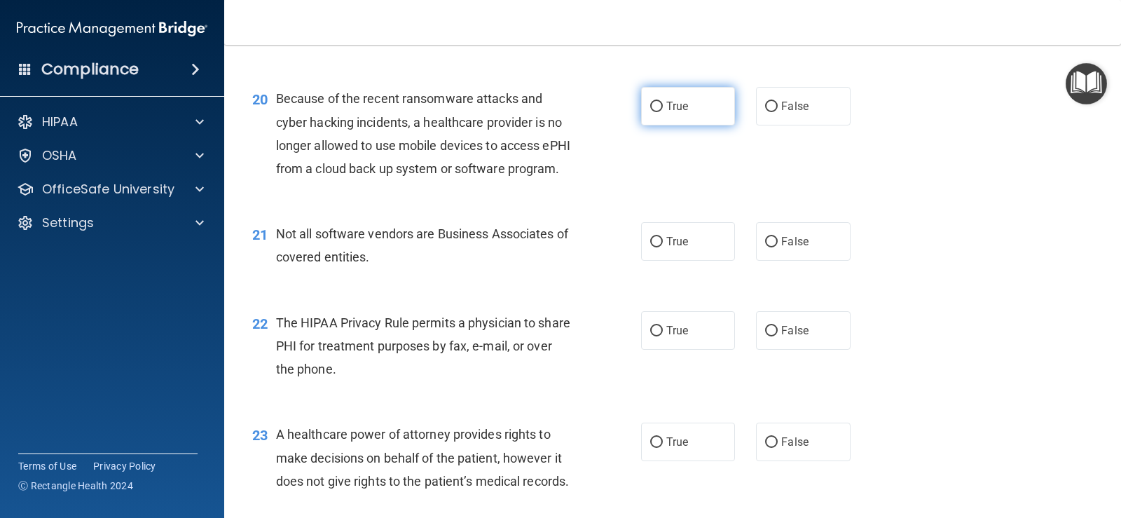
click at [704, 125] on label "True" at bounding box center [688, 106] width 94 height 39
click at [663, 112] on input "True" at bounding box center [656, 107] width 13 height 11
radio input "true"
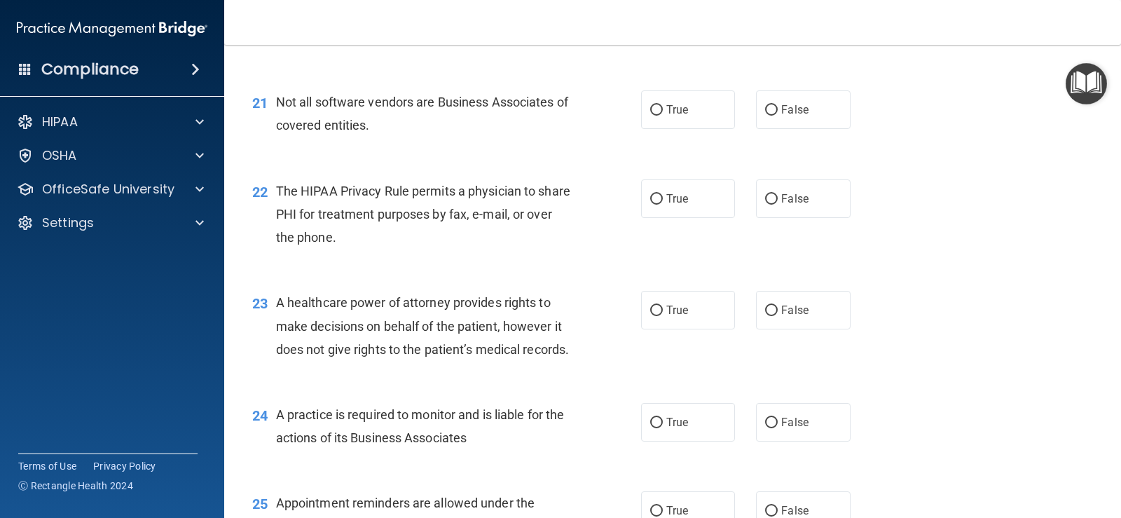
scroll to position [2453, 0]
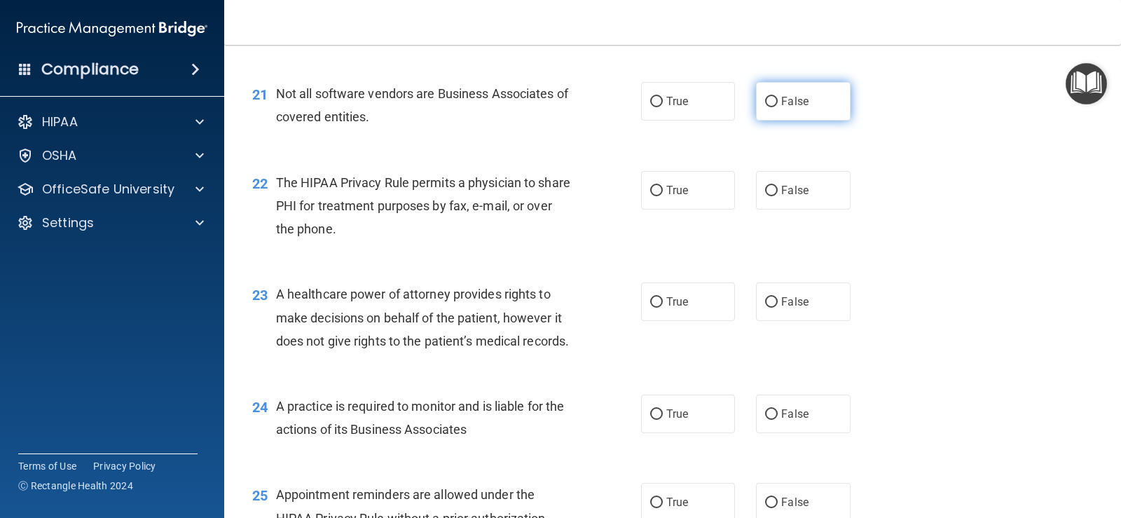
click at [811, 121] on label "False" at bounding box center [803, 101] width 94 height 39
click at [778, 107] on input "False" at bounding box center [771, 102] width 13 height 11
radio input "true"
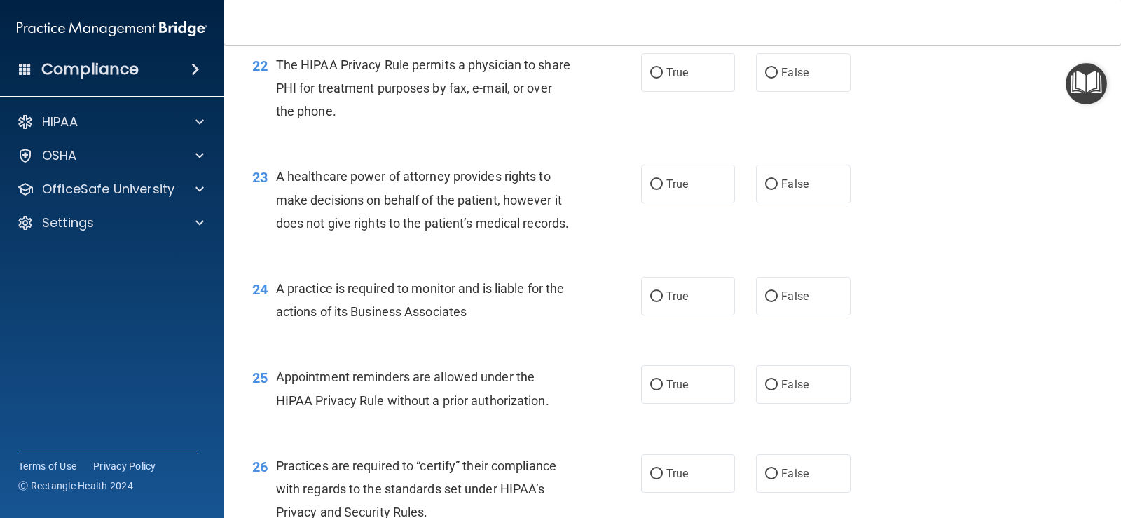
scroll to position [2593, 0]
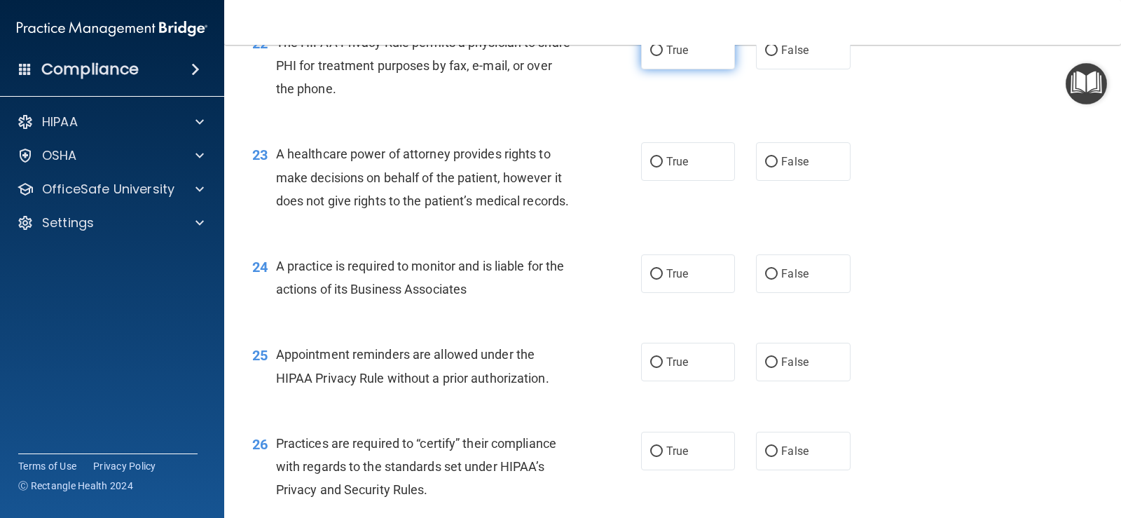
click at [676, 57] on span "True" at bounding box center [678, 49] width 22 height 13
click at [663, 56] on input "True" at bounding box center [656, 51] width 13 height 11
radio input "true"
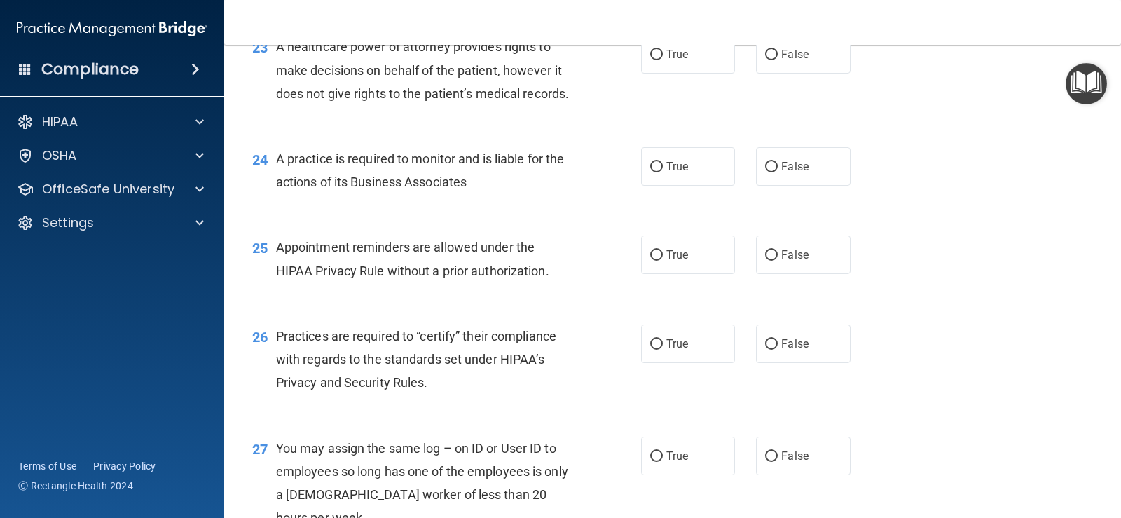
scroll to position [2733, 0]
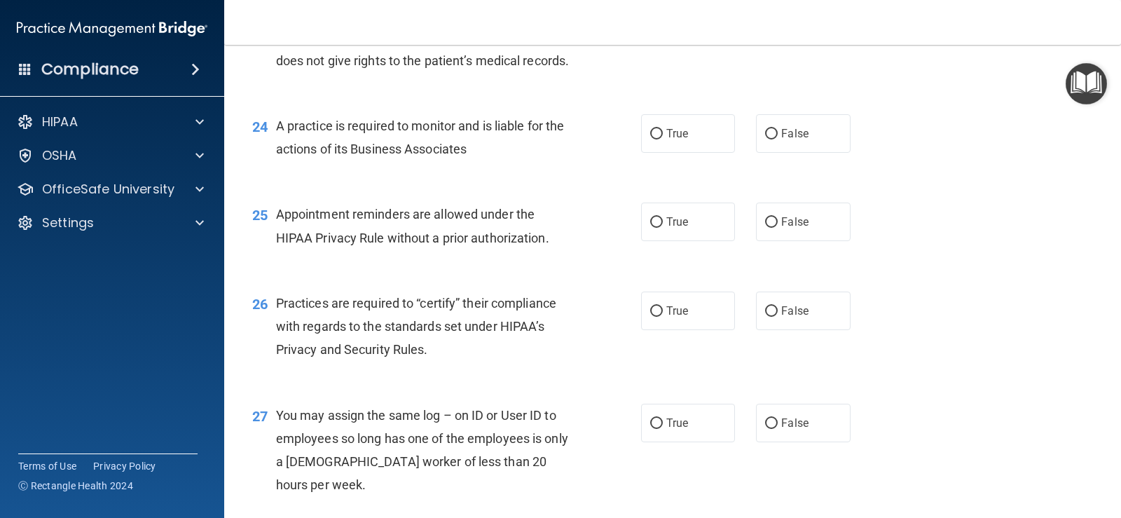
click at [634, 79] on div "23 A healthcare power of attorney provides rights to make decisions on behalf o…" at bounding box center [446, 40] width 431 height 77
click at [651, 41] on label "True" at bounding box center [688, 21] width 94 height 39
click at [651, 27] on input "True" at bounding box center [656, 22] width 13 height 11
radio input "true"
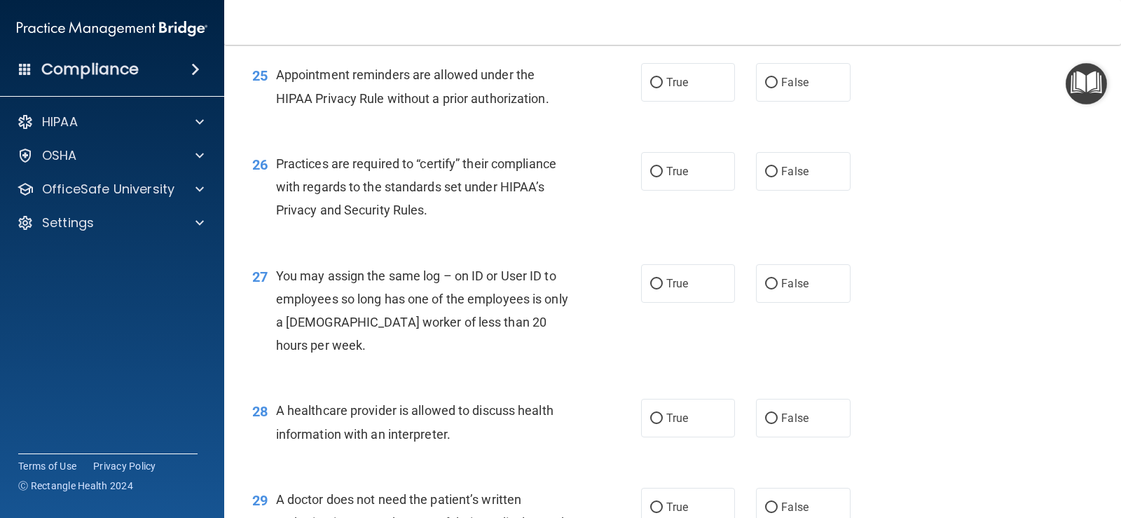
scroll to position [2874, 0]
radio input "true"
click at [683, 101] on label "True" at bounding box center [688, 81] width 94 height 39
click at [663, 88] on input "True" at bounding box center [656, 82] width 13 height 11
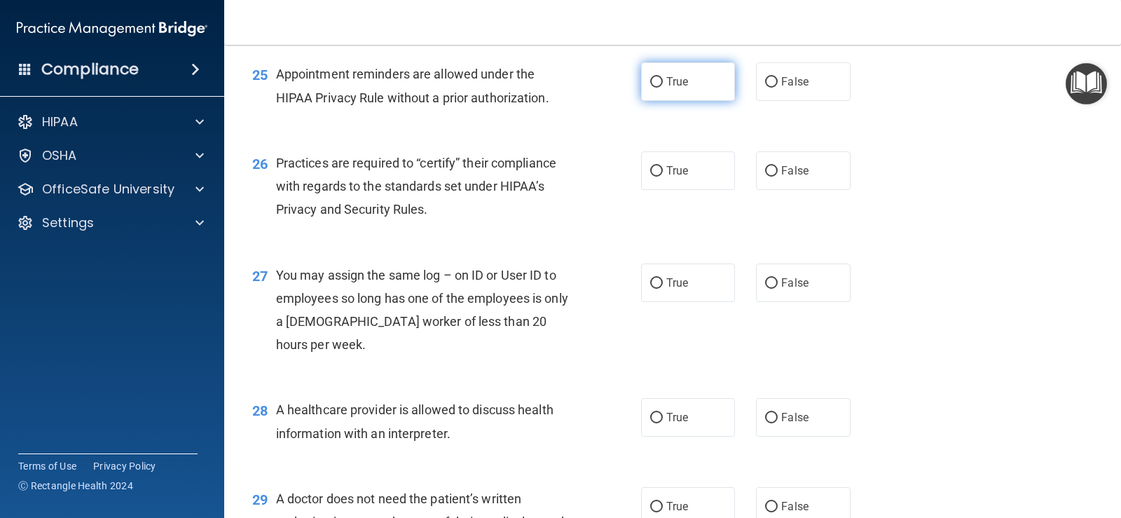
radio input "true"
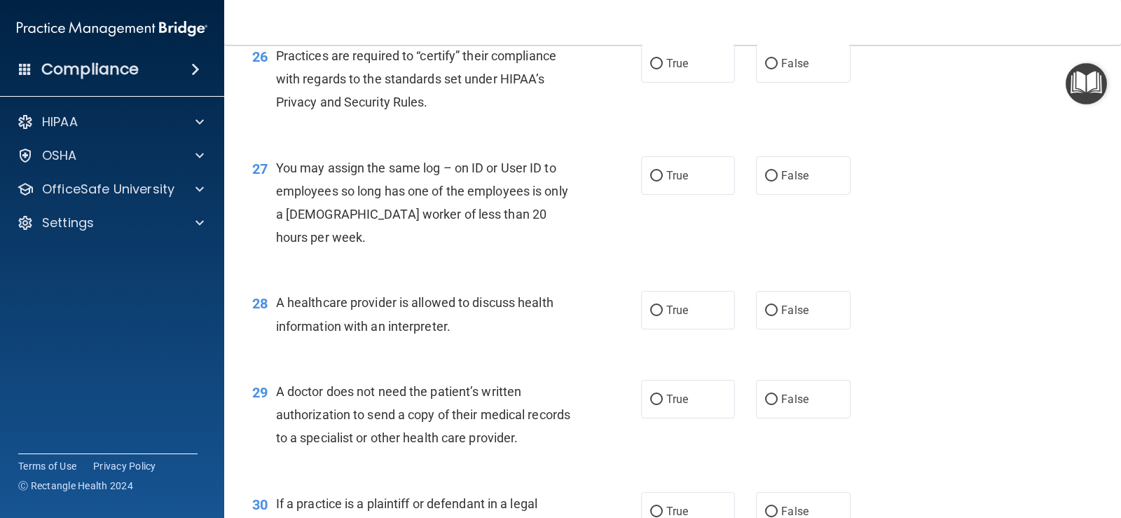
scroll to position [3014, 0]
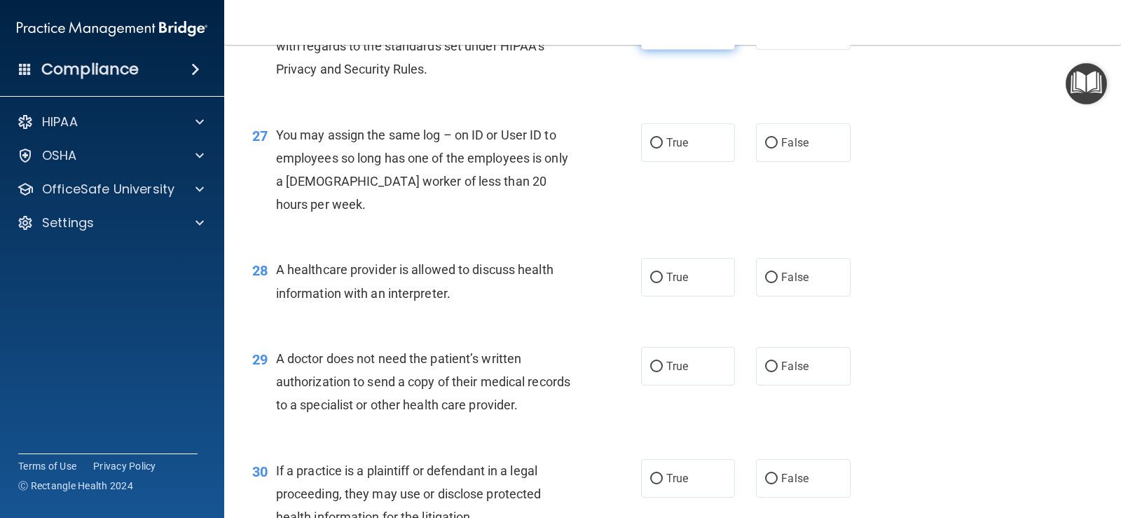
click at [684, 50] on label "True" at bounding box center [688, 30] width 94 height 39
click at [663, 36] on input "True" at bounding box center [656, 31] width 13 height 11
radio input "true"
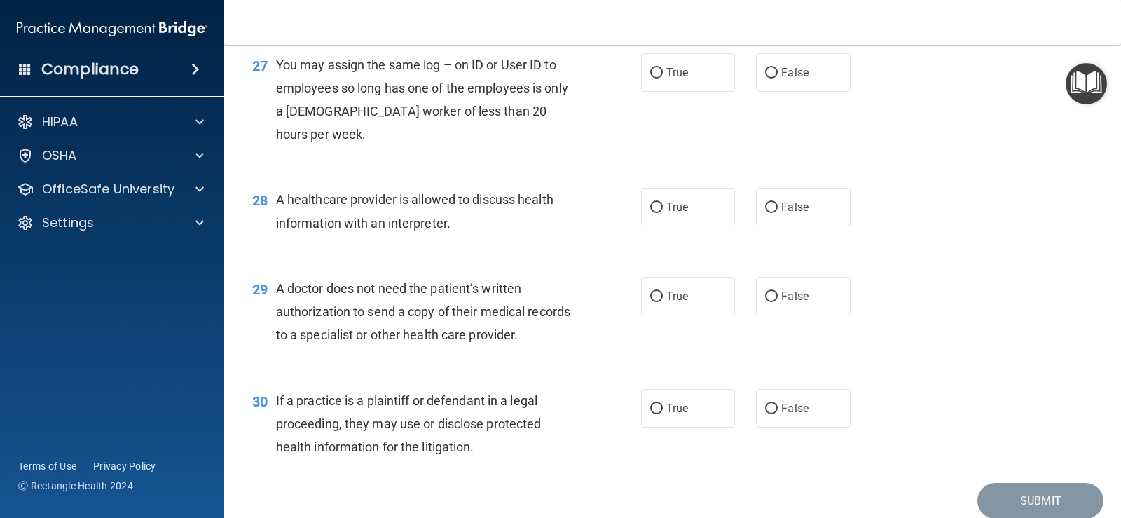
scroll to position [3154, 0]
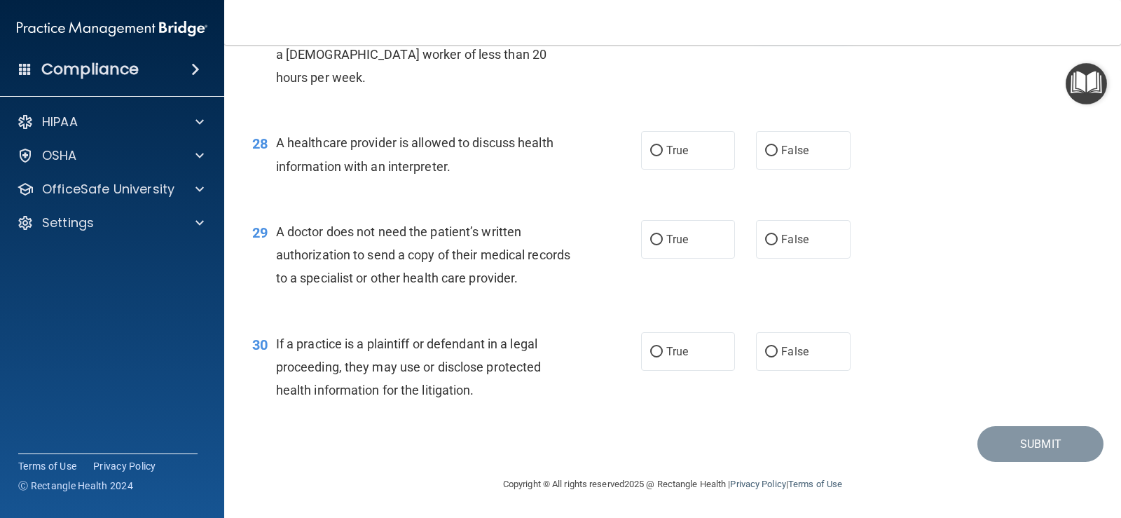
click at [793, 22] on span "False" at bounding box center [794, 15] width 27 height 13
click at [778, 22] on input "False" at bounding box center [771, 16] width 13 height 11
radio input "true"
click at [682, 163] on label "True" at bounding box center [688, 150] width 94 height 39
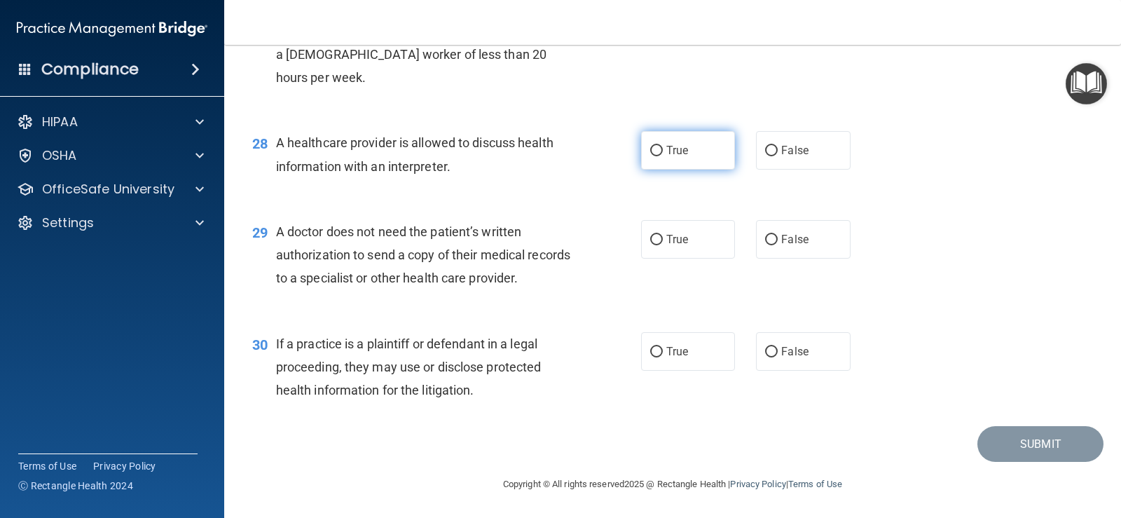
click at [663, 156] on input "True" at bounding box center [656, 151] width 13 height 11
radio input "true"
click at [653, 240] on input "True" at bounding box center [656, 240] width 13 height 11
radio input "true"
click at [694, 371] on div "30 If a practice is a plaintiff or defendant in a legal proceeding, they may us…" at bounding box center [673, 371] width 862 height 112
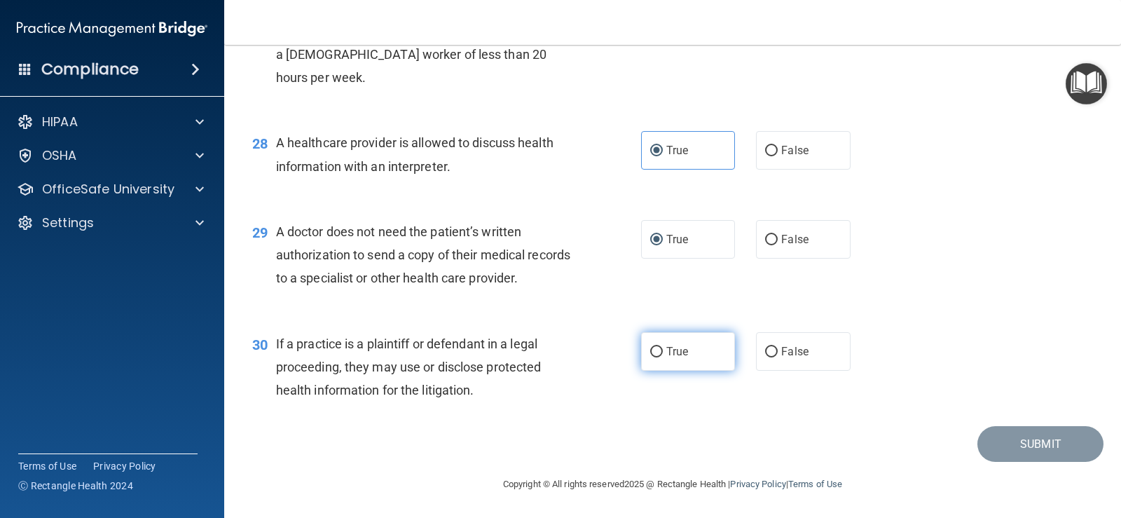
click at [692, 353] on label "True" at bounding box center [688, 351] width 94 height 39
click at [663, 353] on input "True" at bounding box center [656, 352] width 13 height 11
radio input "true"
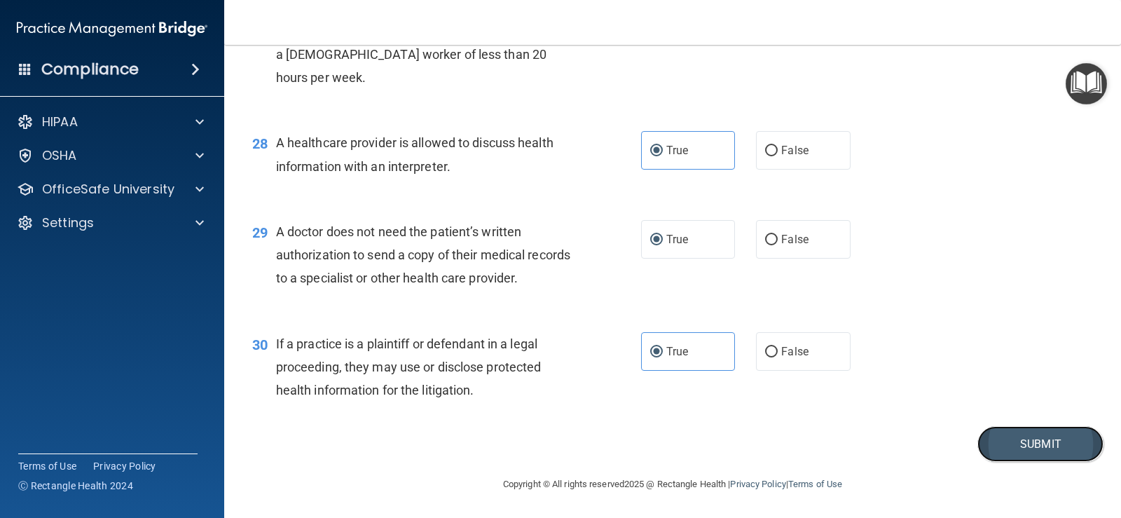
click at [1018, 441] on button "Submit" at bounding box center [1041, 444] width 126 height 36
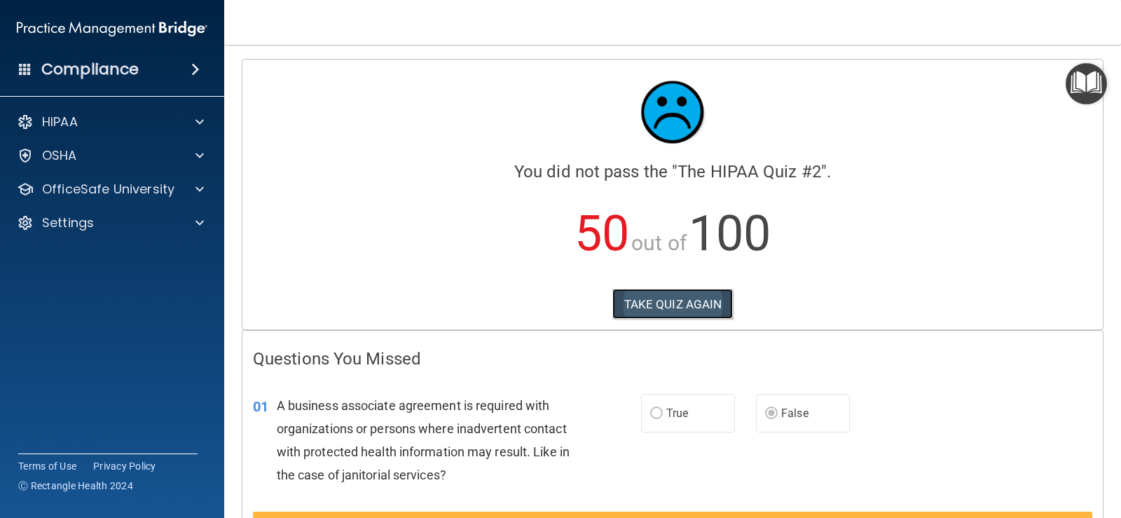
click at [638, 301] on button "TAKE QUIZ AGAIN" at bounding box center [673, 304] width 121 height 31
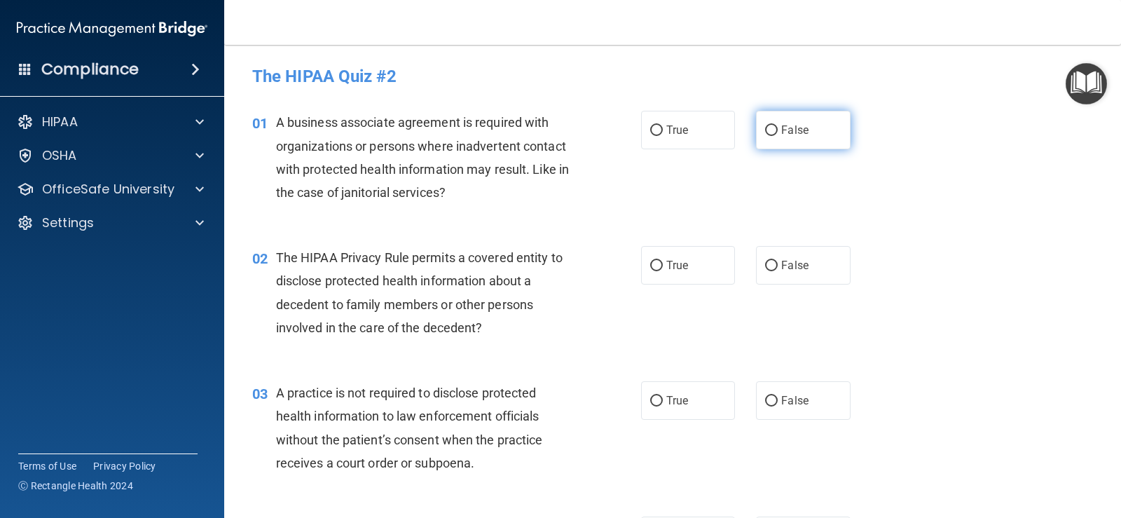
click at [765, 132] on input "False" at bounding box center [771, 130] width 13 height 11
radio input "true"
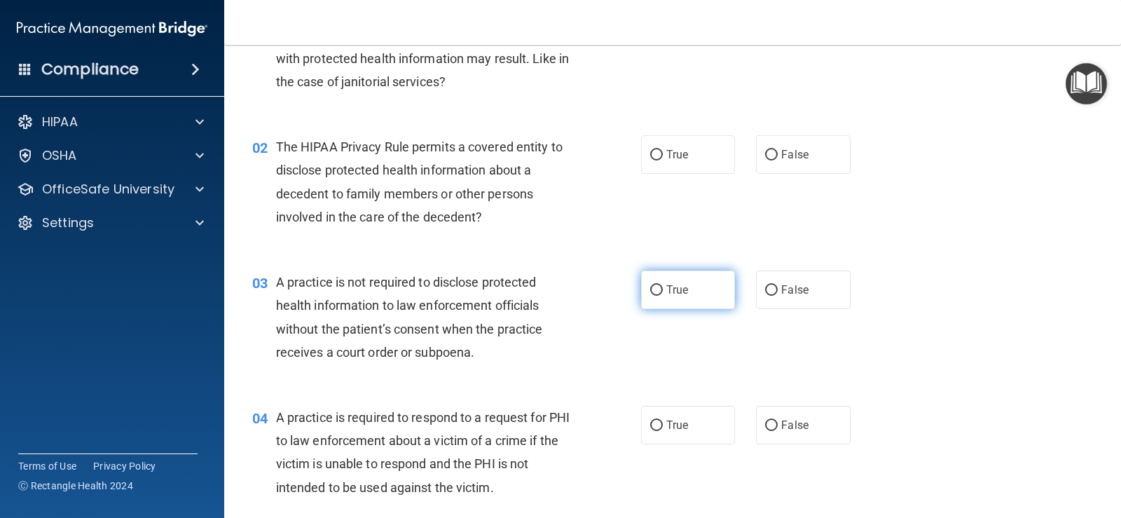
scroll to position [140, 0]
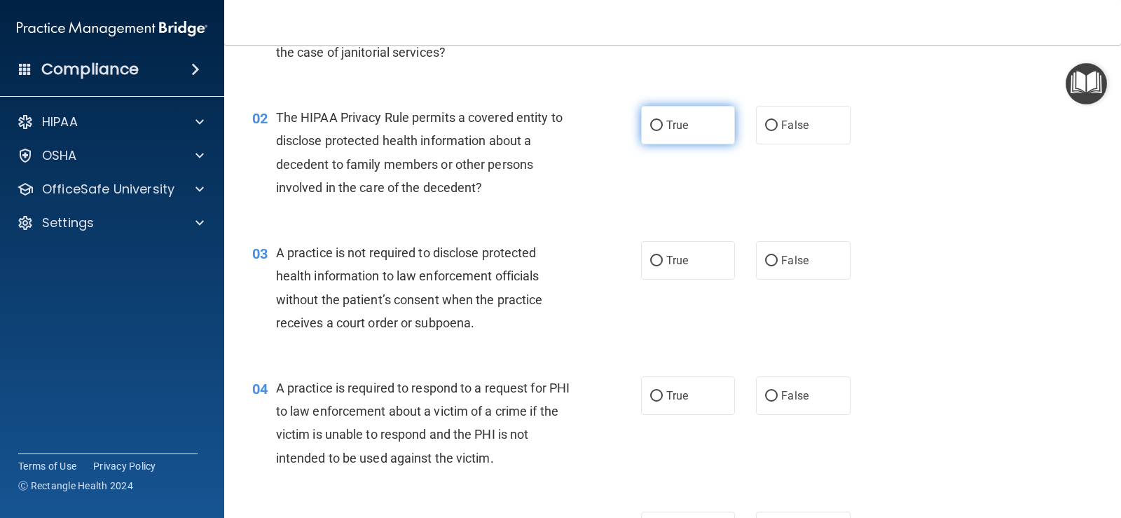
click at [650, 124] on input "True" at bounding box center [656, 126] width 13 height 11
radio input "true"
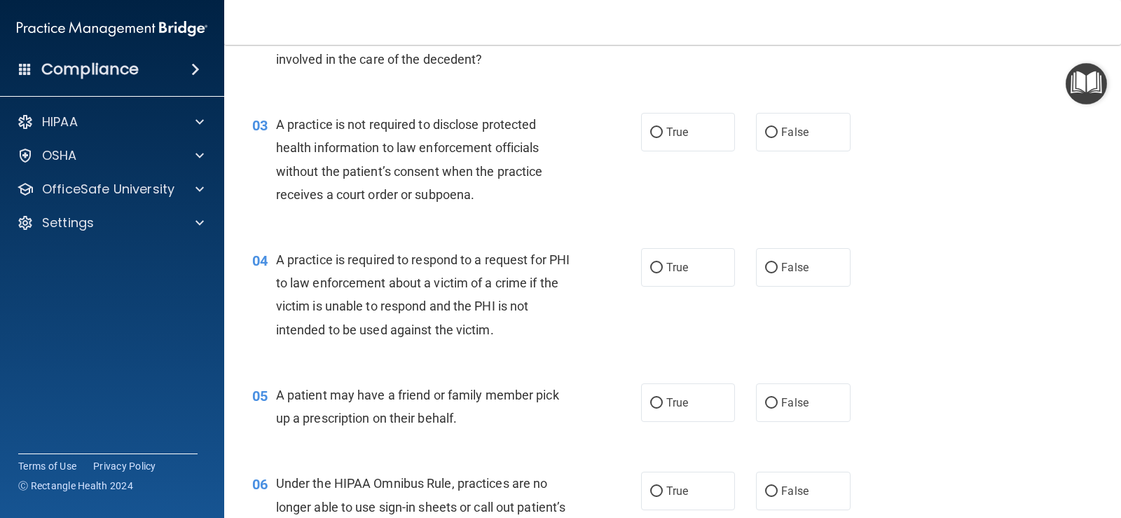
scroll to position [280, 0]
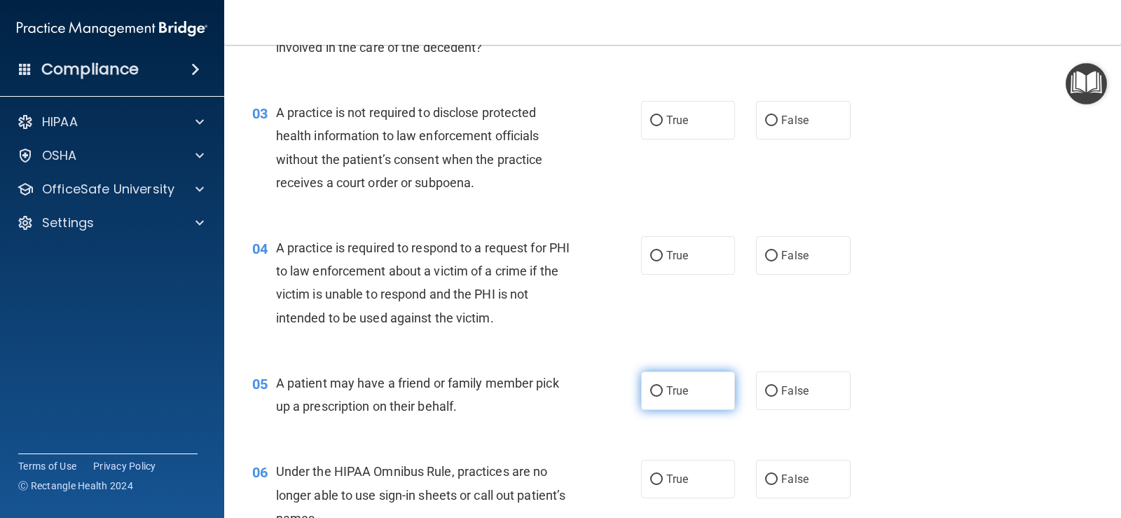
click at [655, 387] on input "True" at bounding box center [656, 391] width 13 height 11
radio input "true"
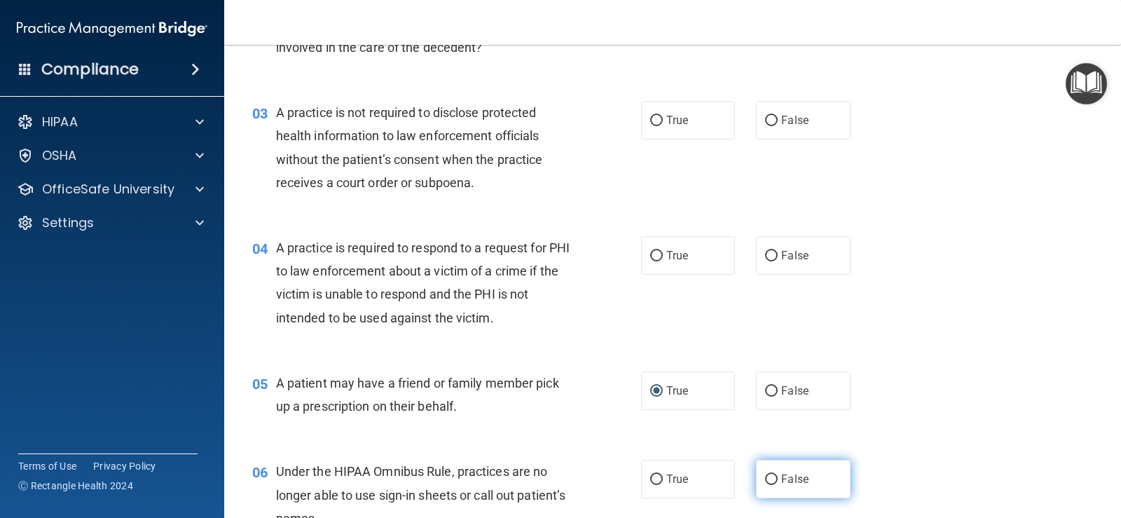
click at [765, 477] on input "False" at bounding box center [771, 480] width 13 height 11
radio input "true"
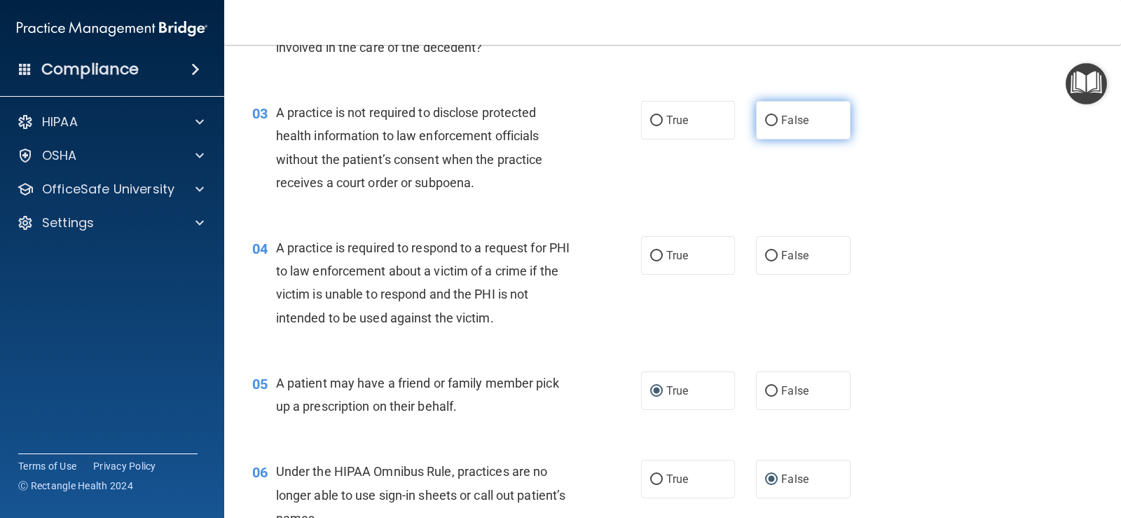
click at [771, 131] on label "False" at bounding box center [803, 120] width 94 height 39
click at [771, 126] on input "False" at bounding box center [771, 121] width 13 height 11
radio input "true"
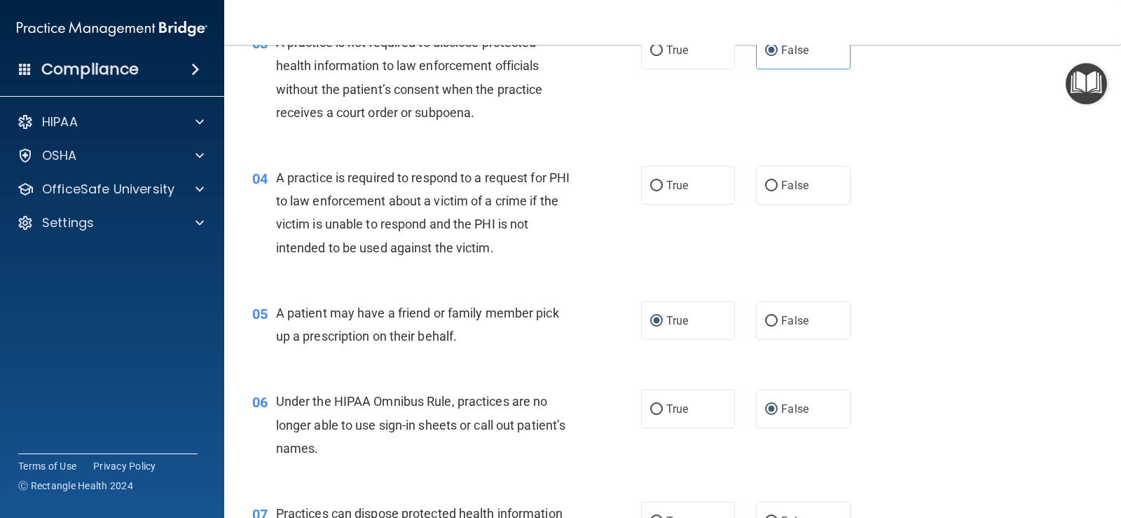
scroll to position [421, 0]
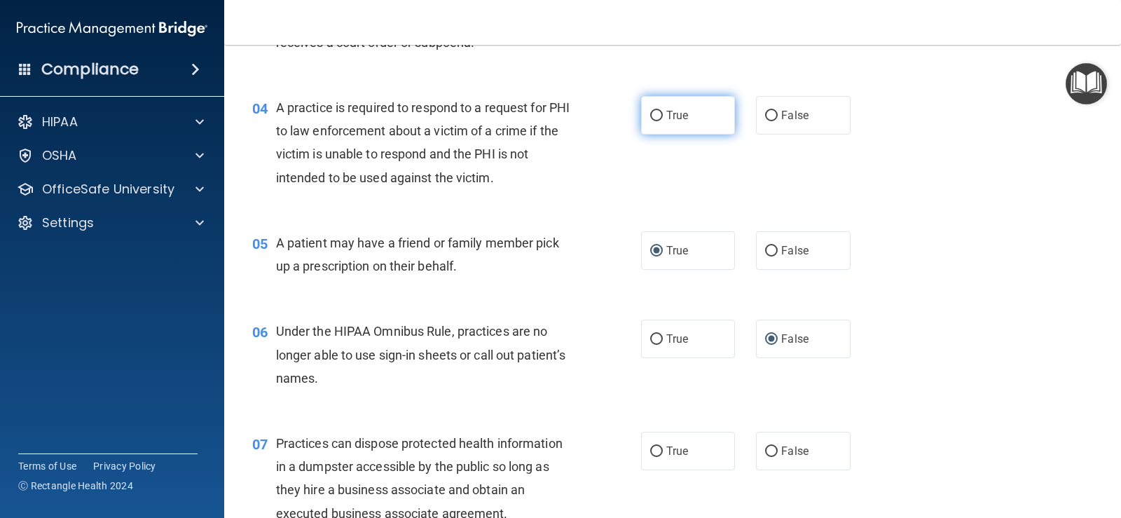
click at [690, 111] on label "True" at bounding box center [688, 115] width 94 height 39
click at [663, 111] on input "True" at bounding box center [656, 116] width 13 height 11
radio input "true"
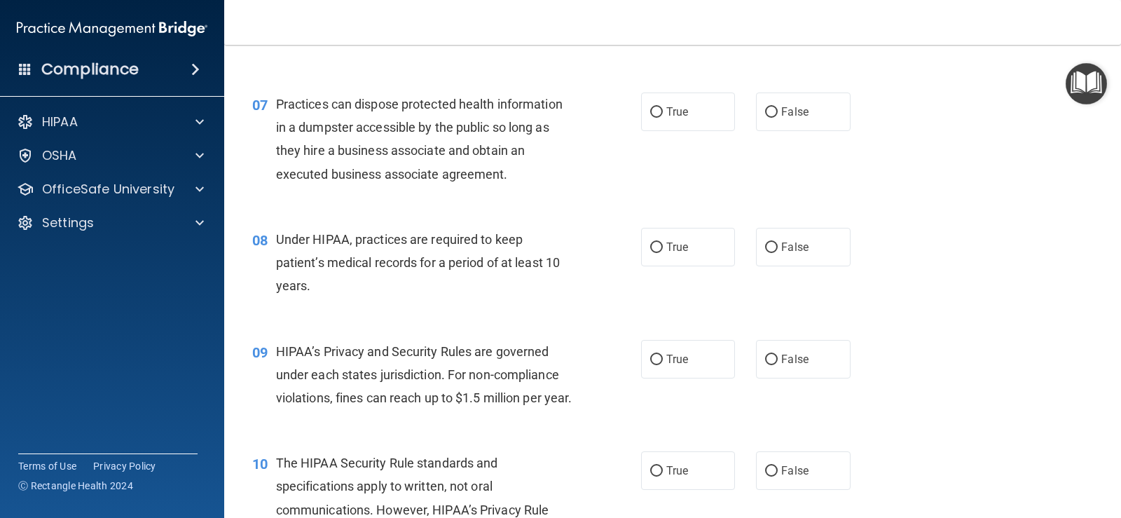
scroll to position [771, 0]
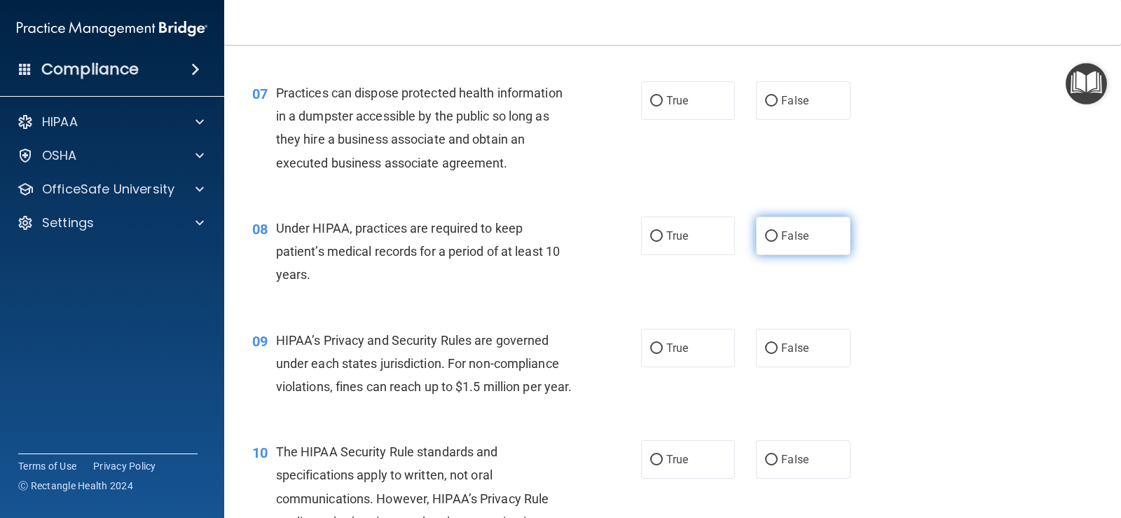
click at [765, 235] on input "False" at bounding box center [771, 236] width 13 height 11
radio input "true"
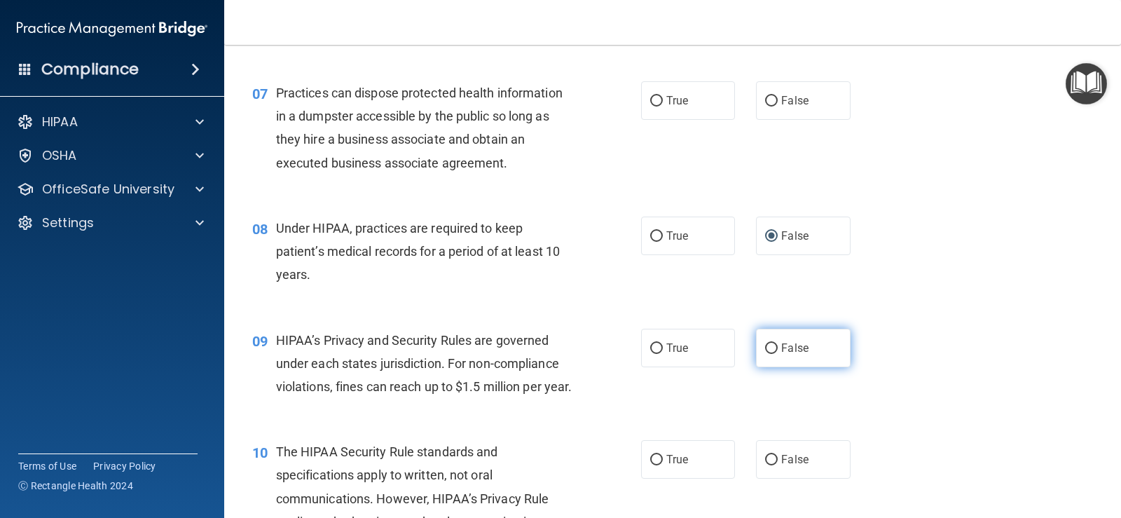
click at [774, 350] on label "False" at bounding box center [803, 348] width 94 height 39
click at [774, 350] on input "False" at bounding box center [771, 348] width 13 height 11
radio input "true"
click at [793, 101] on span "False" at bounding box center [794, 100] width 27 height 13
click at [778, 101] on input "False" at bounding box center [771, 101] width 13 height 11
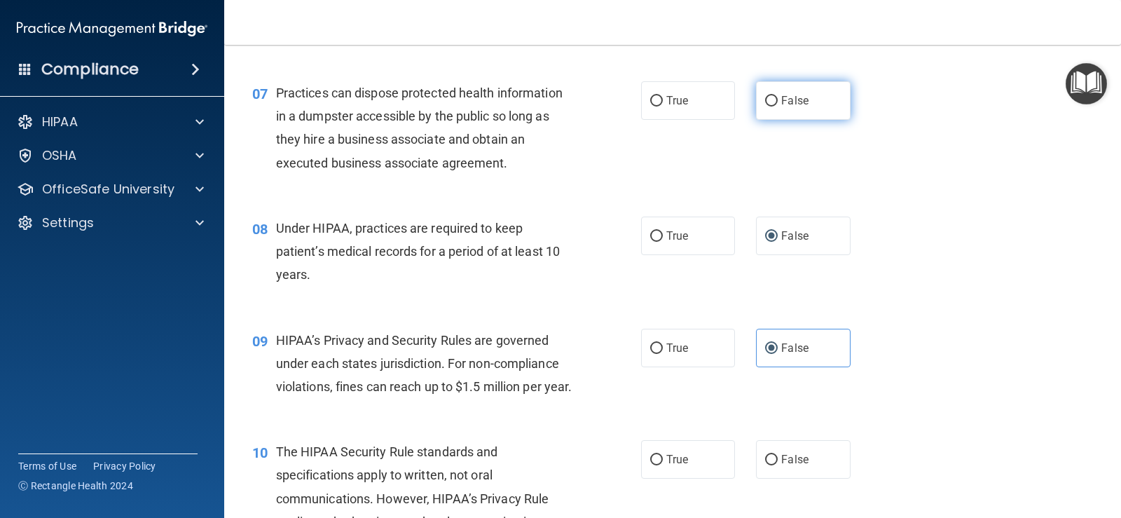
radio input "true"
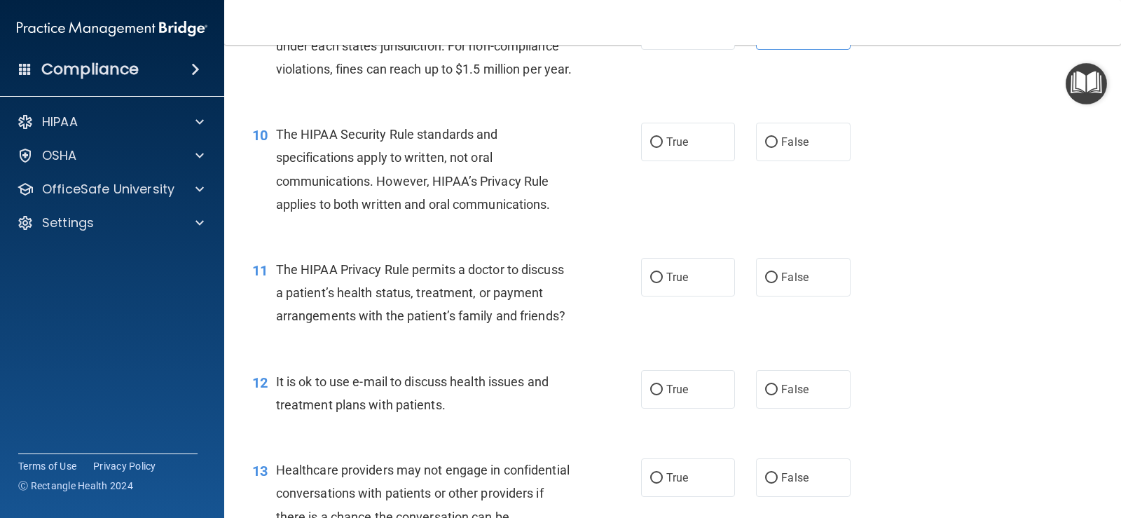
scroll to position [1121, 0]
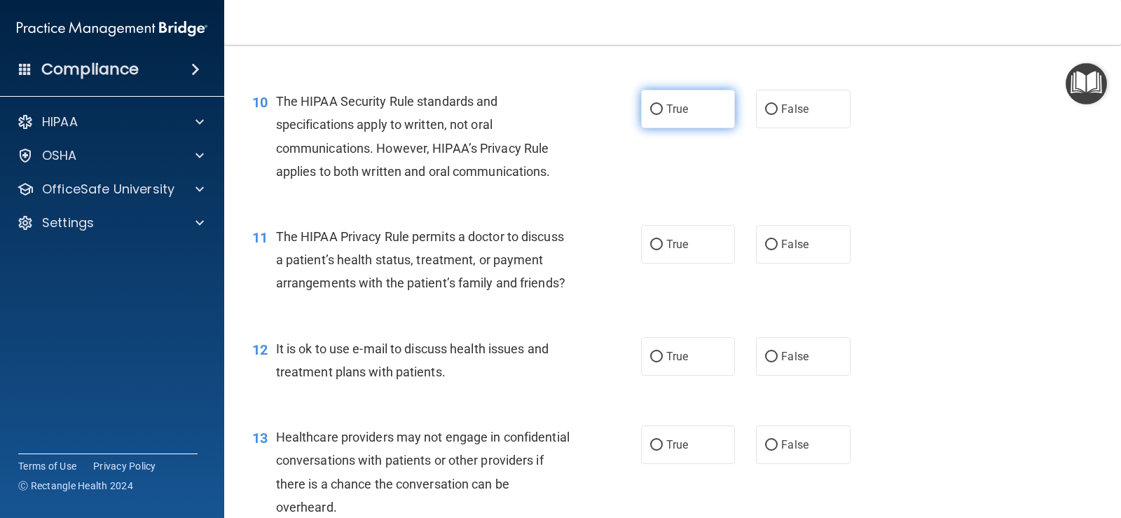
click at [706, 128] on label "True" at bounding box center [688, 109] width 94 height 39
click at [663, 115] on input "True" at bounding box center [656, 109] width 13 height 11
radio input "true"
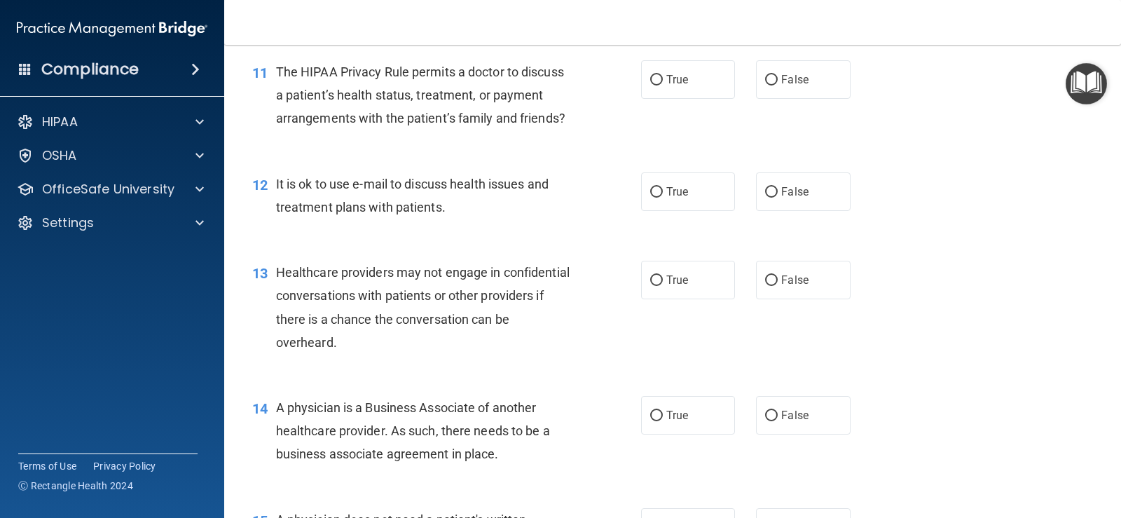
scroll to position [1262, 0]
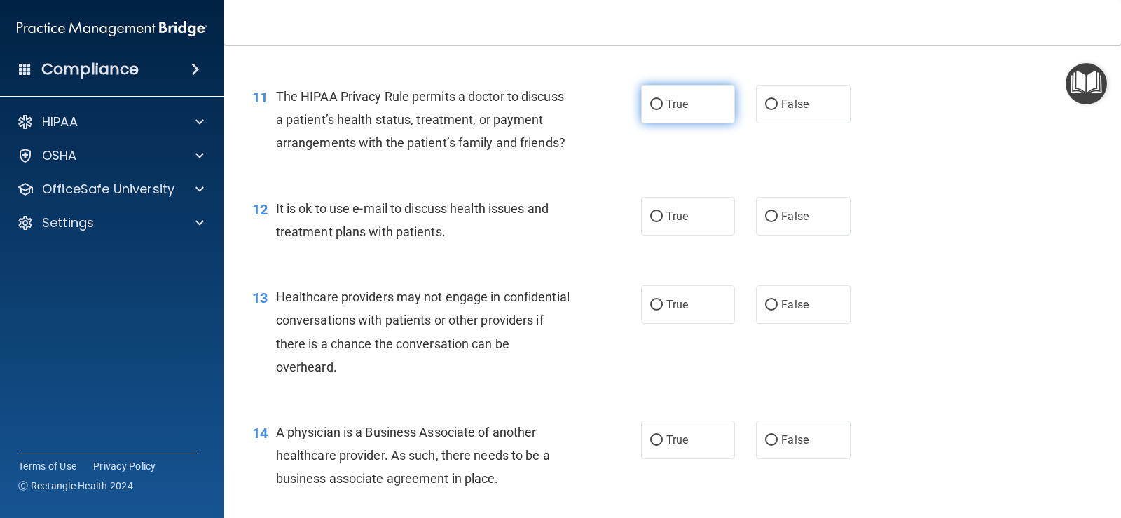
click at [675, 123] on label "True" at bounding box center [688, 104] width 94 height 39
click at [663, 110] on input "True" at bounding box center [656, 105] width 13 height 11
radio input "true"
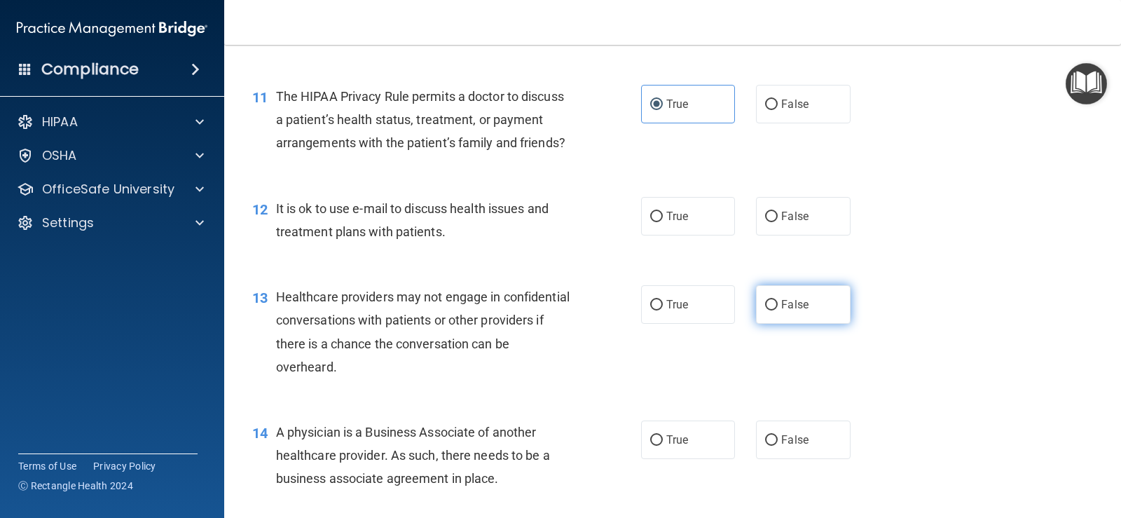
click at [766, 310] on input "False" at bounding box center [771, 305] width 13 height 11
radio input "true"
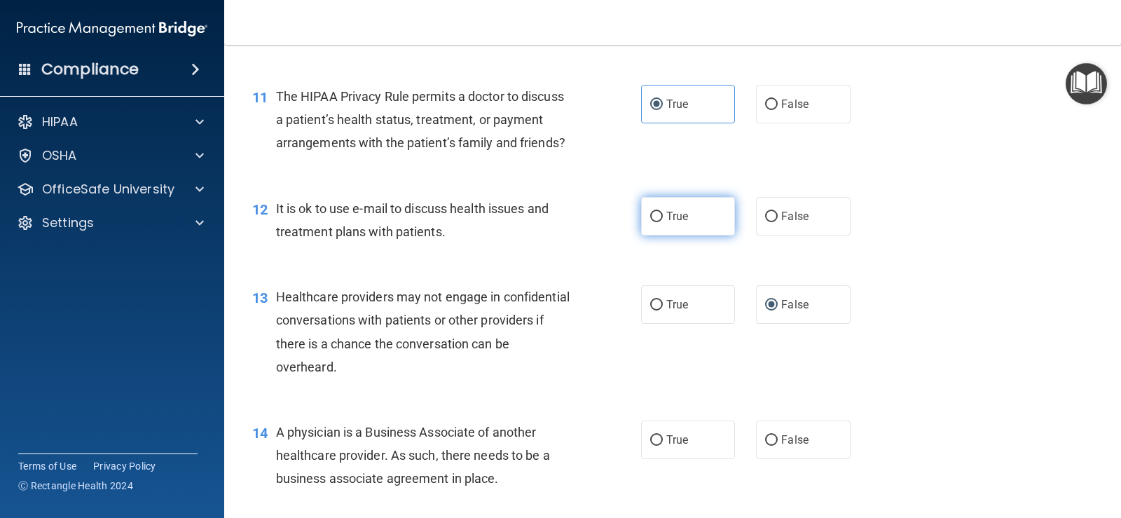
click at [706, 235] on label "True" at bounding box center [688, 216] width 94 height 39
click at [663, 222] on input "True" at bounding box center [656, 217] width 13 height 11
radio input "true"
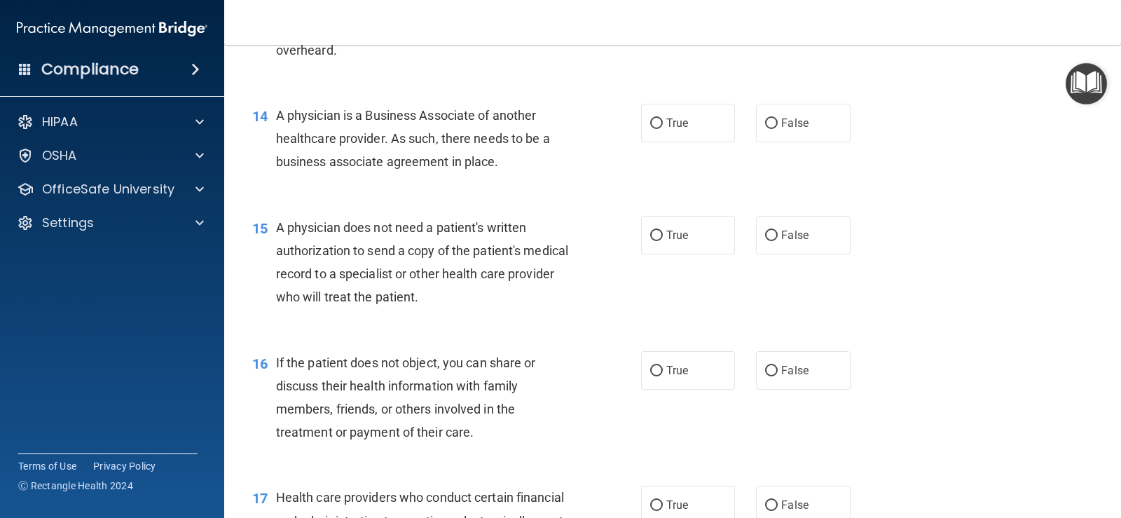
scroll to position [1612, 0]
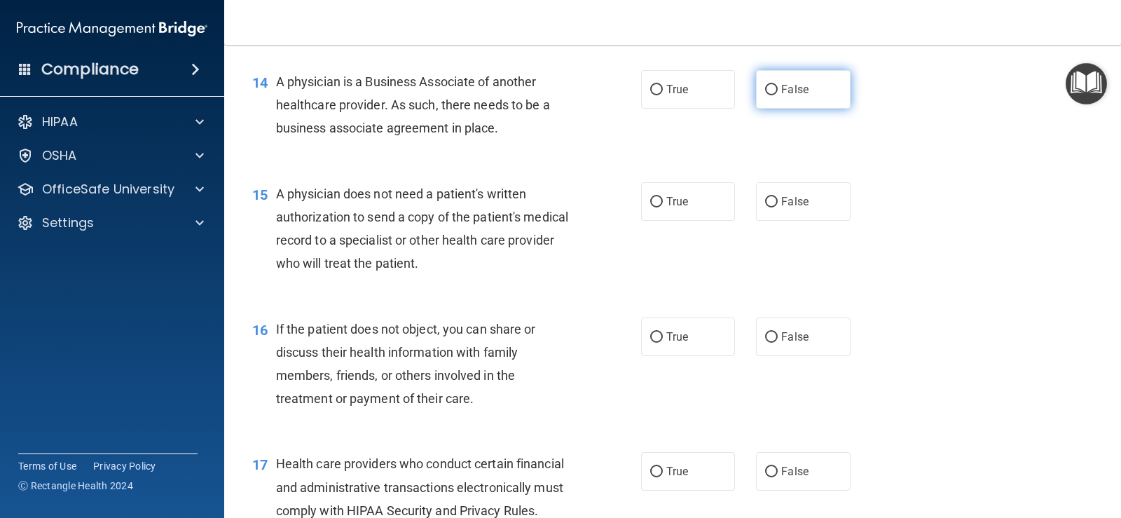
click at [781, 96] on span "False" at bounding box center [794, 89] width 27 height 13
click at [775, 95] on input "False" at bounding box center [771, 90] width 13 height 11
radio input "true"
click at [714, 221] on label "True" at bounding box center [688, 201] width 94 height 39
click at [663, 207] on input "True" at bounding box center [656, 202] width 13 height 11
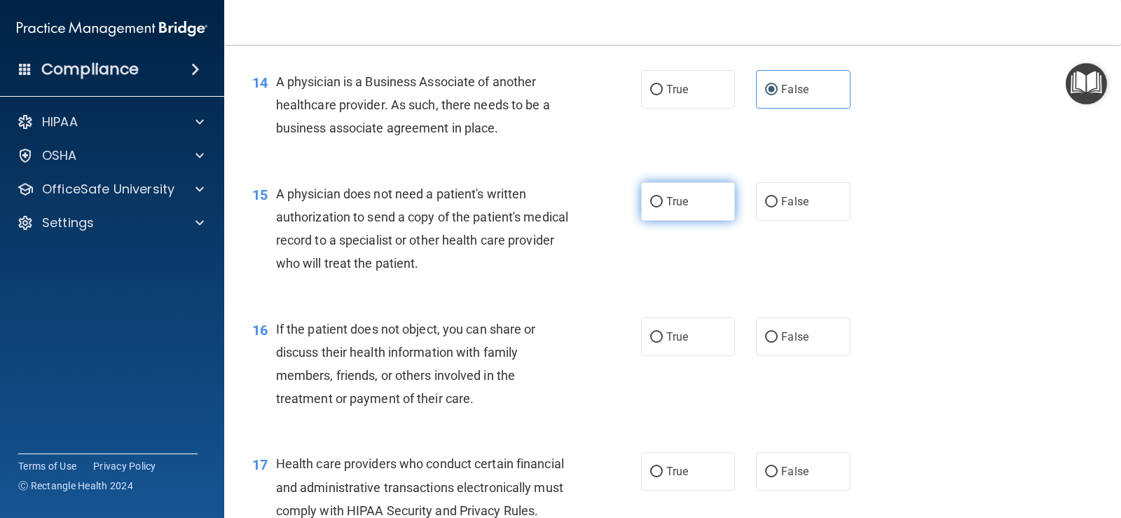
radio input "true"
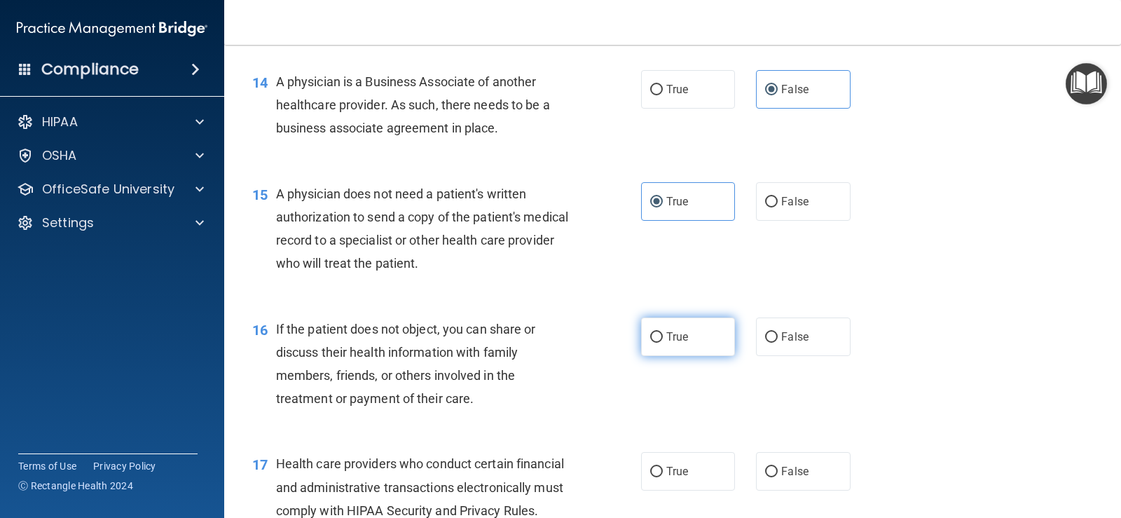
click at [697, 356] on label "True" at bounding box center [688, 337] width 94 height 39
click at [663, 343] on input "True" at bounding box center [656, 337] width 13 height 11
radio input "true"
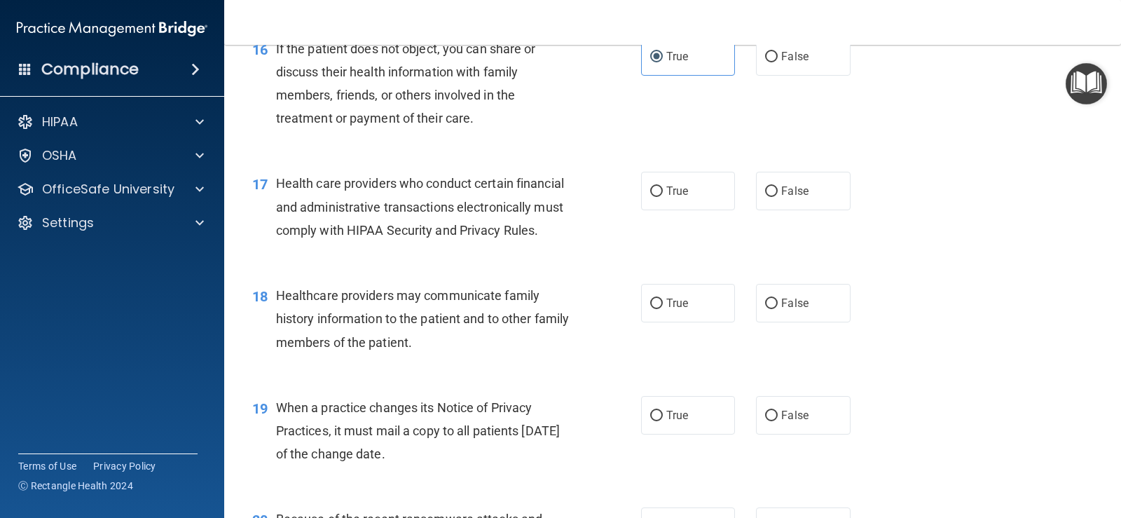
scroll to position [1962, 0]
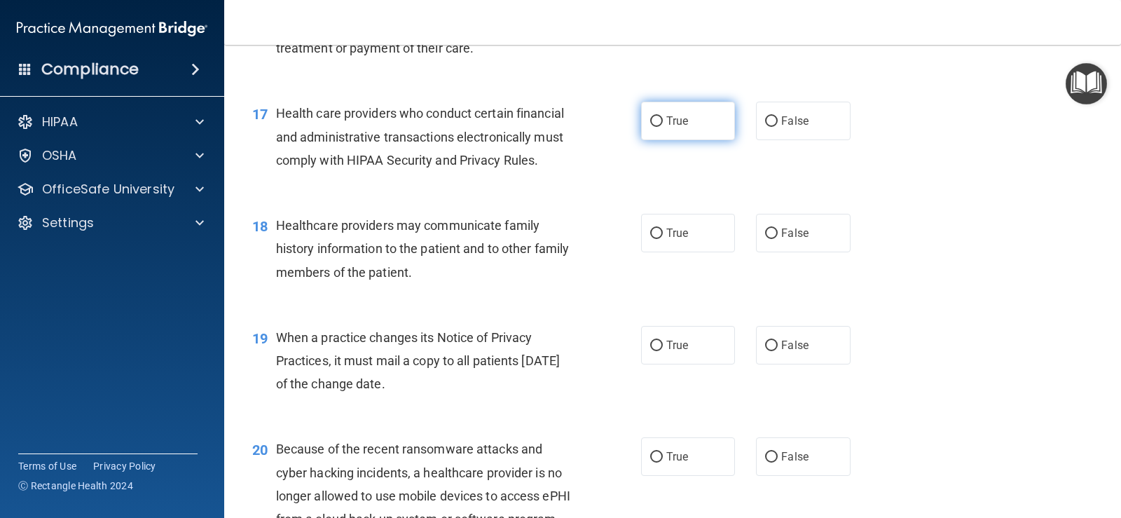
click at [687, 140] on label "True" at bounding box center [688, 121] width 94 height 39
click at [663, 127] on input "True" at bounding box center [656, 121] width 13 height 11
radio input "true"
click at [677, 249] on label "True" at bounding box center [688, 233] width 94 height 39
click at [663, 239] on input "True" at bounding box center [656, 233] width 13 height 11
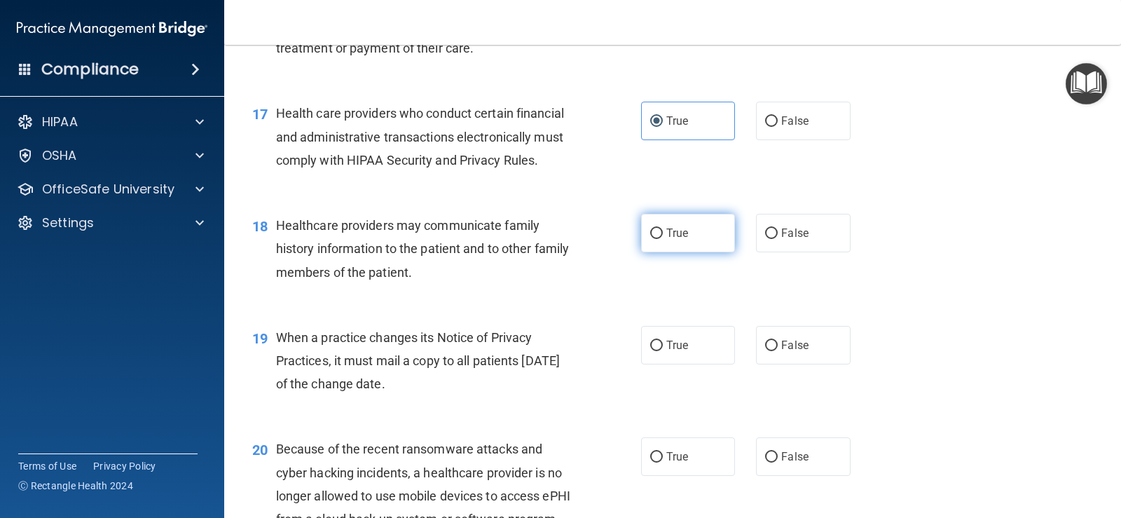
radio input "true"
click at [782, 352] on span "False" at bounding box center [794, 345] width 27 height 13
click at [778, 351] on input "False" at bounding box center [771, 346] width 13 height 11
radio input "true"
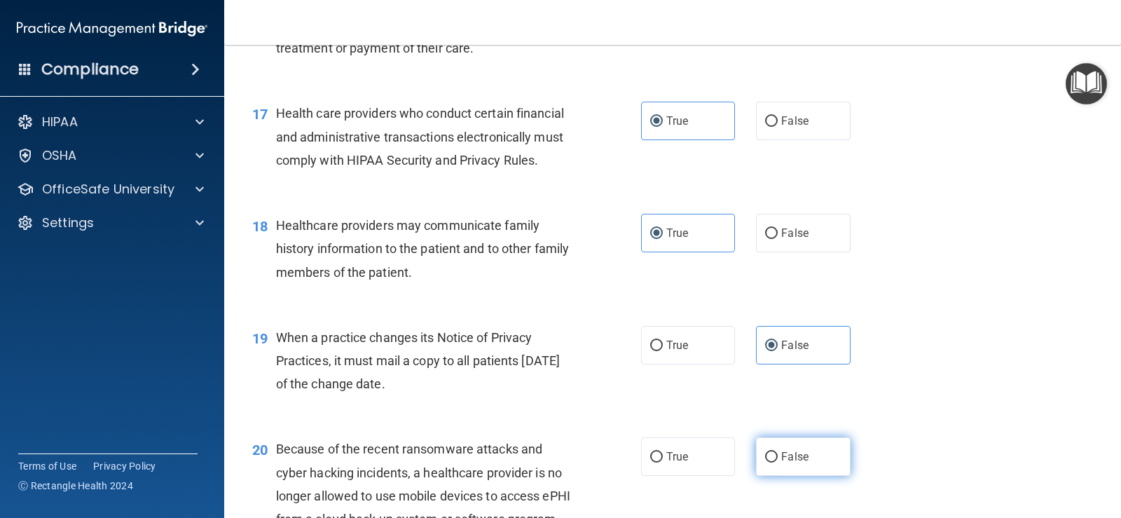
click at [765, 463] on input "False" at bounding box center [771, 457] width 13 height 11
radio input "true"
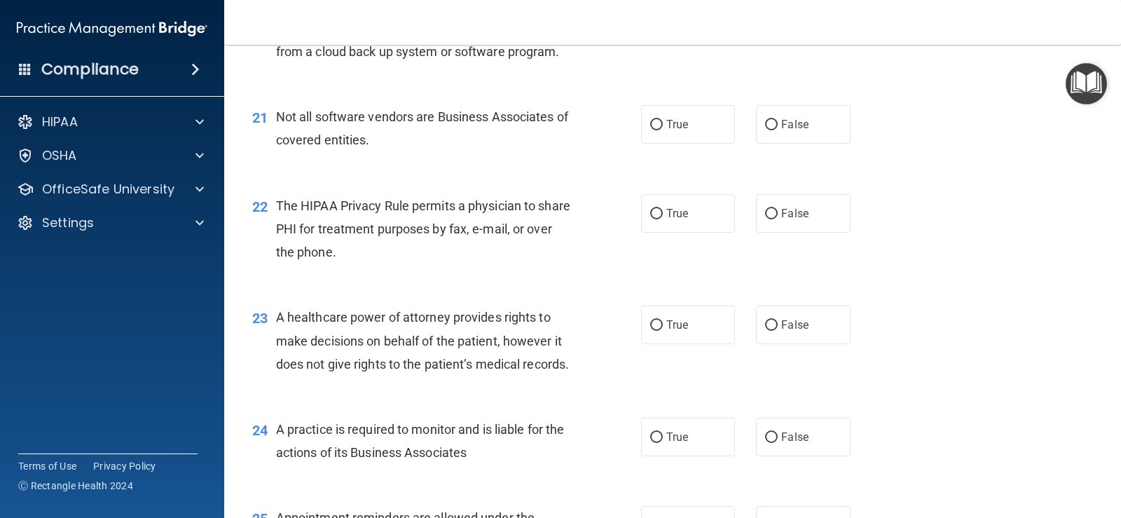
scroll to position [2453, 0]
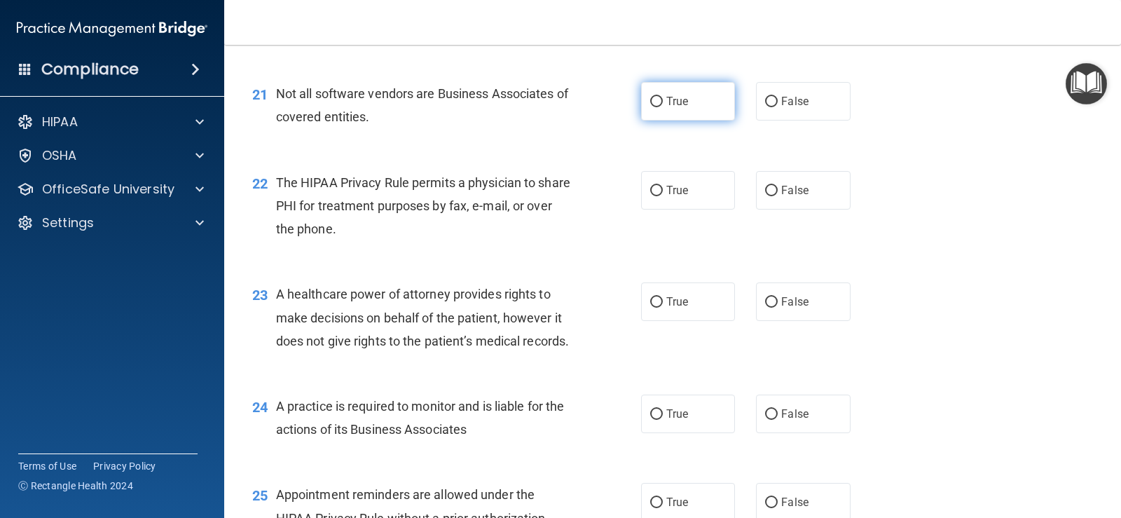
click at [672, 108] on span "True" at bounding box center [678, 101] width 22 height 13
click at [663, 107] on input "True" at bounding box center [656, 102] width 13 height 11
radio input "true"
click at [678, 210] on label "True" at bounding box center [688, 190] width 94 height 39
click at [663, 196] on input "True" at bounding box center [656, 191] width 13 height 11
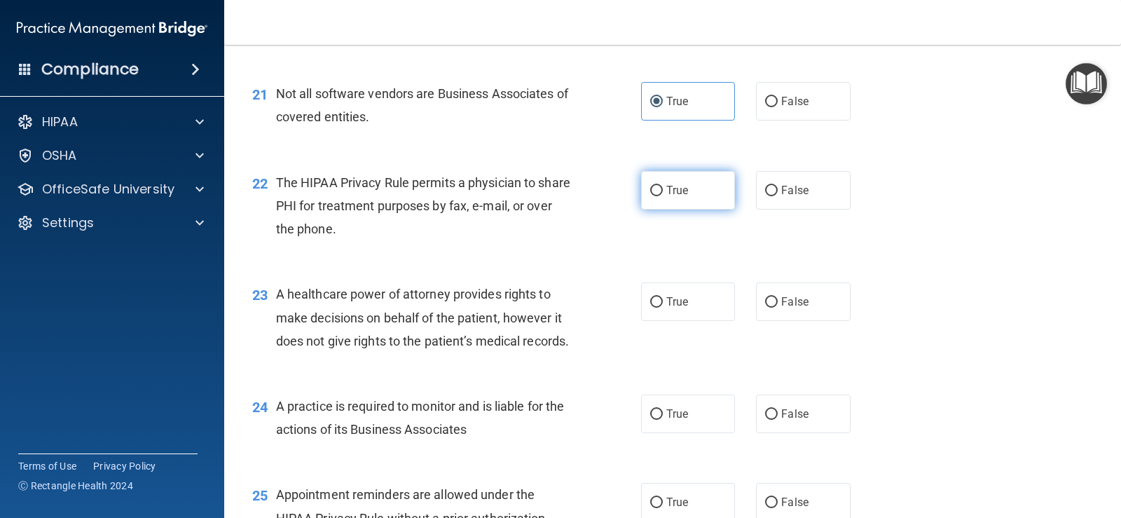
radio input "true"
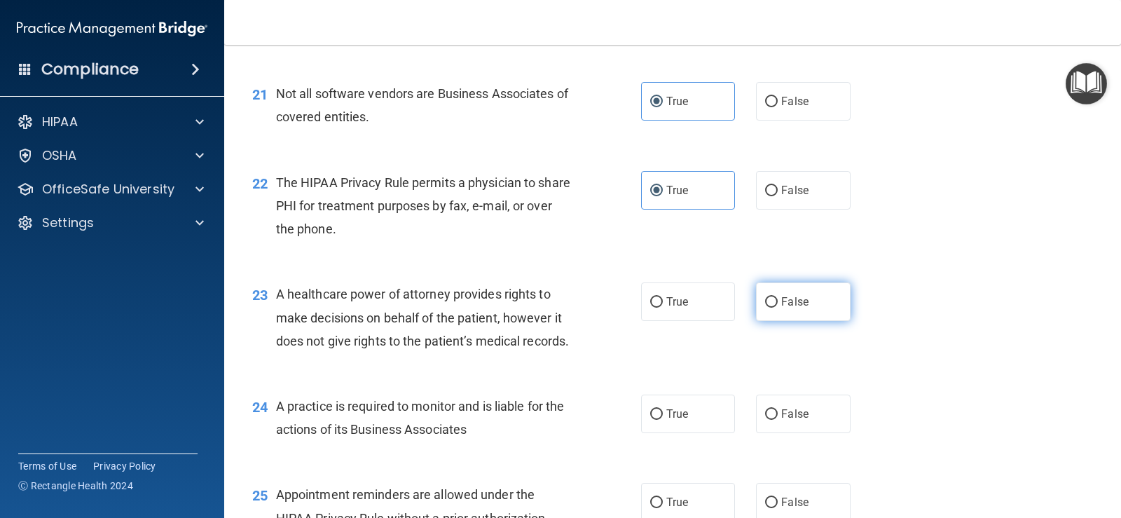
click at [765, 308] on input "False" at bounding box center [771, 302] width 13 height 11
radio input "true"
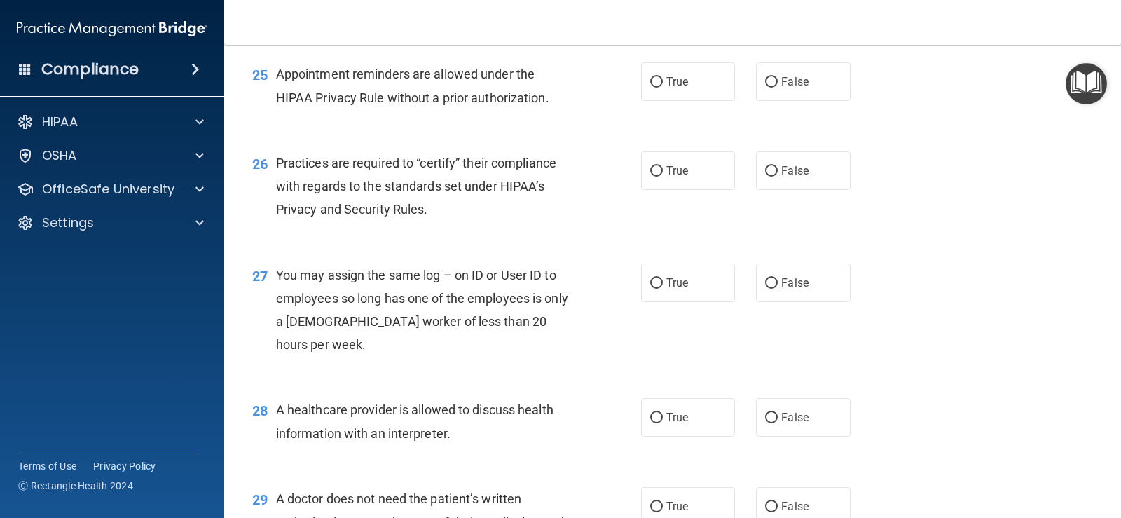
scroll to position [2804, 0]
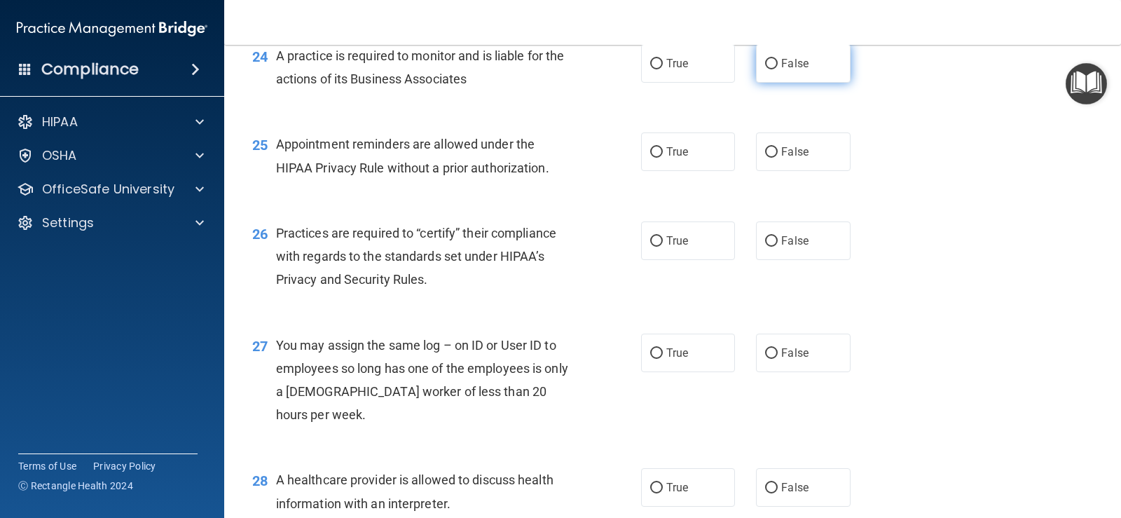
click at [768, 83] on label "False" at bounding box center [803, 63] width 94 height 39
click at [768, 69] on input "False" at bounding box center [771, 64] width 13 height 11
radio input "true"
click at [667, 158] on span "True" at bounding box center [678, 151] width 22 height 13
click at [663, 158] on input "True" at bounding box center [656, 152] width 13 height 11
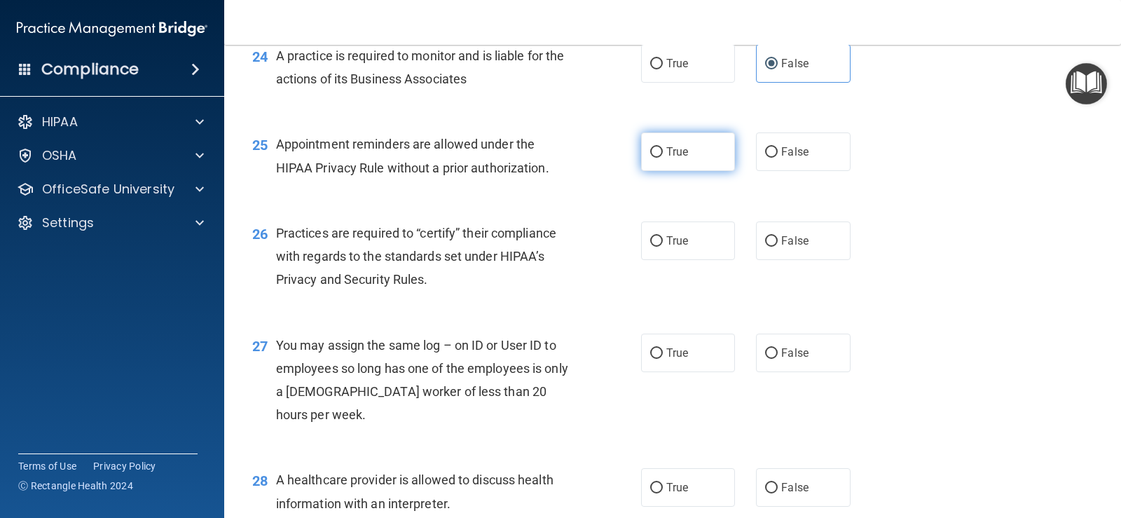
radio input "true"
click at [756, 260] on label "False" at bounding box center [803, 240] width 94 height 39
click at [765, 247] on input "False" at bounding box center [771, 241] width 13 height 11
radio input "true"
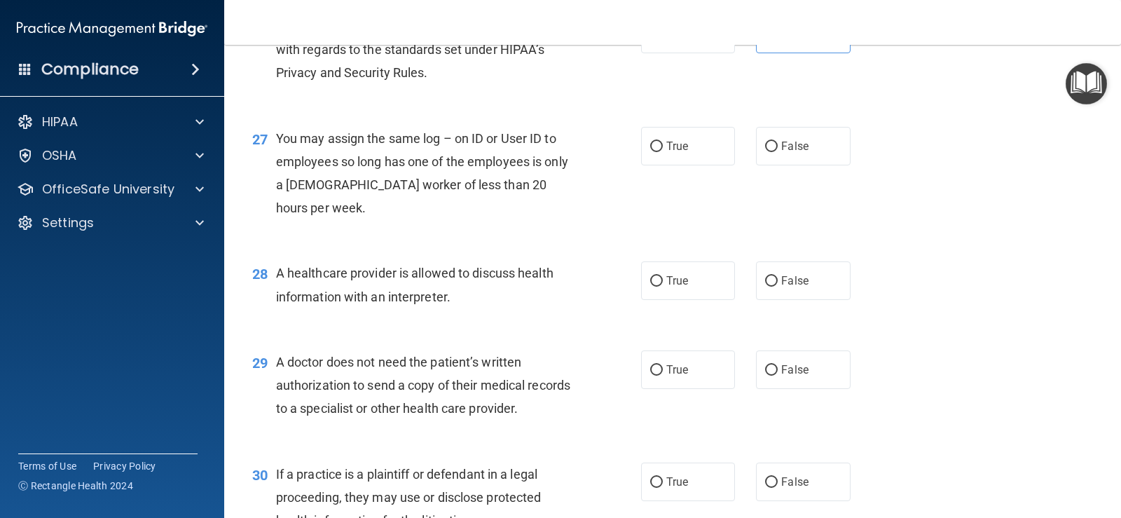
scroll to position [3014, 0]
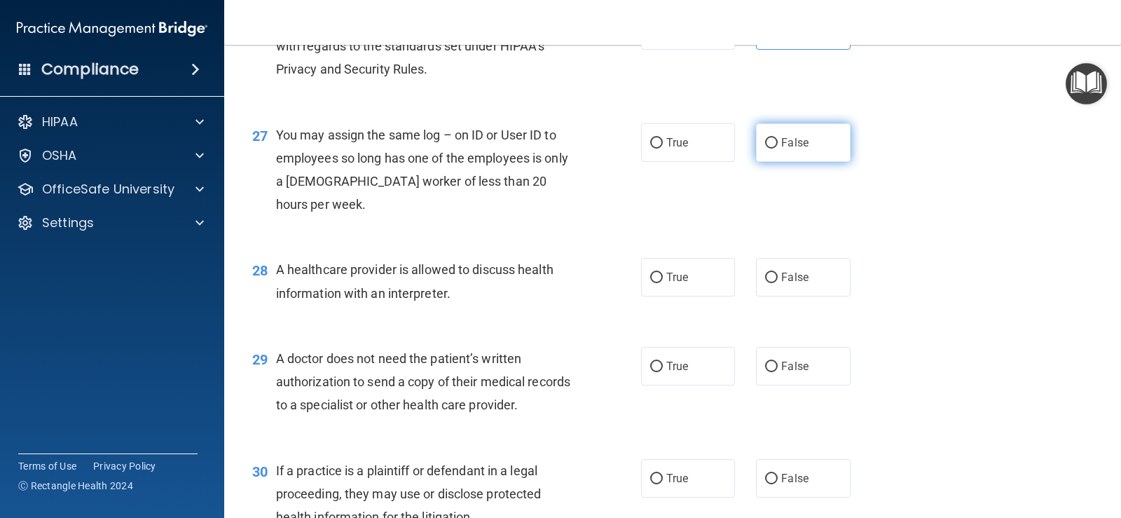
click at [786, 162] on label "False" at bounding box center [803, 142] width 94 height 39
click at [778, 149] on input "False" at bounding box center [771, 143] width 13 height 11
radio input "true"
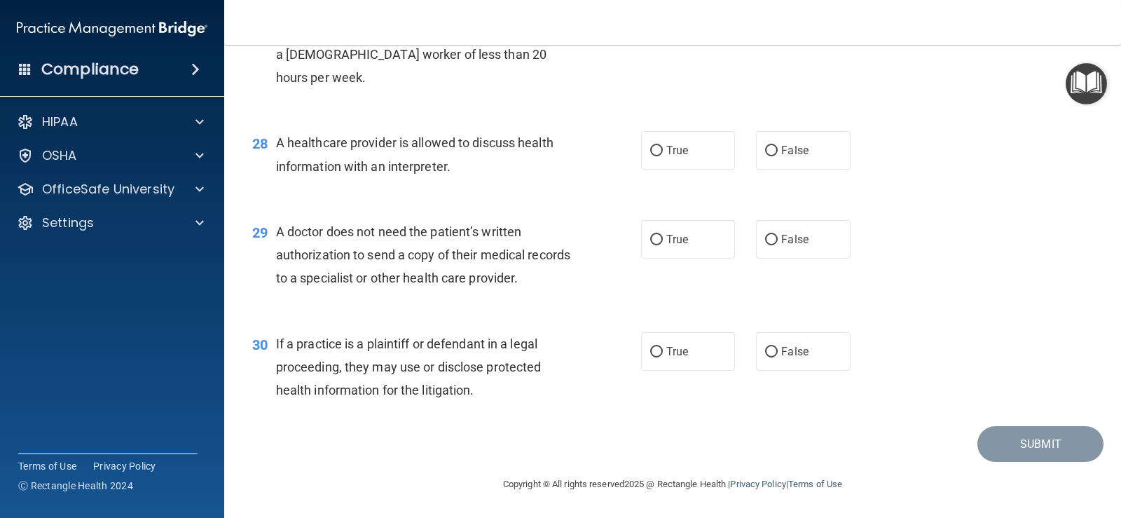
scroll to position [3210, 0]
click at [676, 146] on span "True" at bounding box center [678, 150] width 22 height 13
click at [663, 146] on input "True" at bounding box center [656, 151] width 13 height 11
radio input "true"
click at [673, 238] on span "True" at bounding box center [678, 239] width 22 height 13
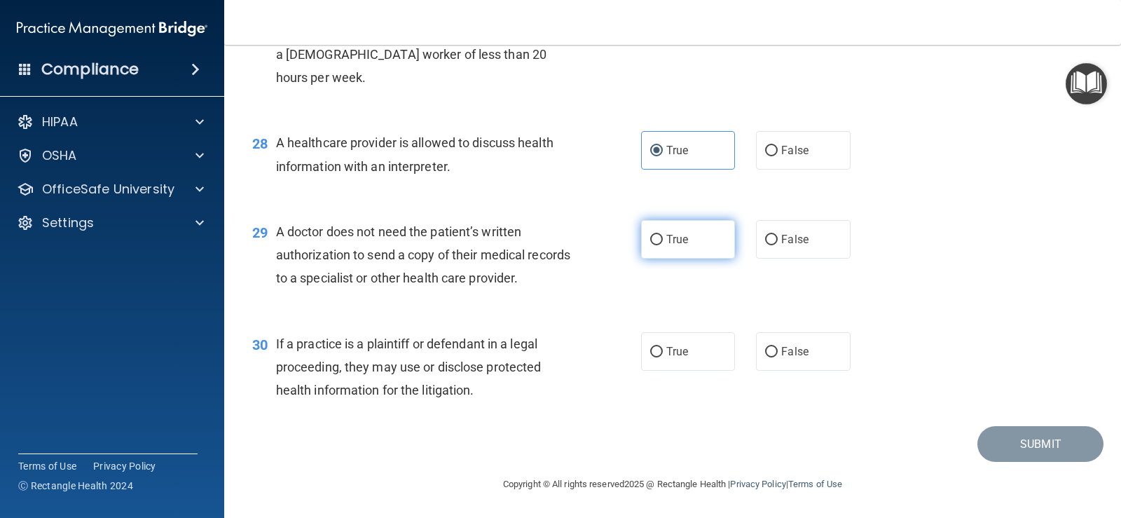
click at [663, 238] on input "True" at bounding box center [656, 240] width 13 height 11
radio input "true"
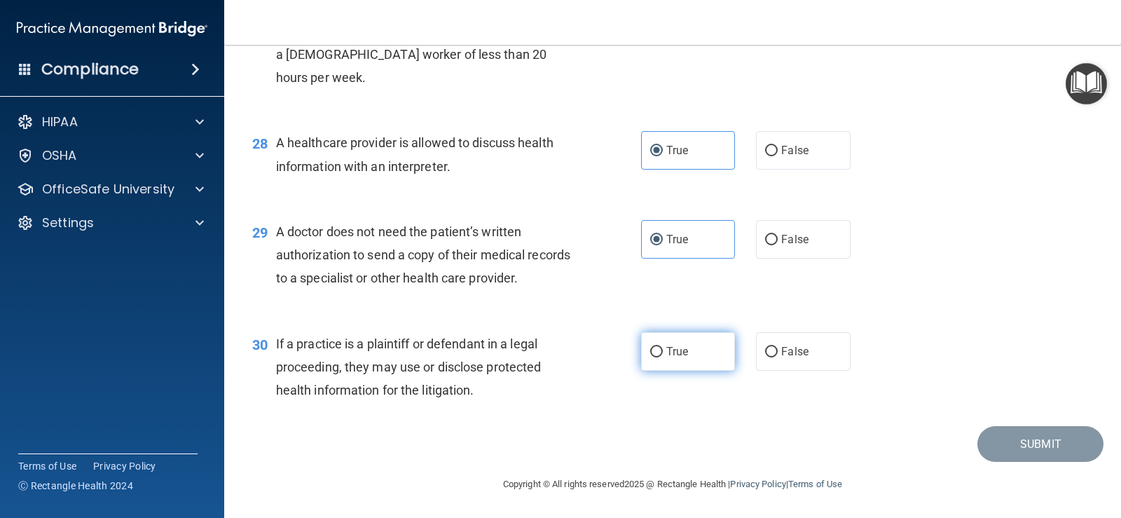
click at [706, 358] on label "True" at bounding box center [688, 351] width 94 height 39
click at [663, 357] on input "True" at bounding box center [656, 352] width 13 height 11
radio input "true"
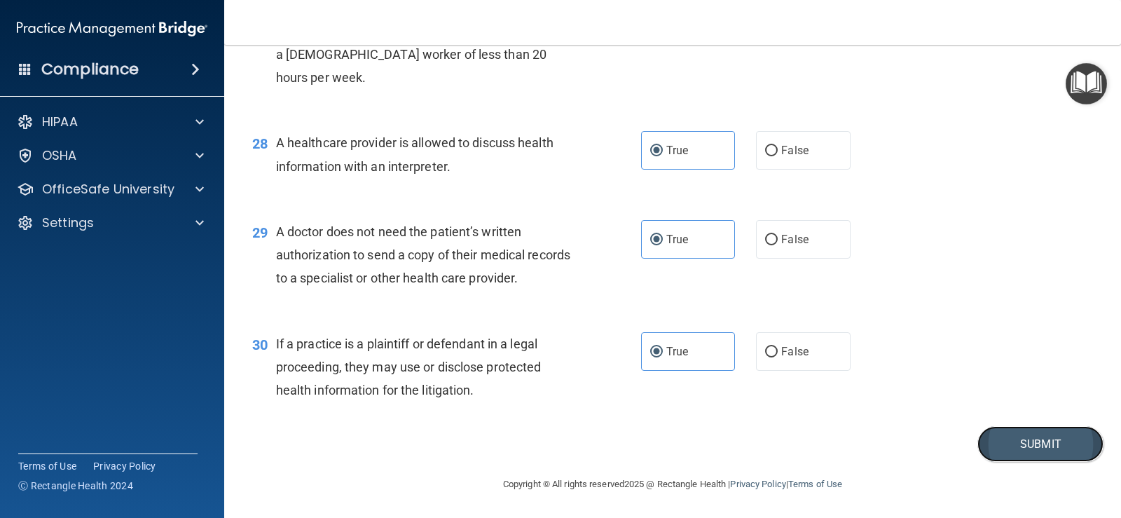
click at [999, 440] on button "Submit" at bounding box center [1041, 444] width 126 height 36
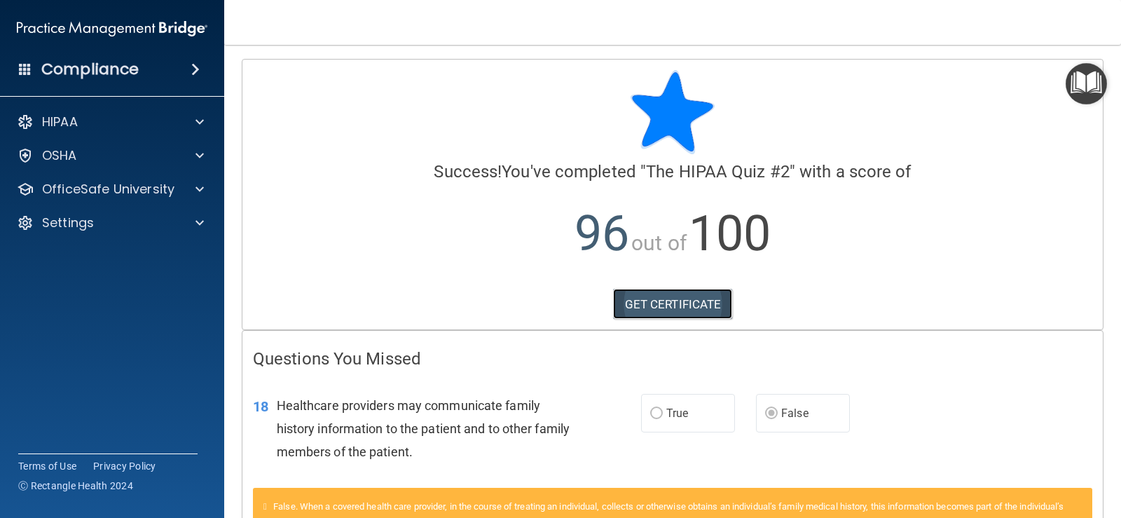
click at [687, 302] on link "GET CERTIFICATE" at bounding box center [673, 304] width 120 height 31
click at [165, 65] on div "Compliance" at bounding box center [112, 69] width 224 height 31
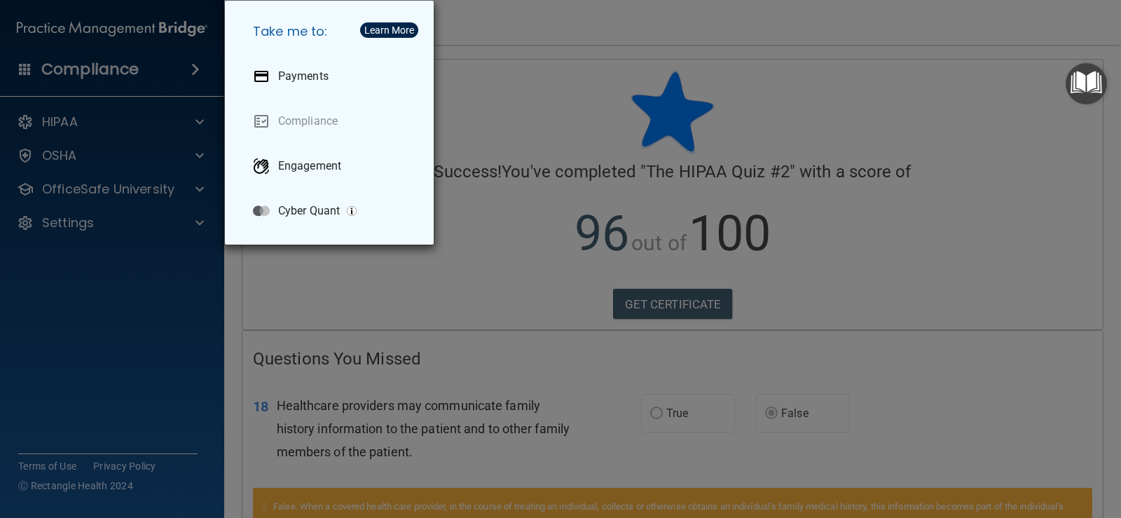
click at [95, 310] on div "Take me to: Payments Compliance Engagement Cyber Quant" at bounding box center [560, 259] width 1121 height 518
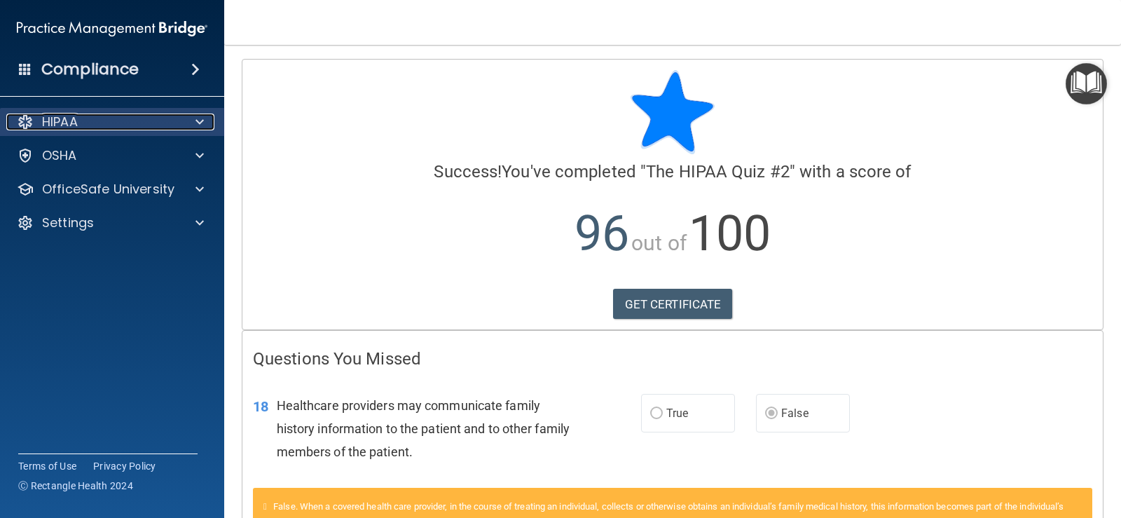
click at [193, 118] on div at bounding box center [197, 122] width 35 height 17
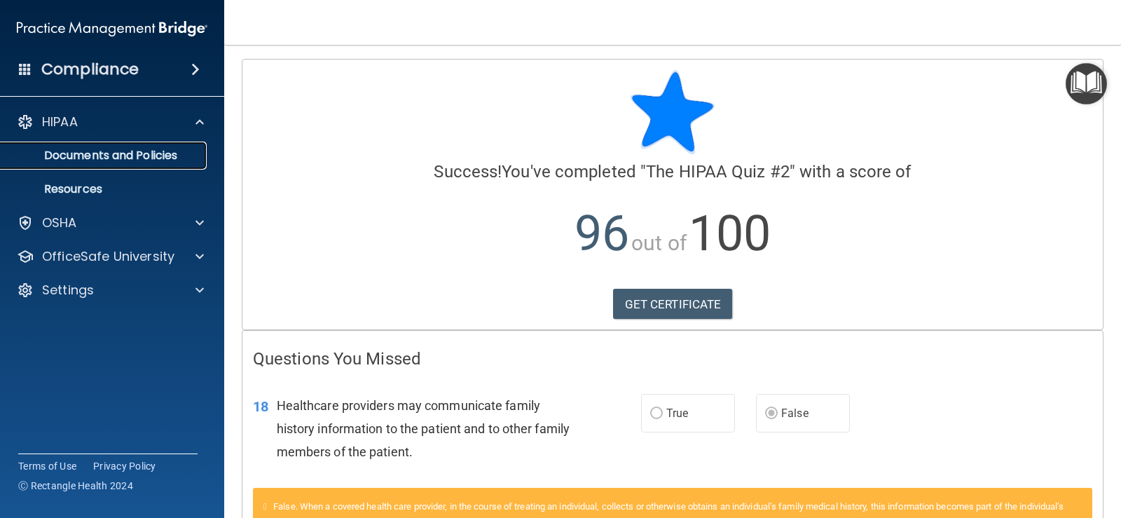
click at [167, 163] on p "Documents and Policies" at bounding box center [104, 156] width 191 height 14
